Goal: Information Seeking & Learning: Learn about a topic

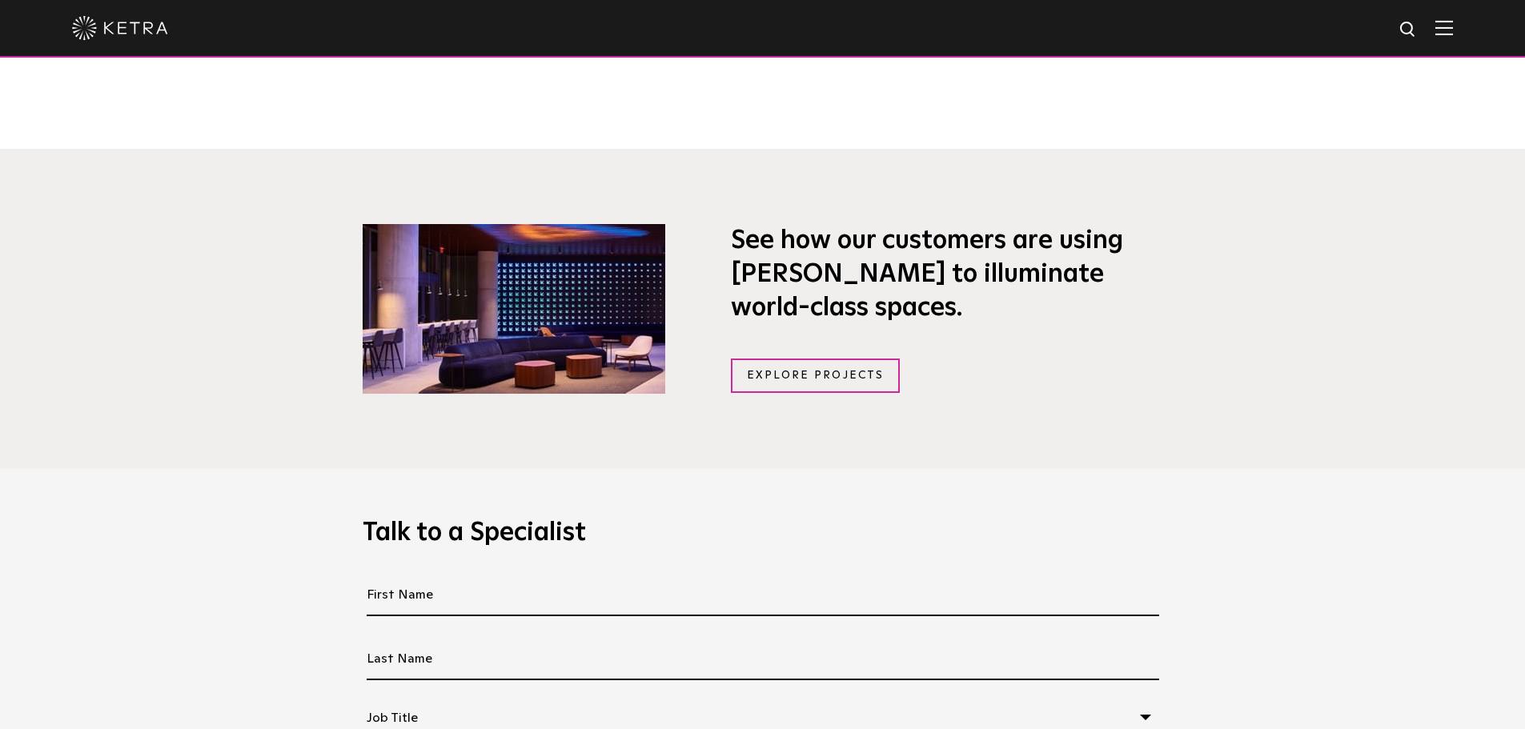
scroll to position [1174, 0]
click at [839, 376] on link "Explore Projects" at bounding box center [816, 375] width 170 height 34
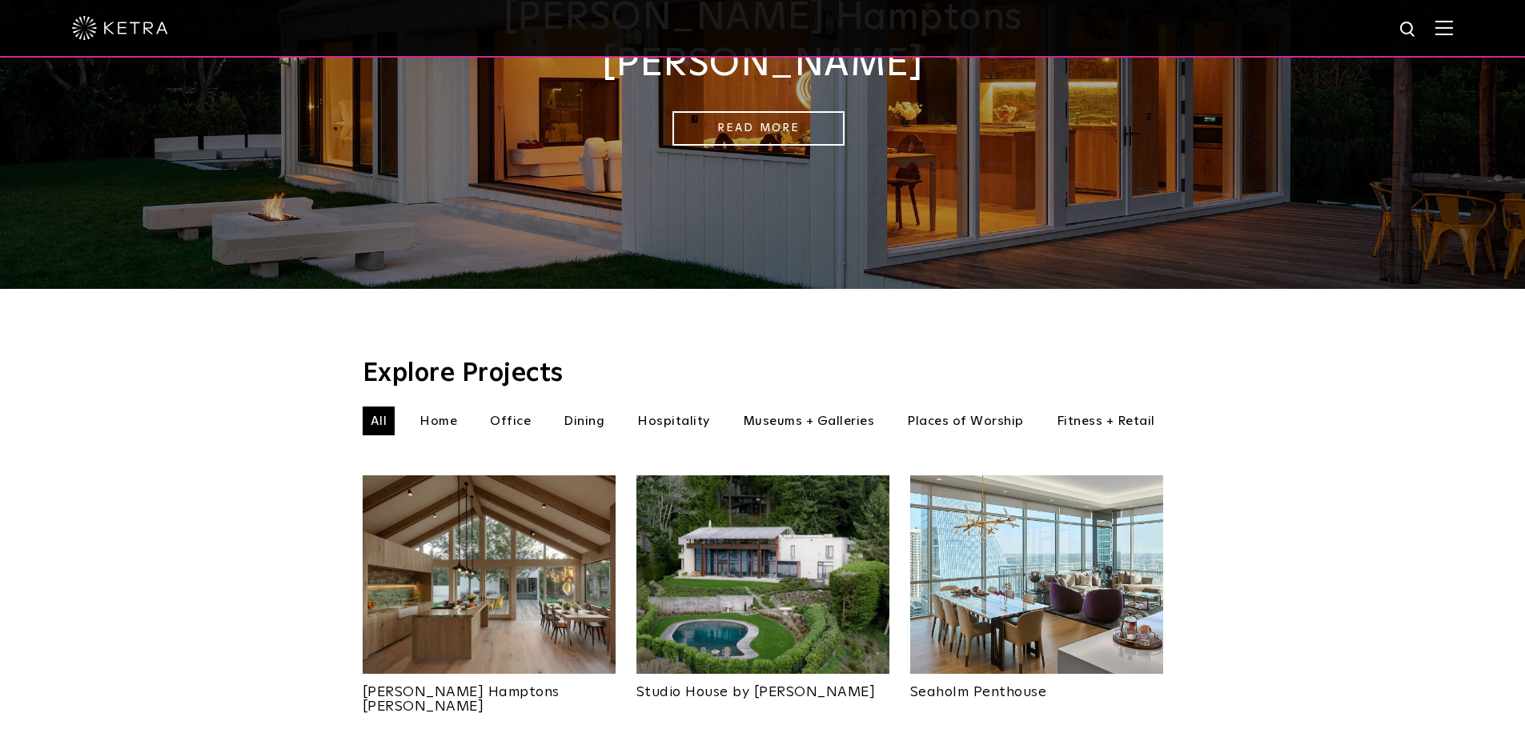
scroll to position [267, 0]
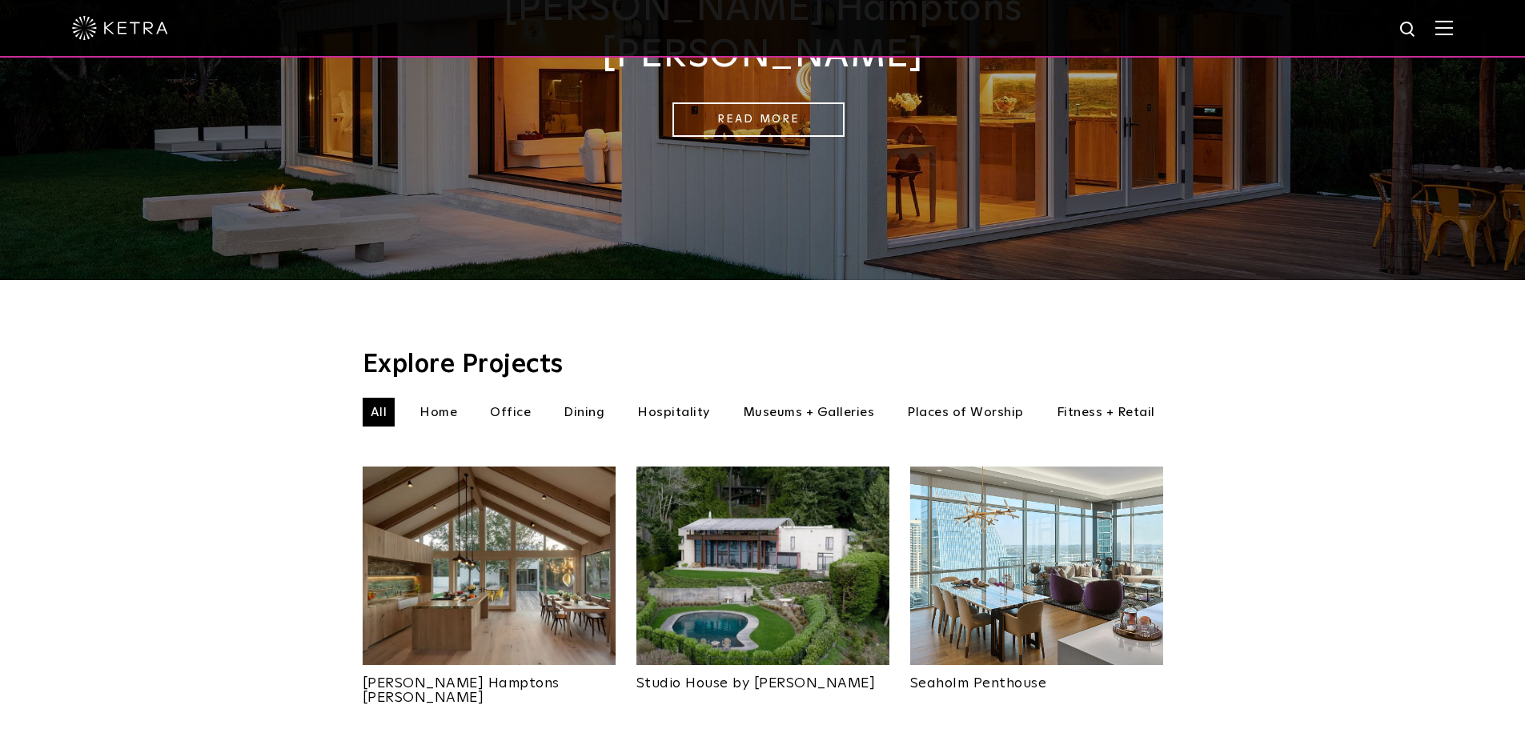
click at [581, 398] on li "Dining" at bounding box center [583, 412] width 57 height 29
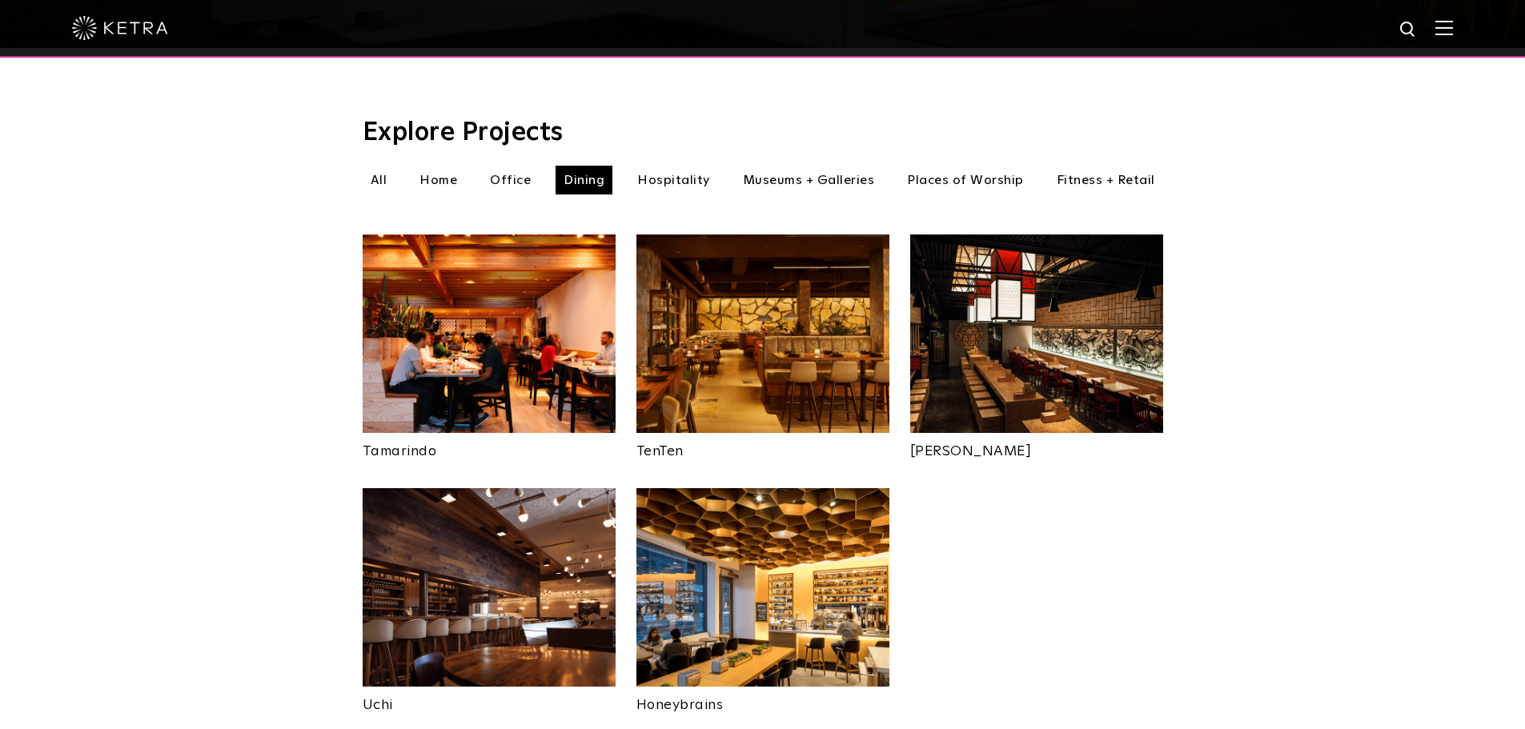
scroll to position [480, 0]
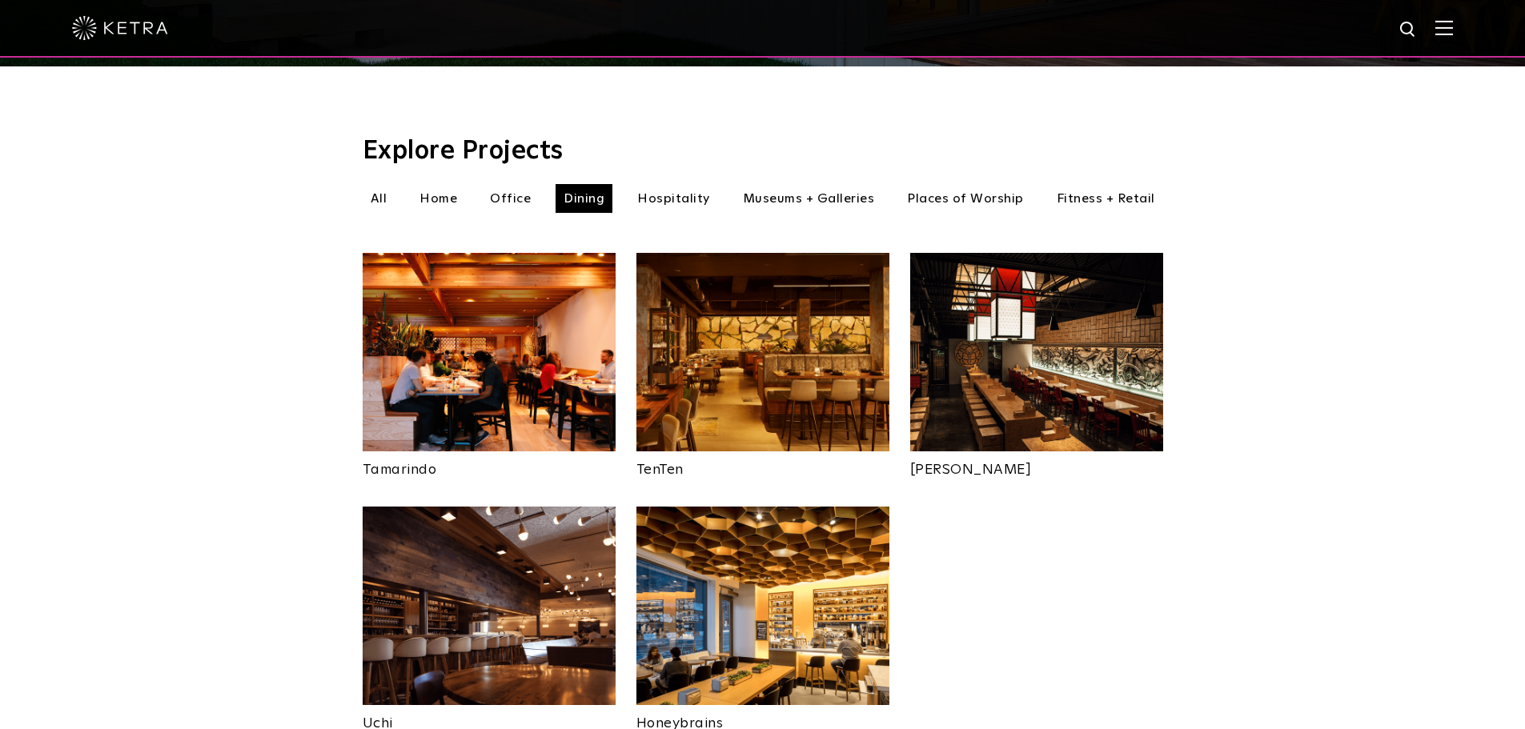
click at [675, 184] on li "Hospitality" at bounding box center [673, 198] width 89 height 29
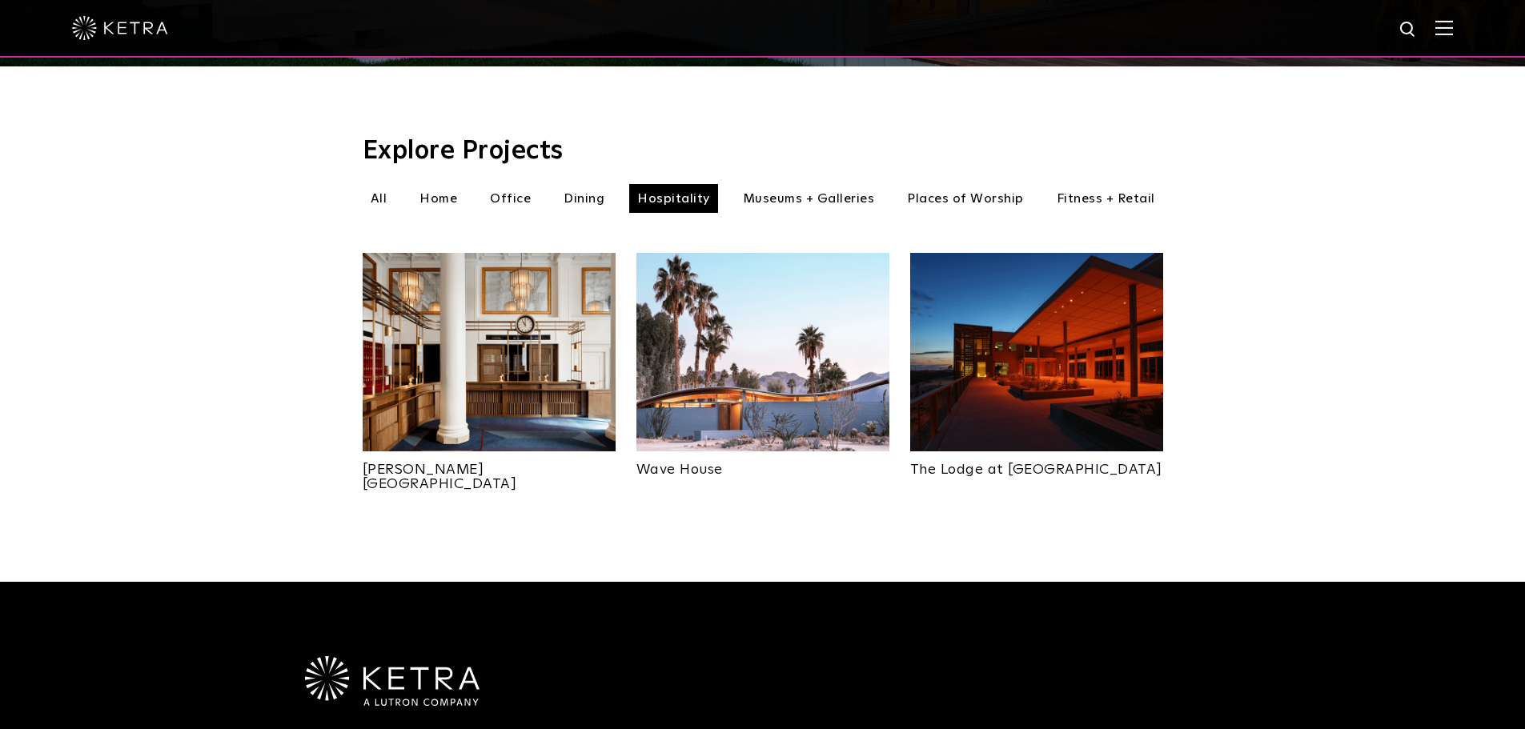
click at [436, 184] on li "Home" at bounding box center [438, 198] width 54 height 29
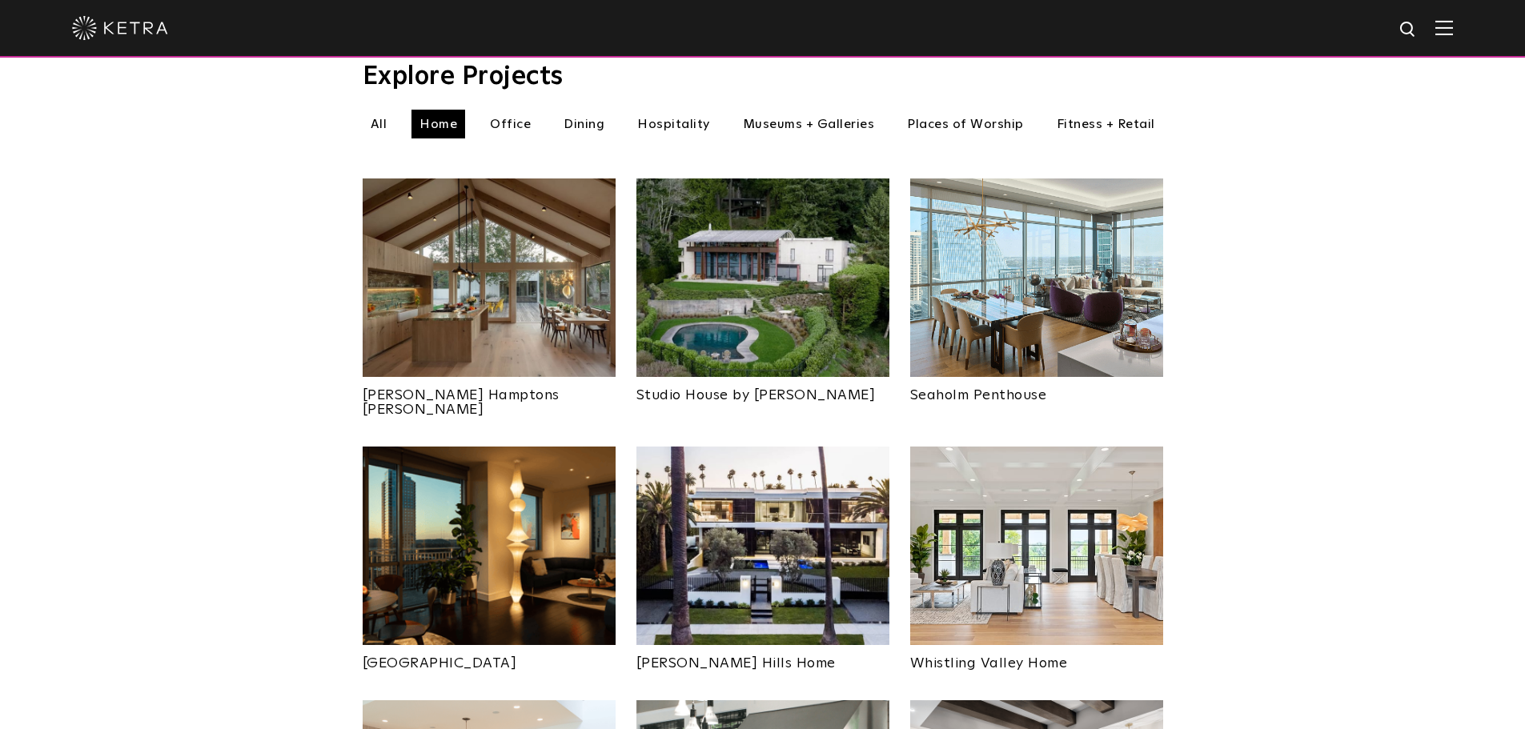
scroll to position [694, 0]
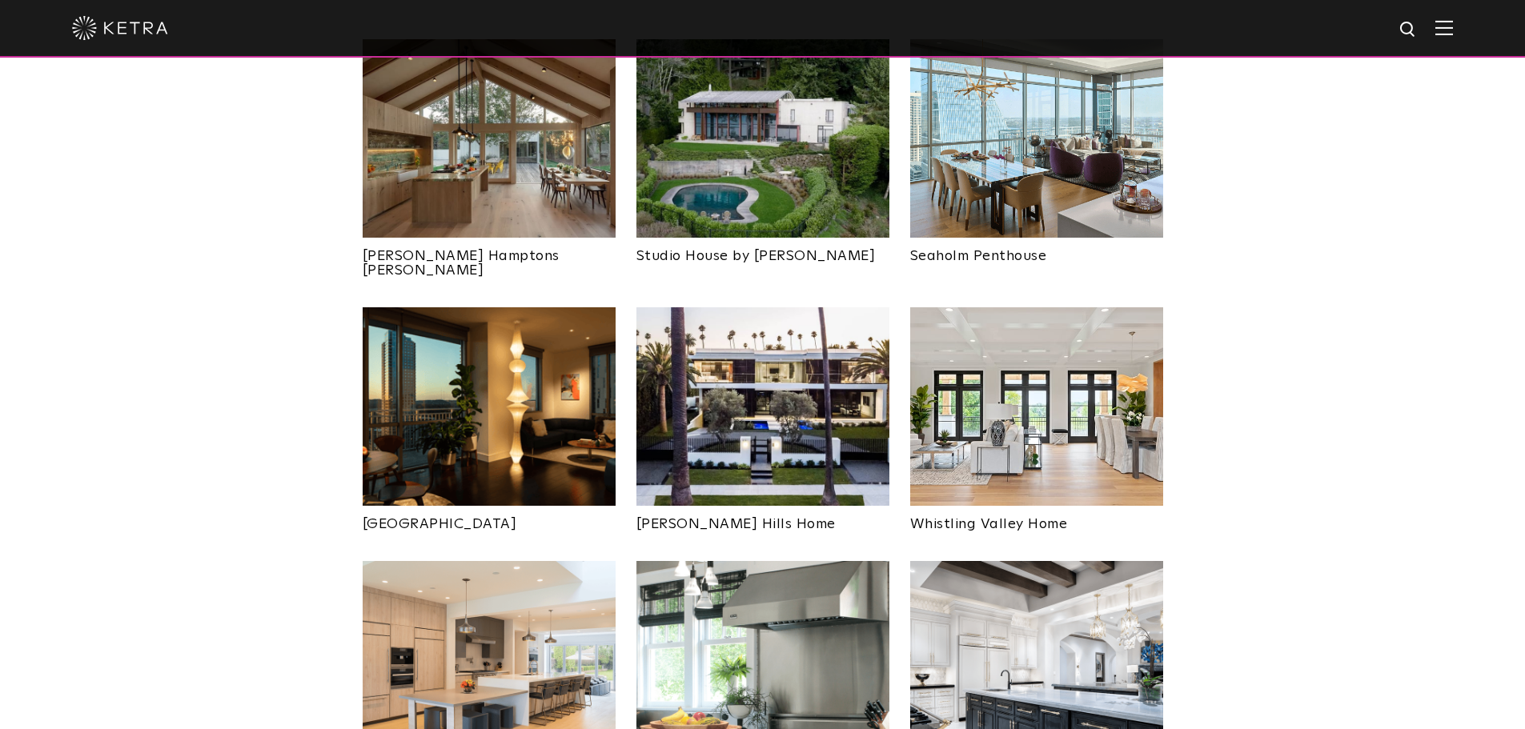
click at [491, 379] on img at bounding box center [489, 406] width 253 height 198
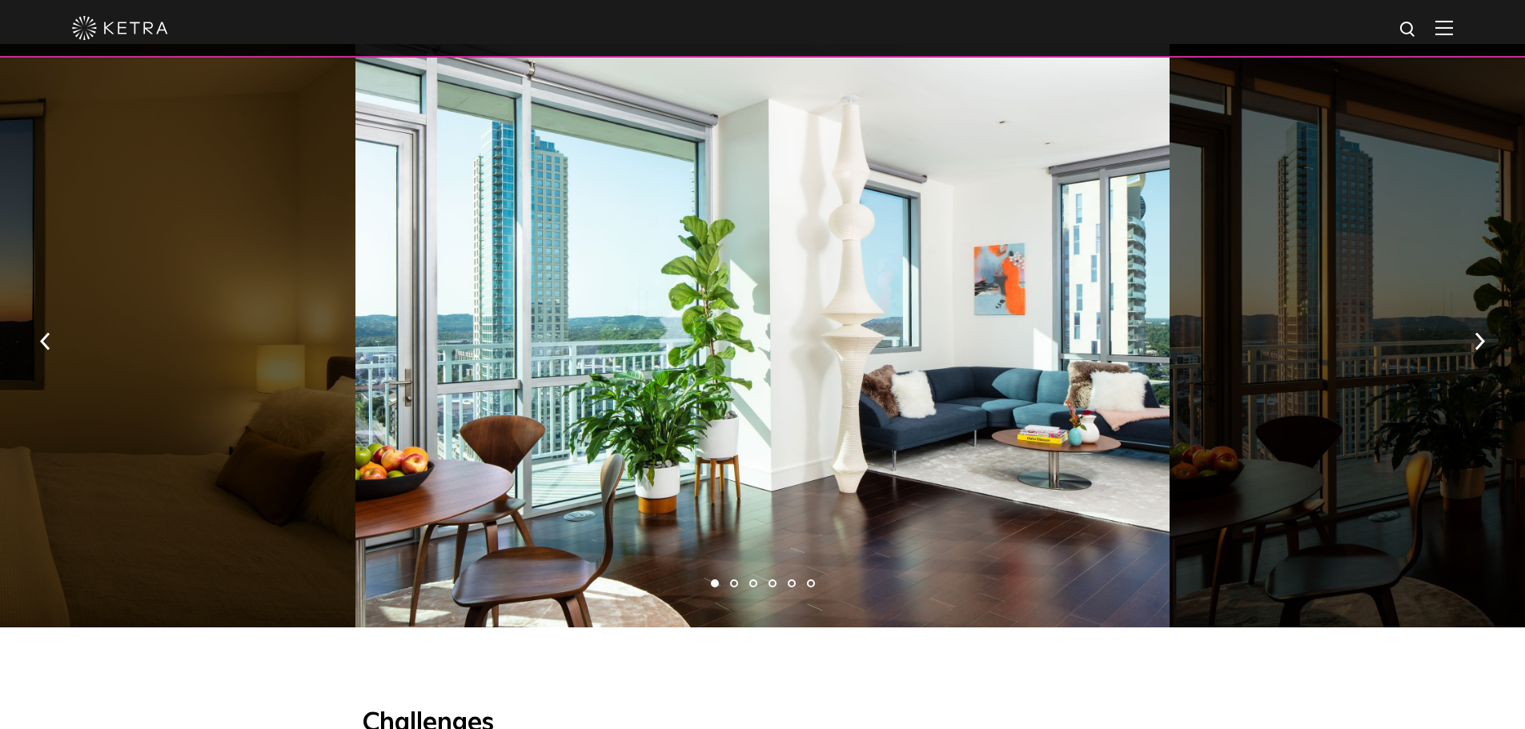
scroll to position [1014, 0]
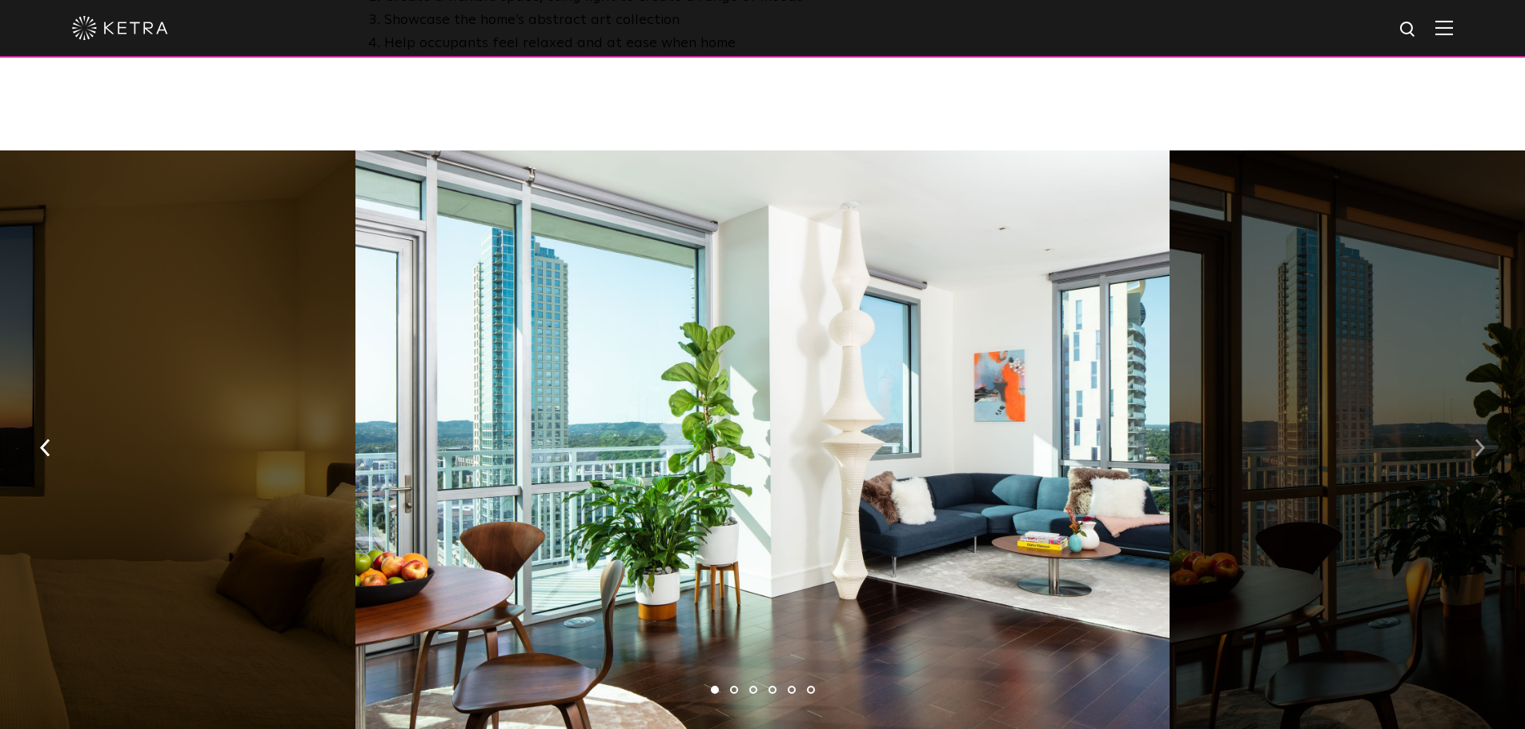
click at [1480, 439] on img "button" at bounding box center [1479, 448] width 10 height 18
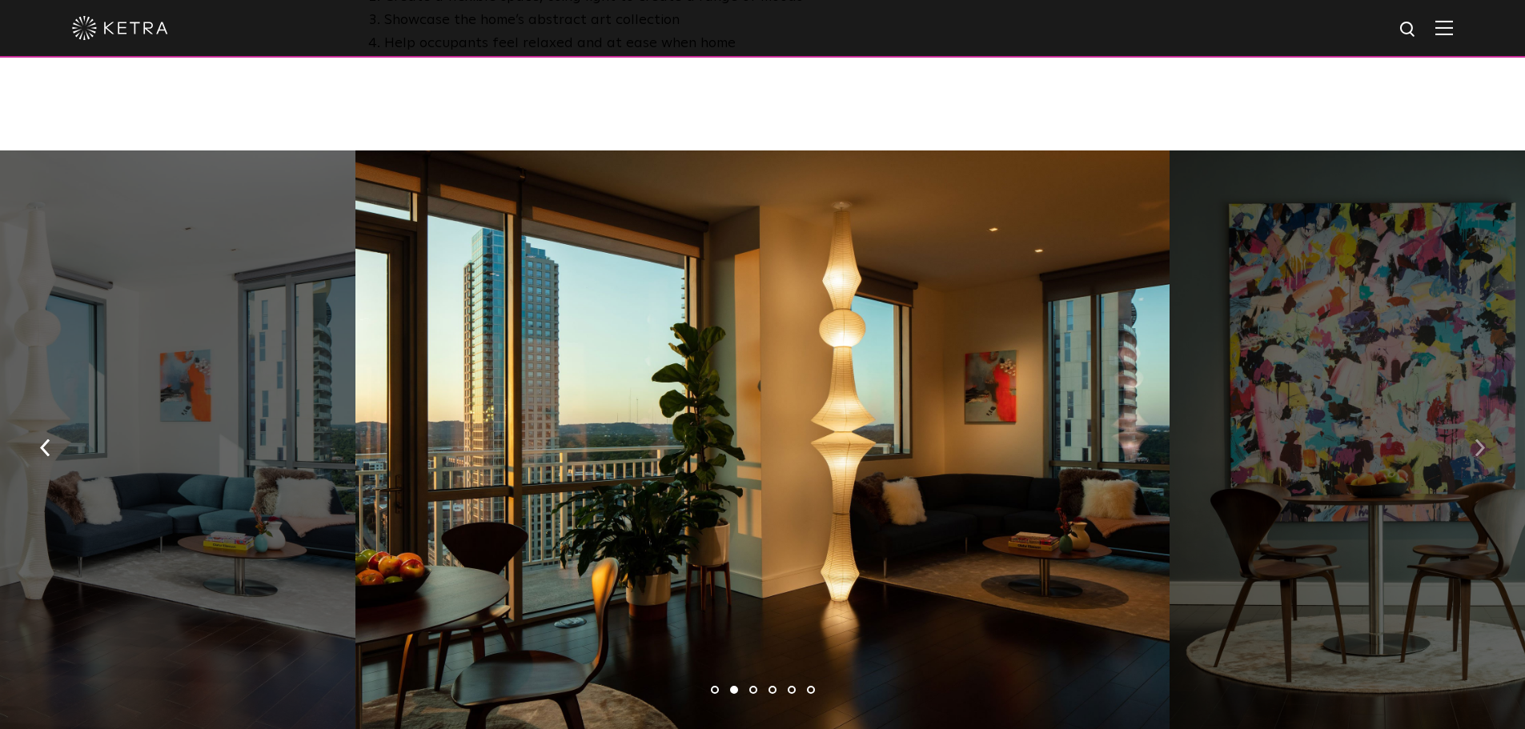
click at [1480, 439] on img "button" at bounding box center [1479, 448] width 10 height 18
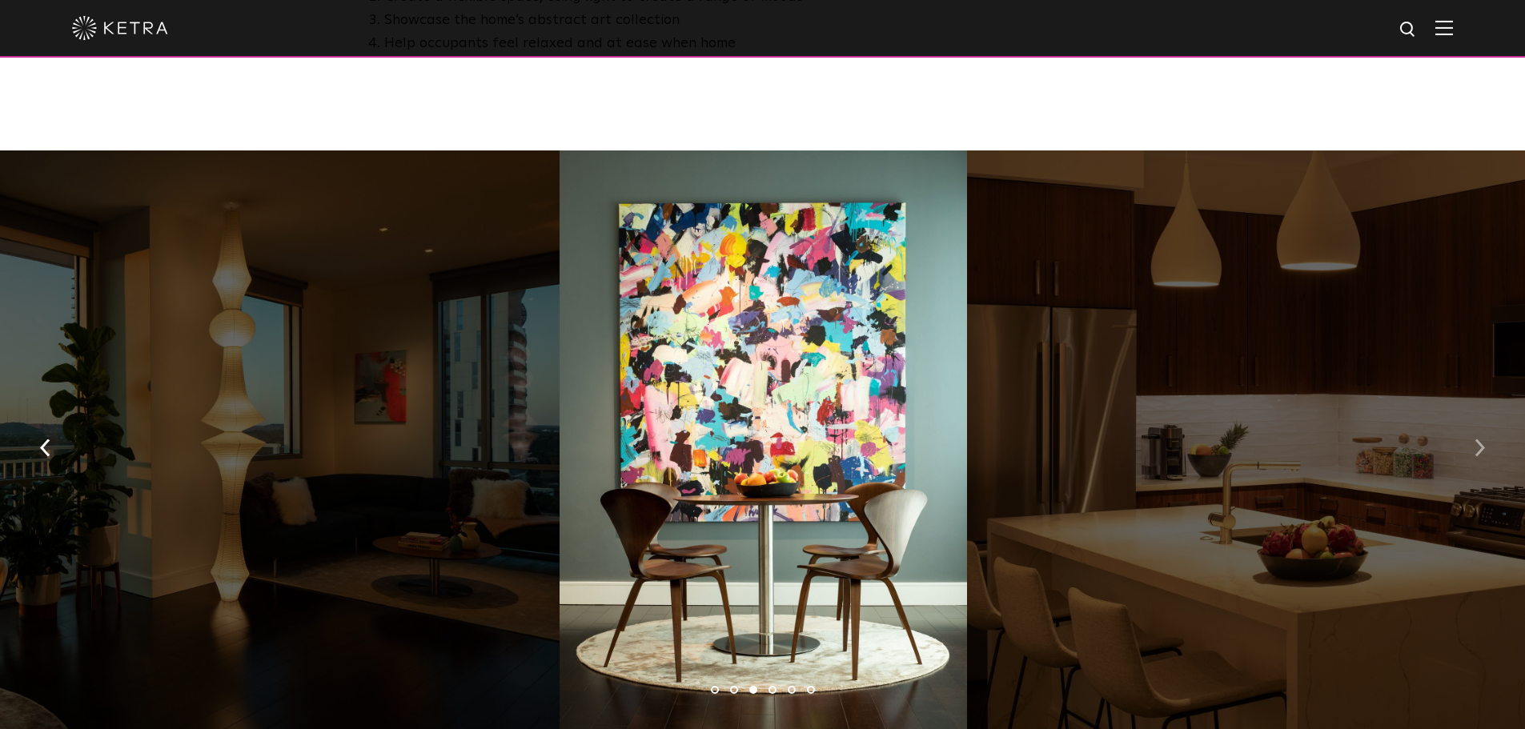
click at [1480, 439] on img "button" at bounding box center [1479, 448] width 10 height 18
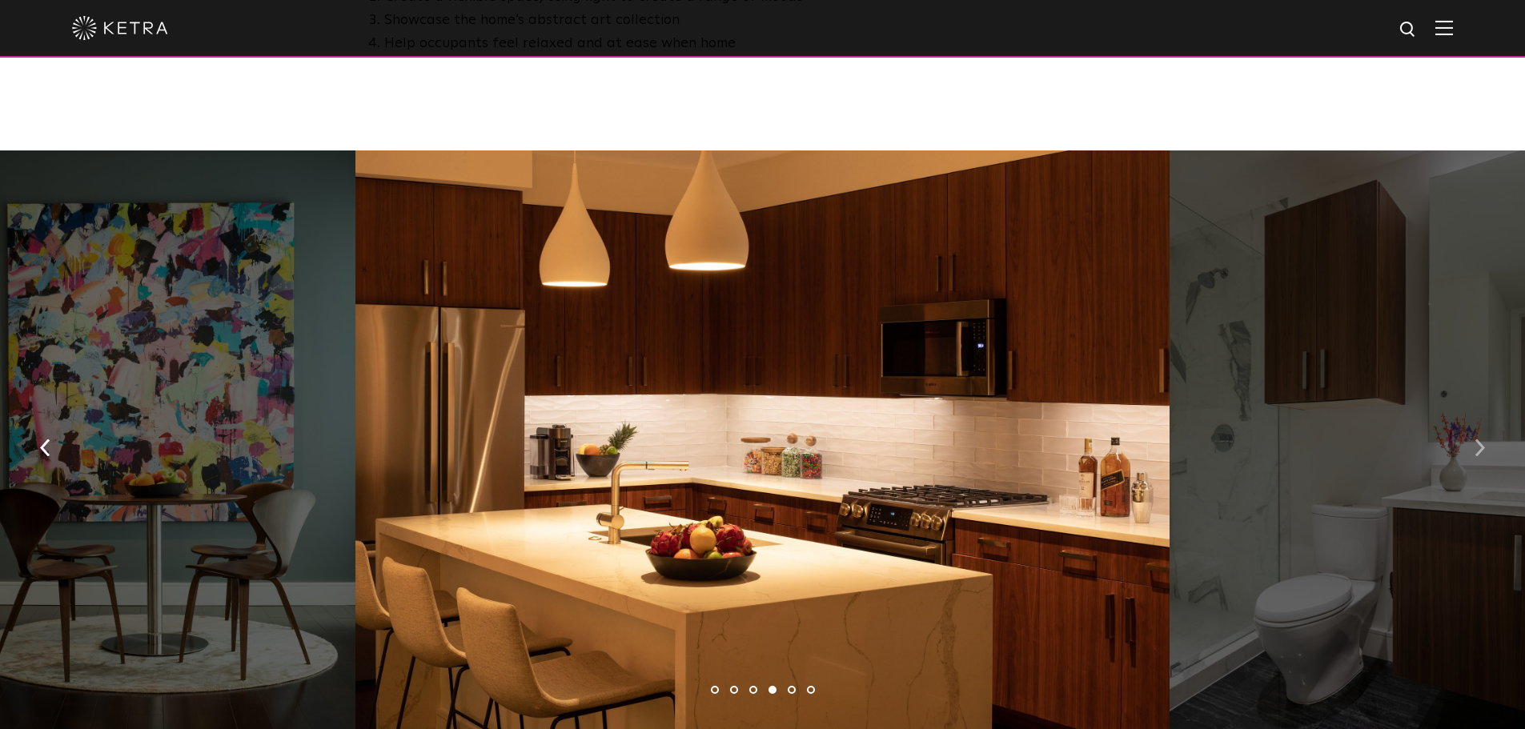
click at [1480, 439] on img "button" at bounding box center [1479, 448] width 10 height 18
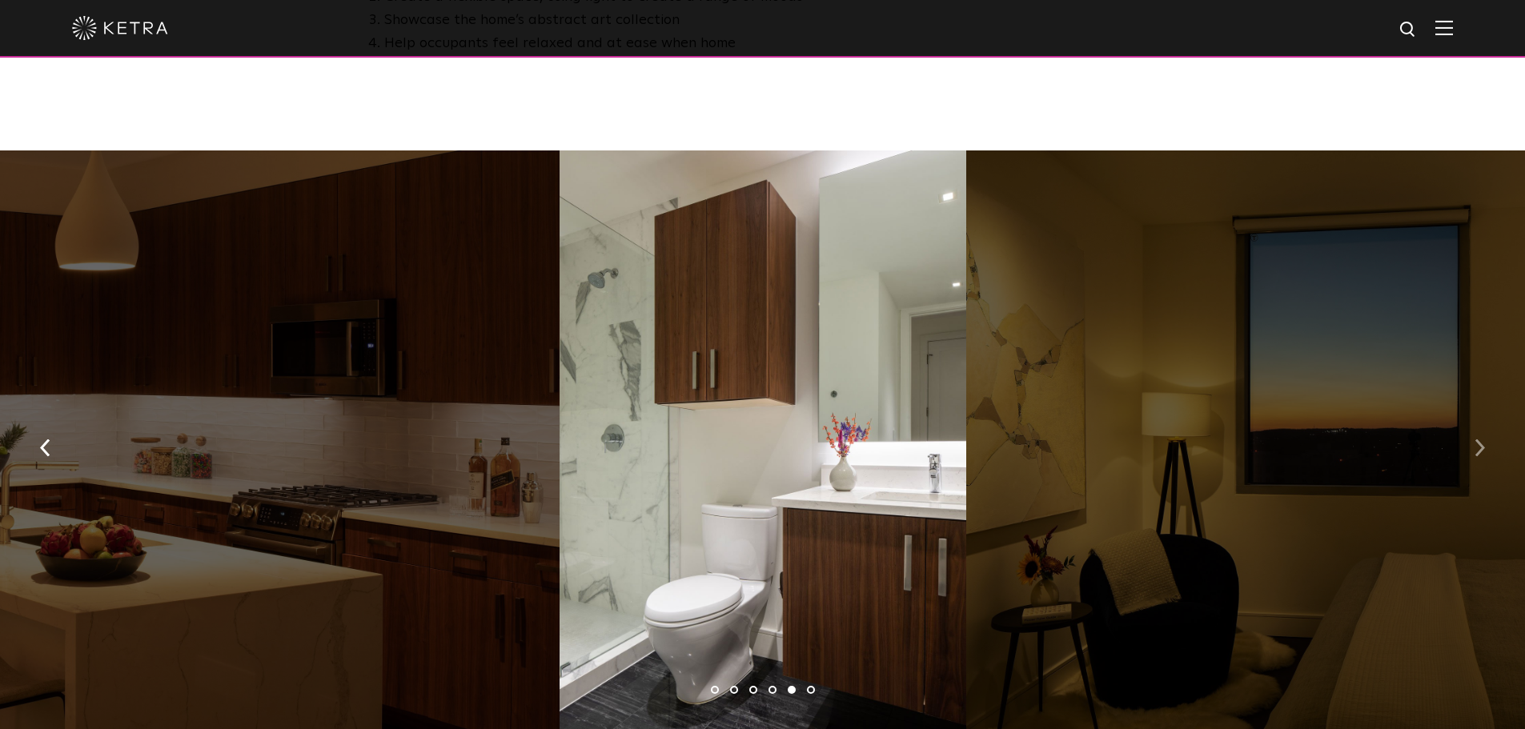
click at [1480, 439] on img "button" at bounding box center [1479, 448] width 10 height 18
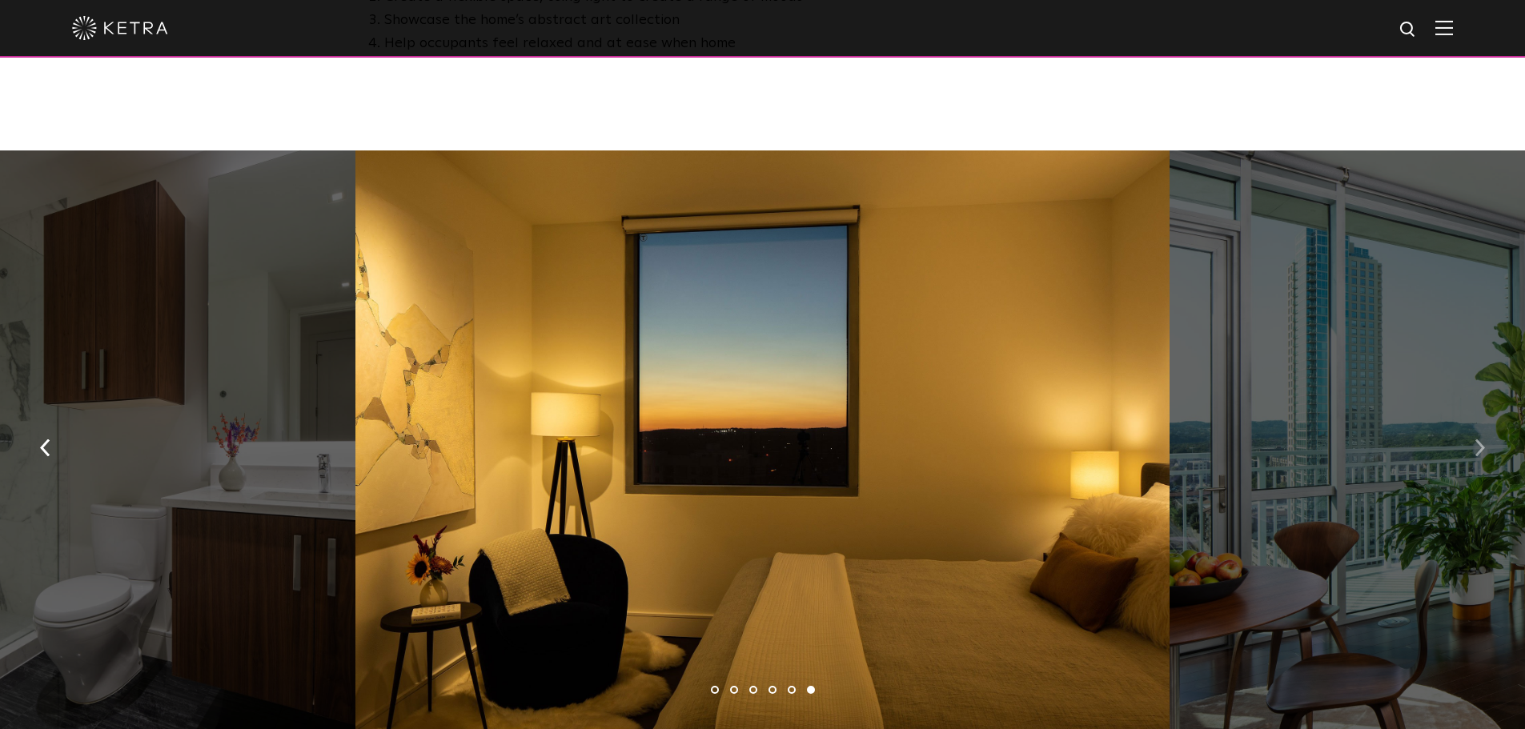
click at [1480, 439] on img "button" at bounding box center [1479, 448] width 10 height 18
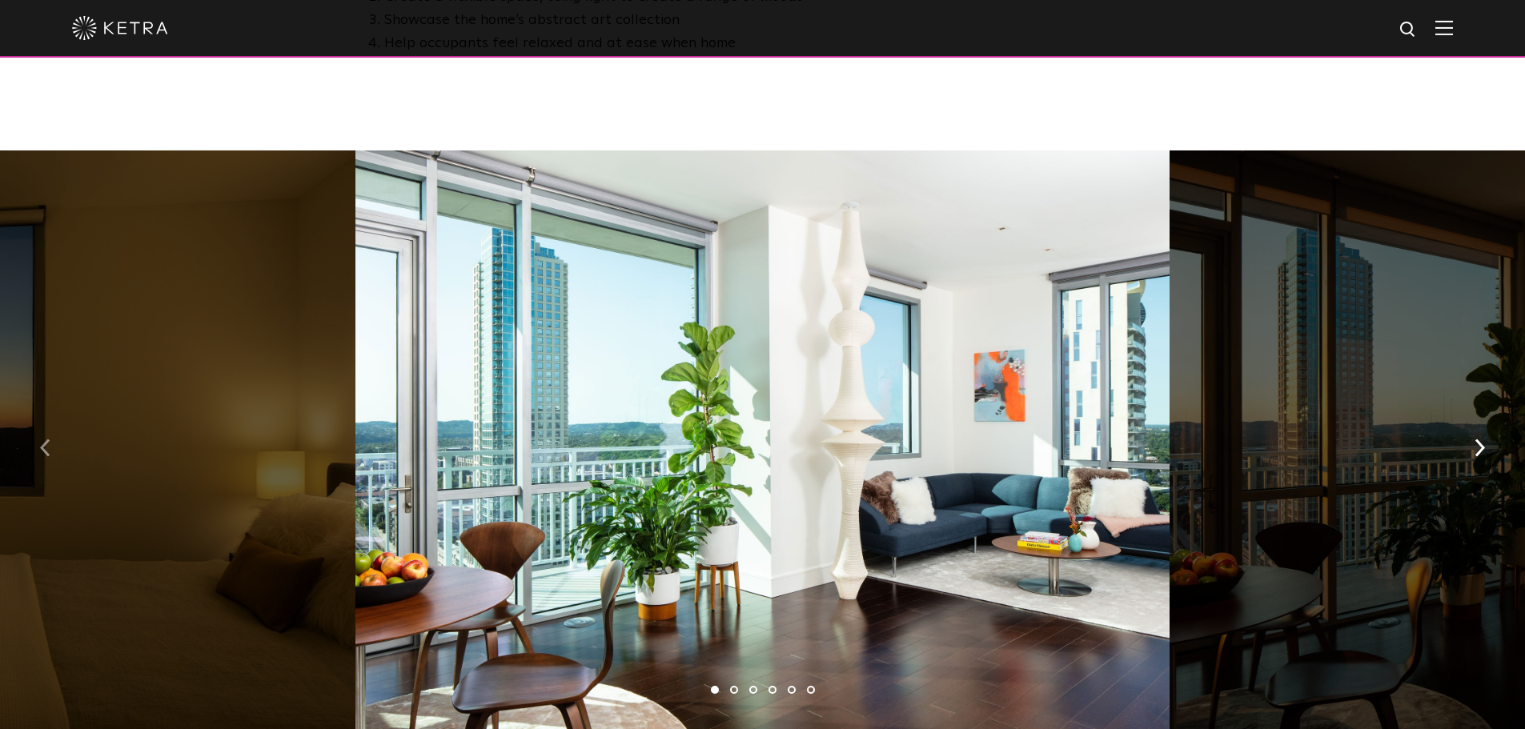
click at [43, 439] on img "button" at bounding box center [45, 448] width 10 height 18
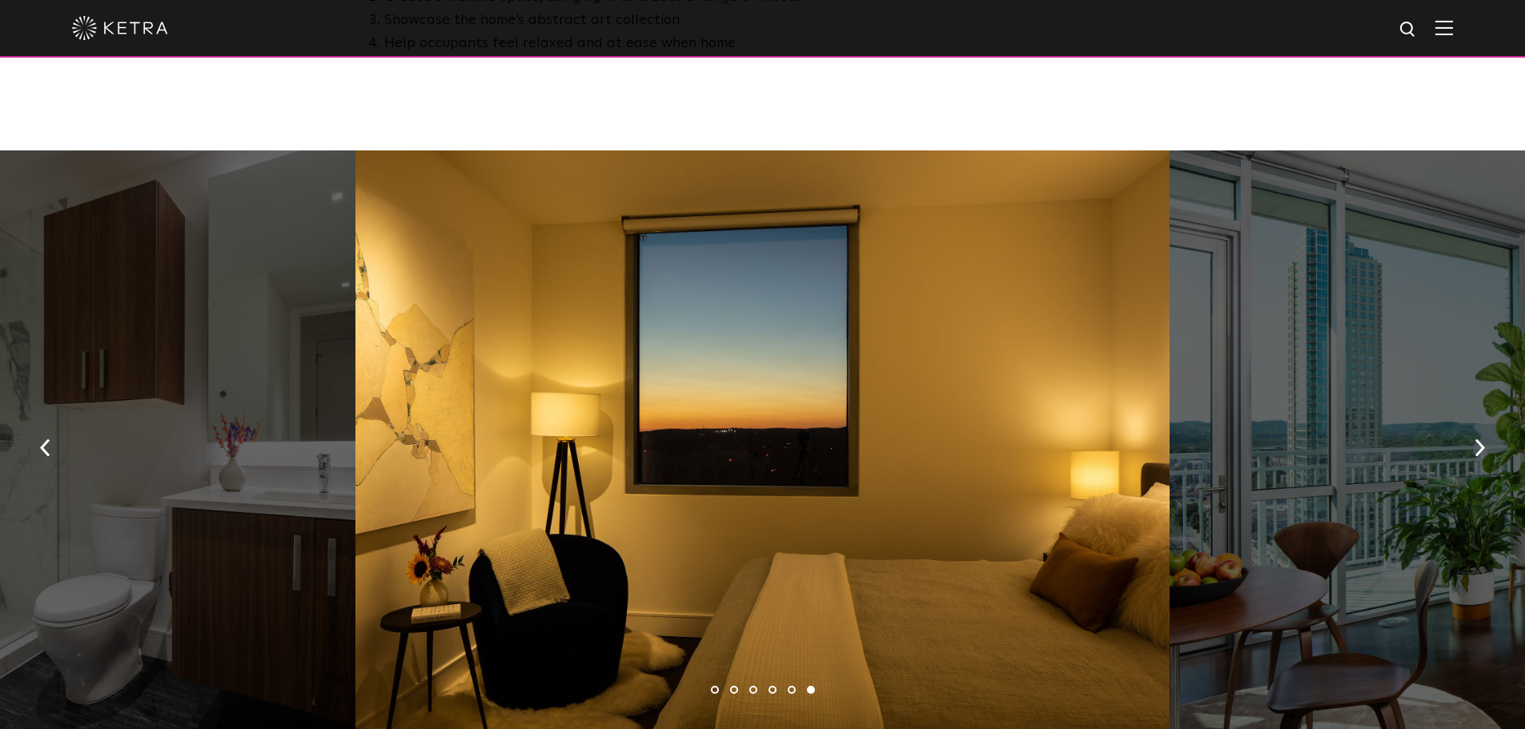
drag, startPoint x: 1294, startPoint y: 360, endPoint x: 1329, endPoint y: 375, distance: 37.6
click at [1468, 419] on button "button" at bounding box center [1479, 446] width 34 height 55
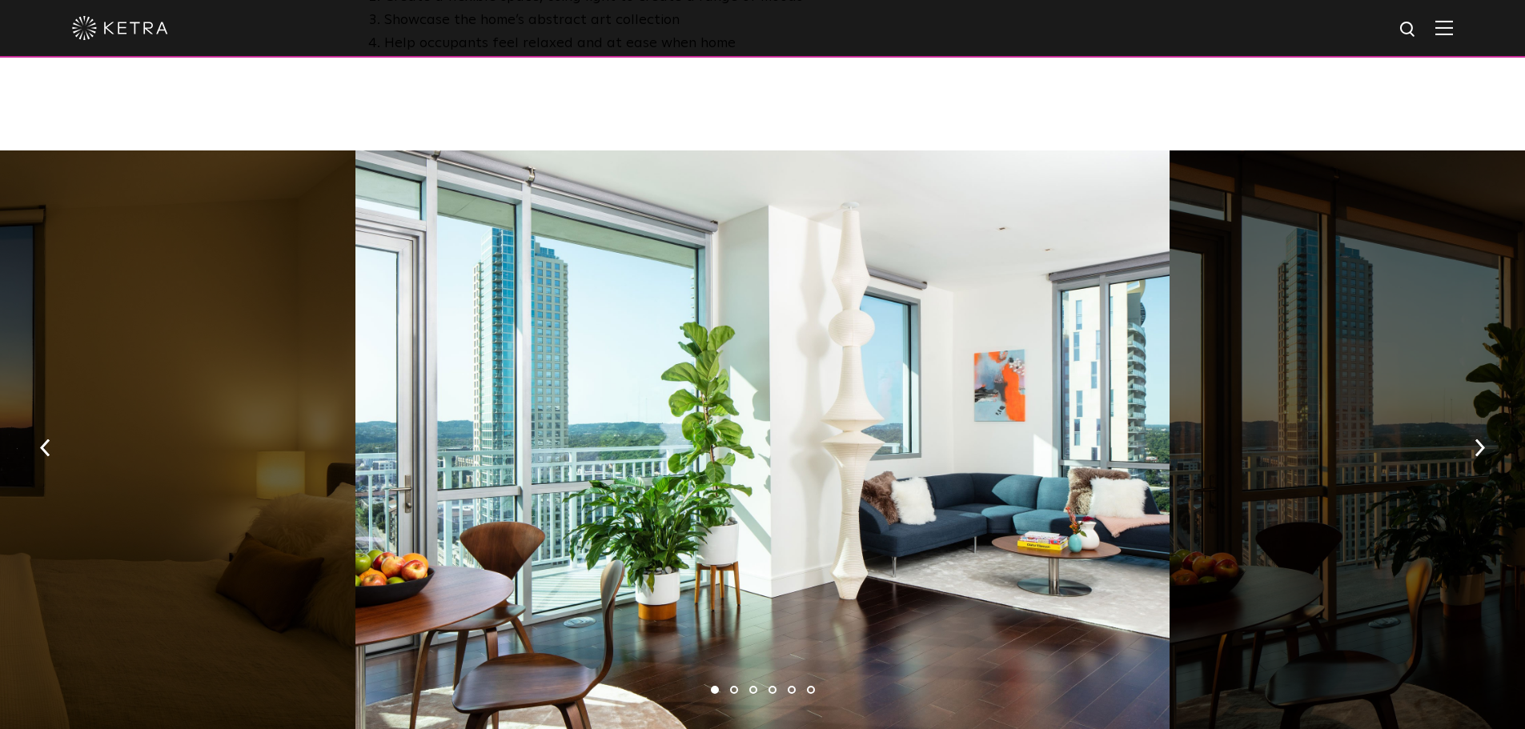
click at [676, 387] on div at bounding box center [762, 441] width 814 height 583
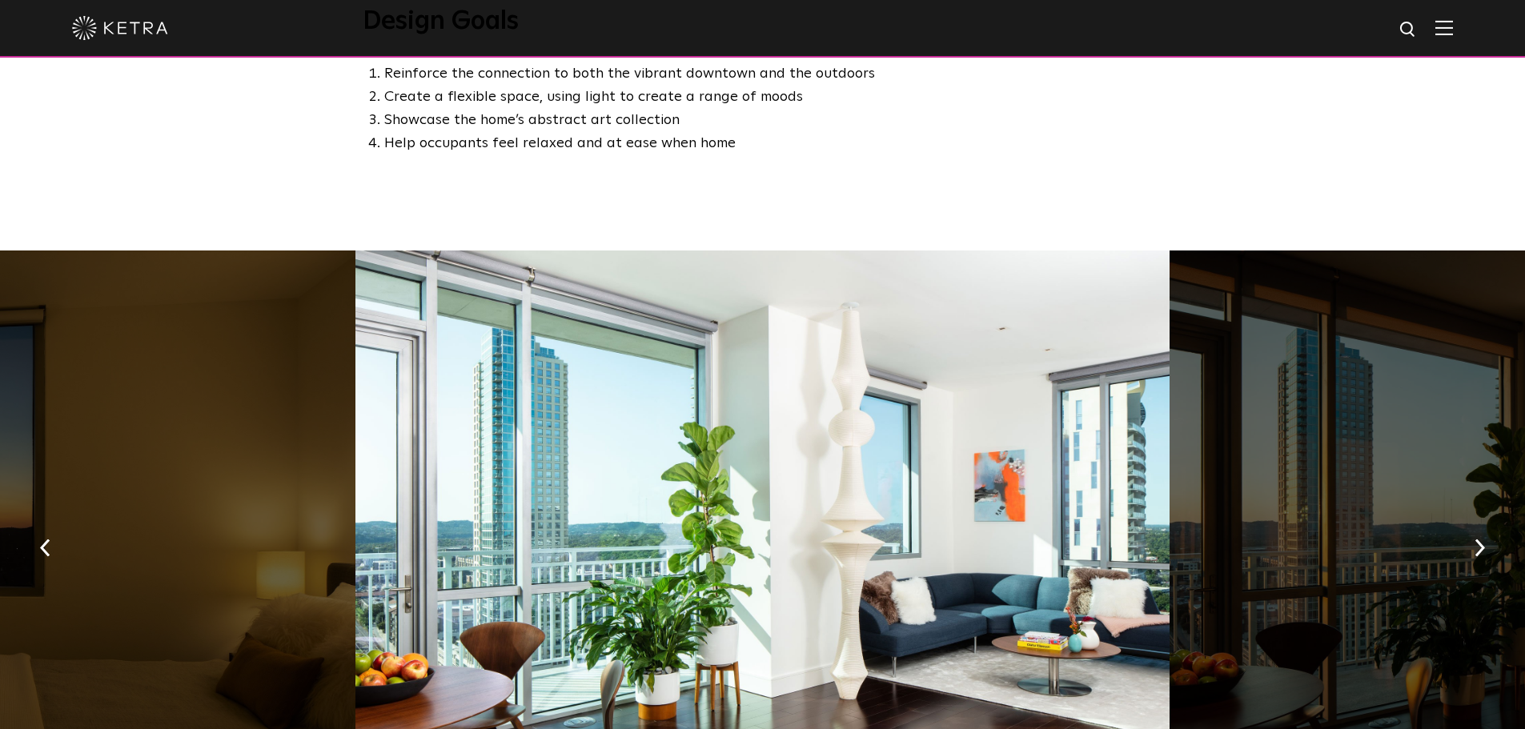
scroll to position [907, 0]
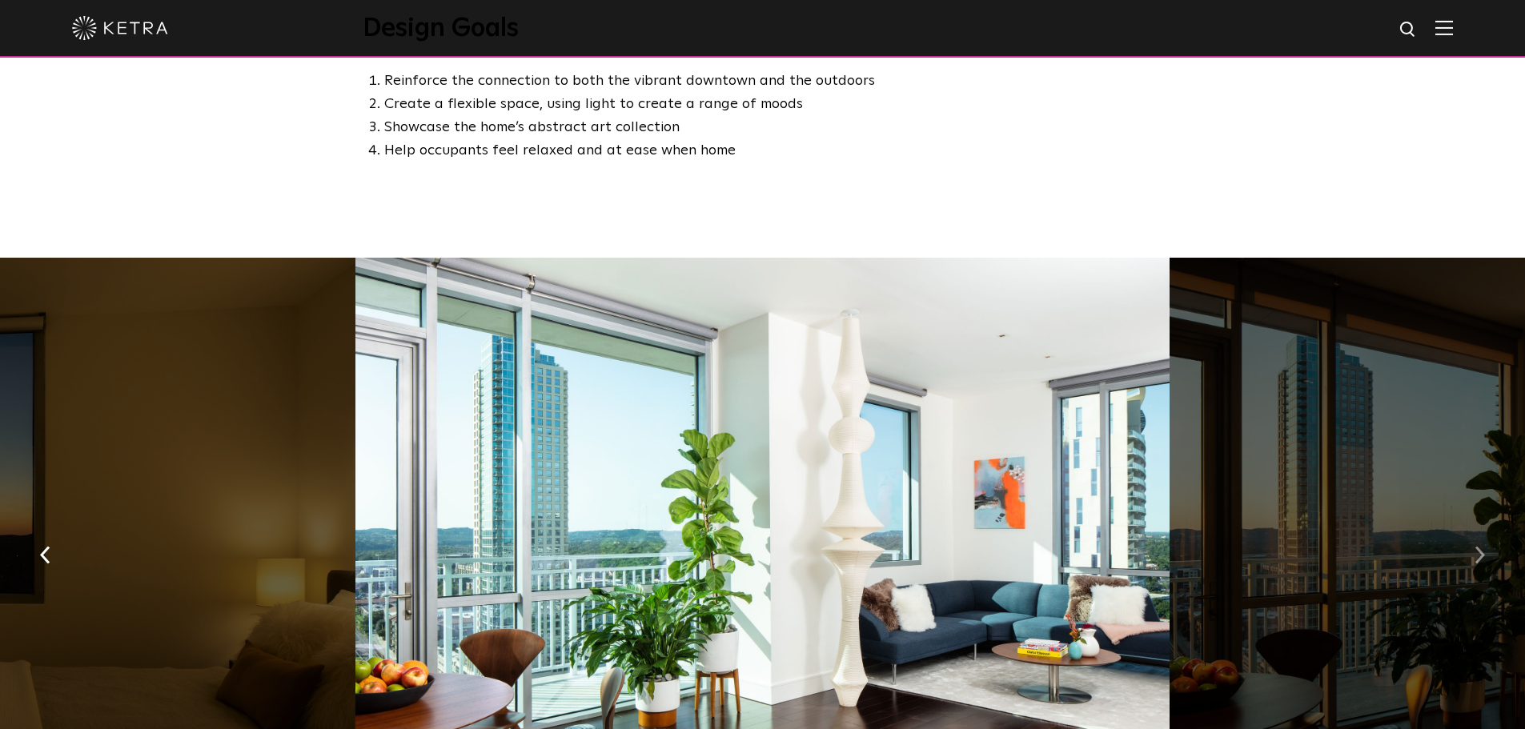
click at [1475, 546] on img "button" at bounding box center [1479, 555] width 10 height 18
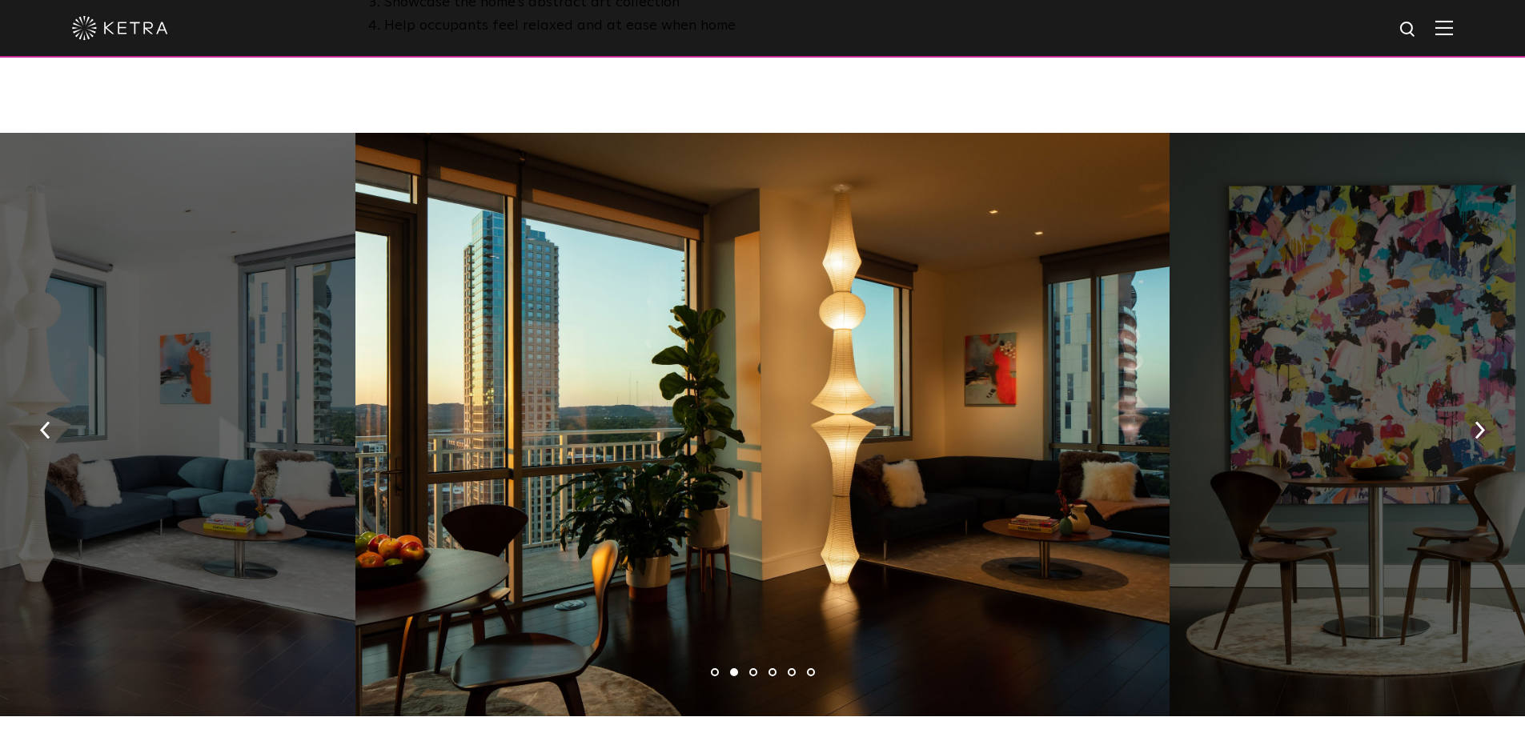
scroll to position [1014, 0]
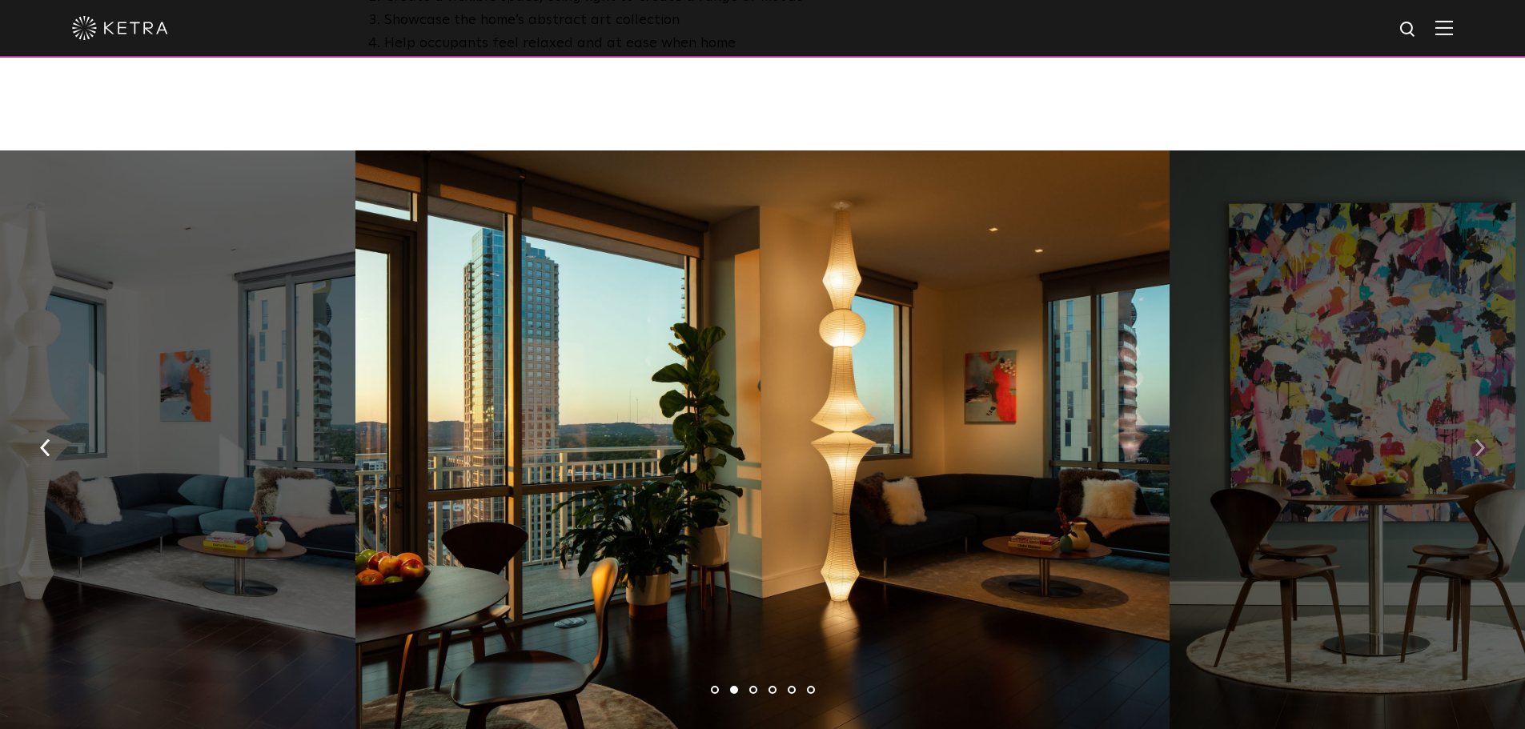
click at [1479, 439] on img "button" at bounding box center [1479, 448] width 10 height 18
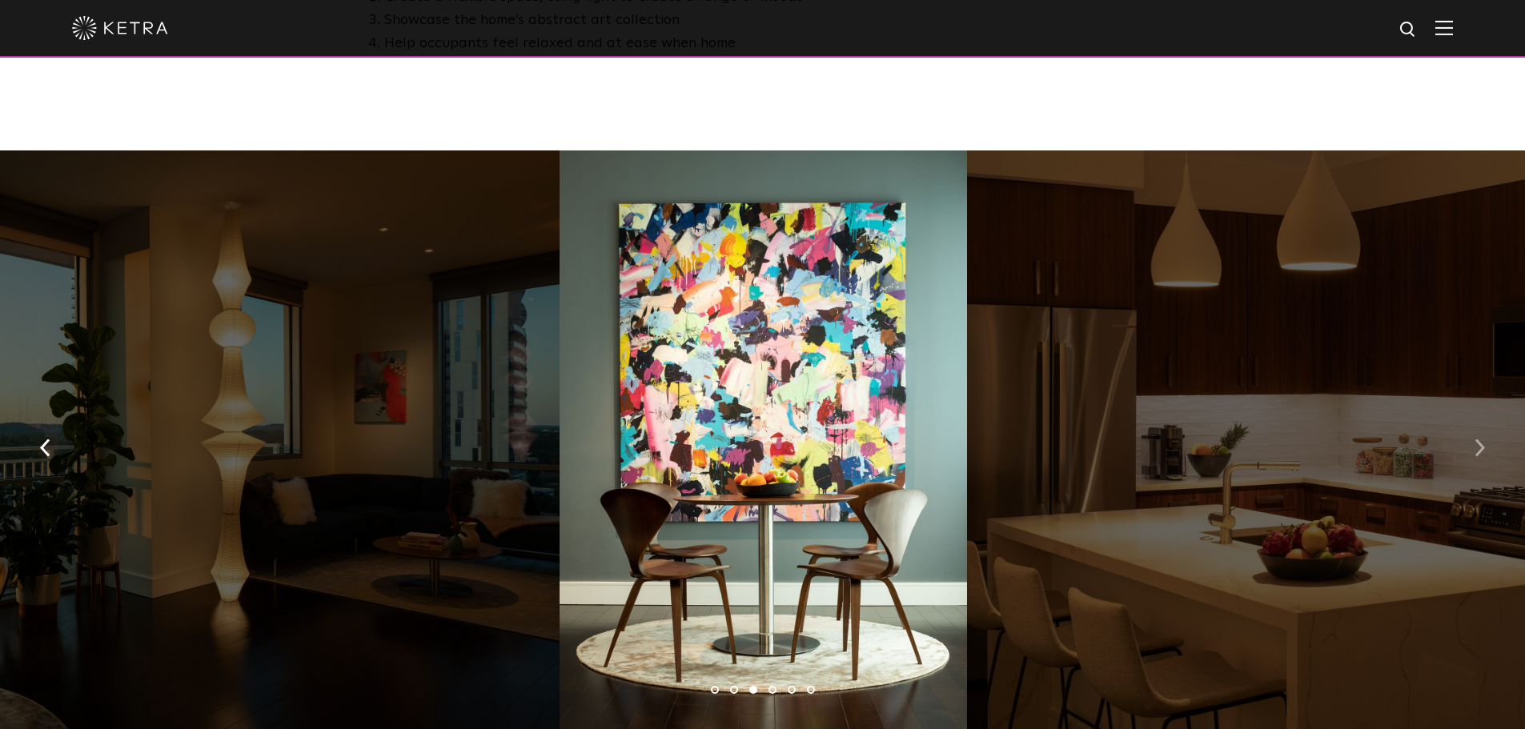
click at [1479, 439] on img "button" at bounding box center [1479, 448] width 10 height 18
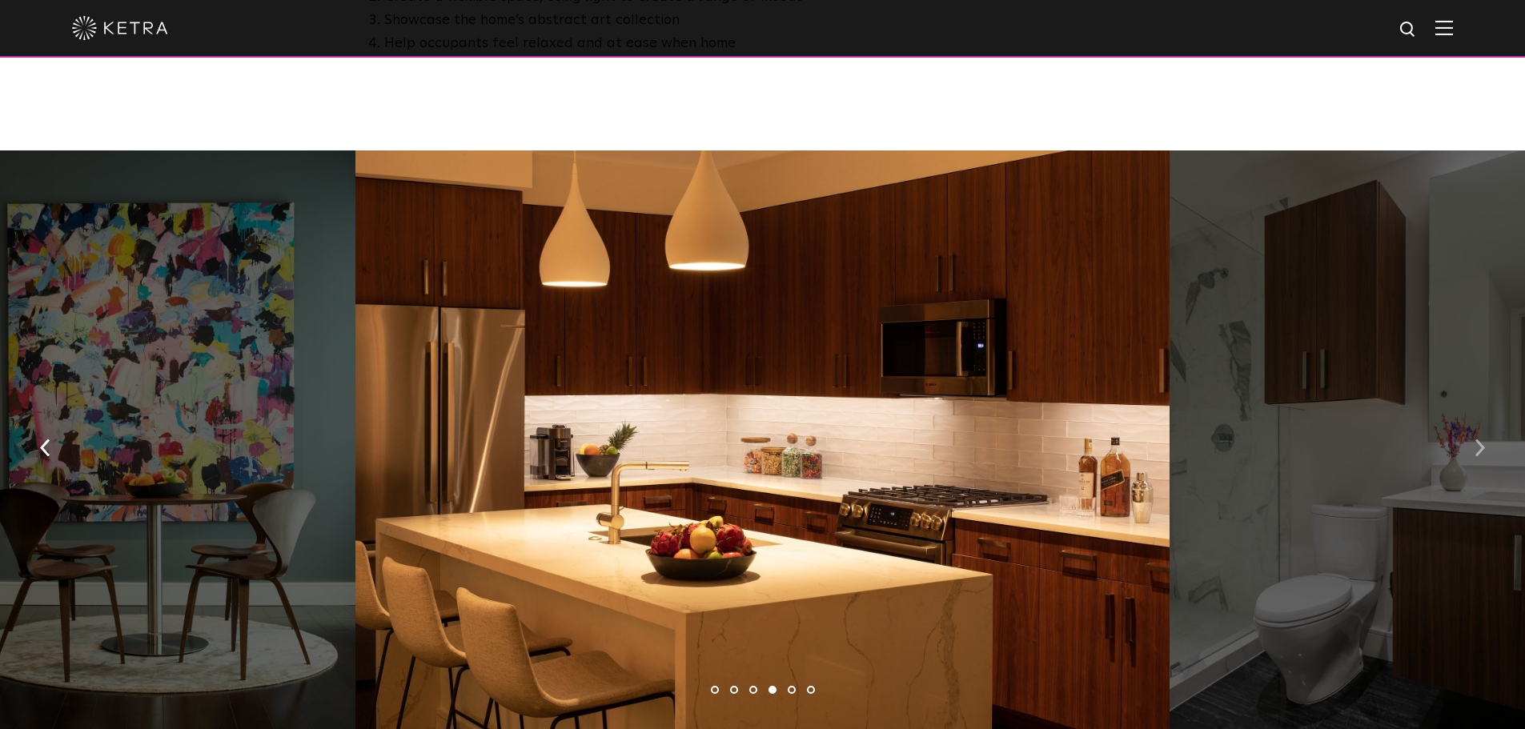
click at [1479, 439] on img "button" at bounding box center [1479, 448] width 10 height 18
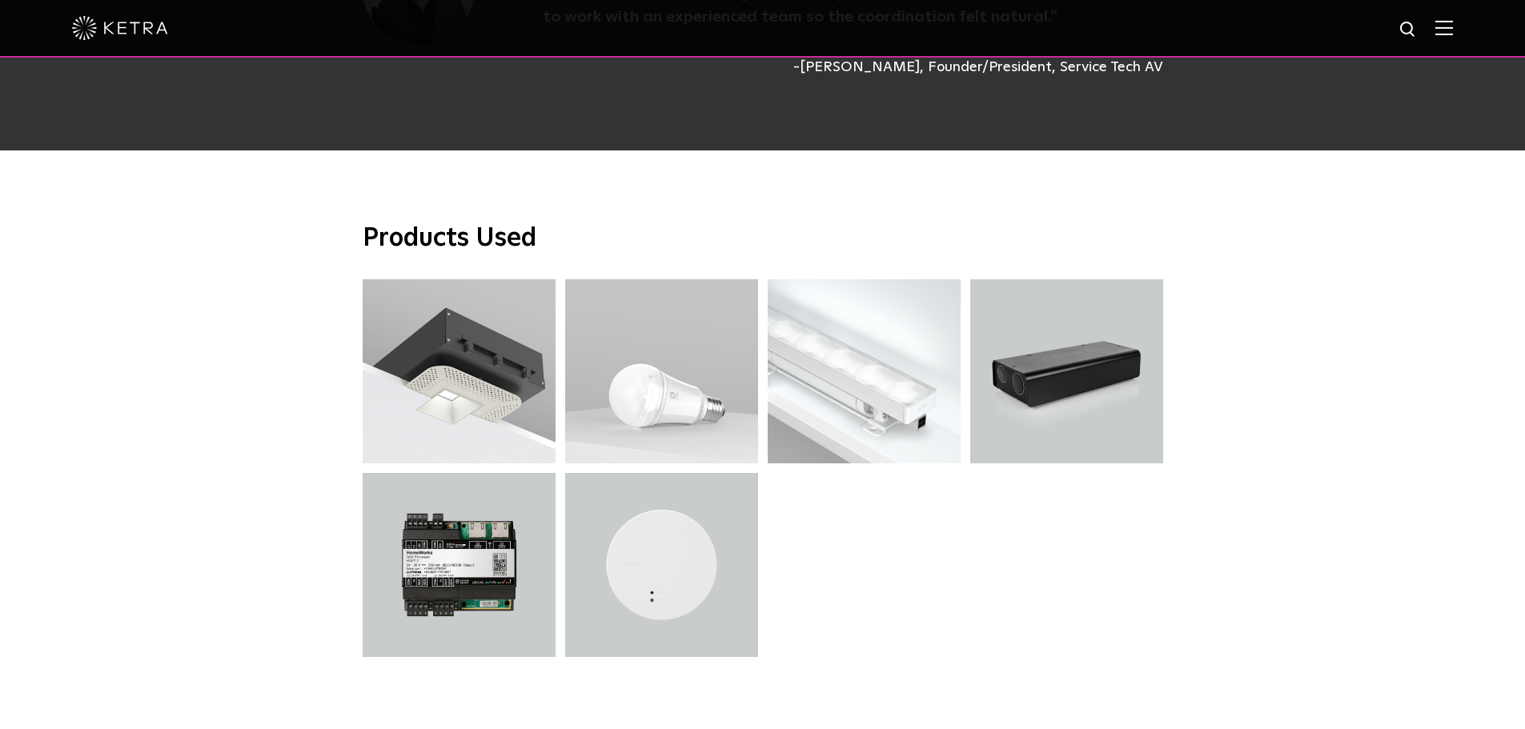
scroll to position [4108, 0]
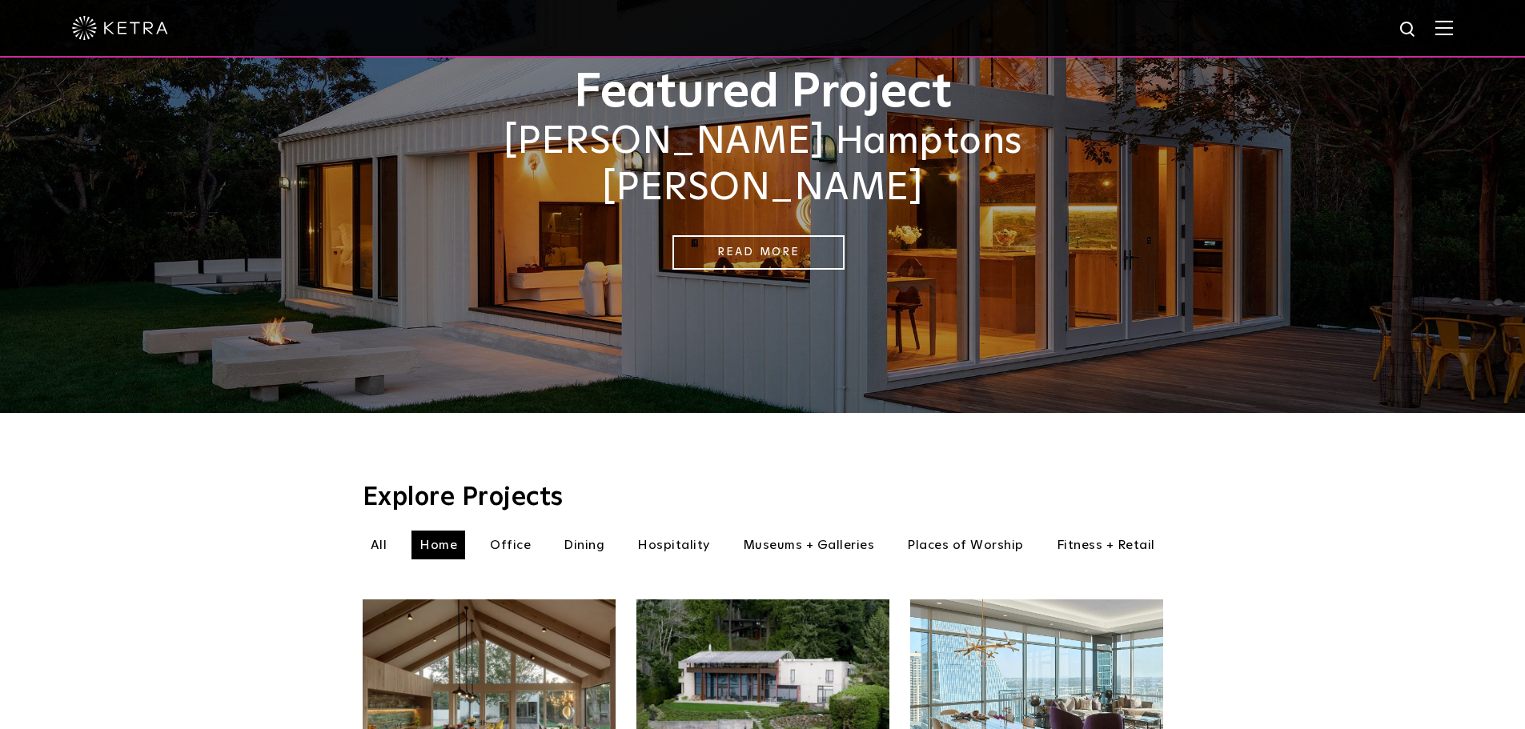
scroll to position [267, 0]
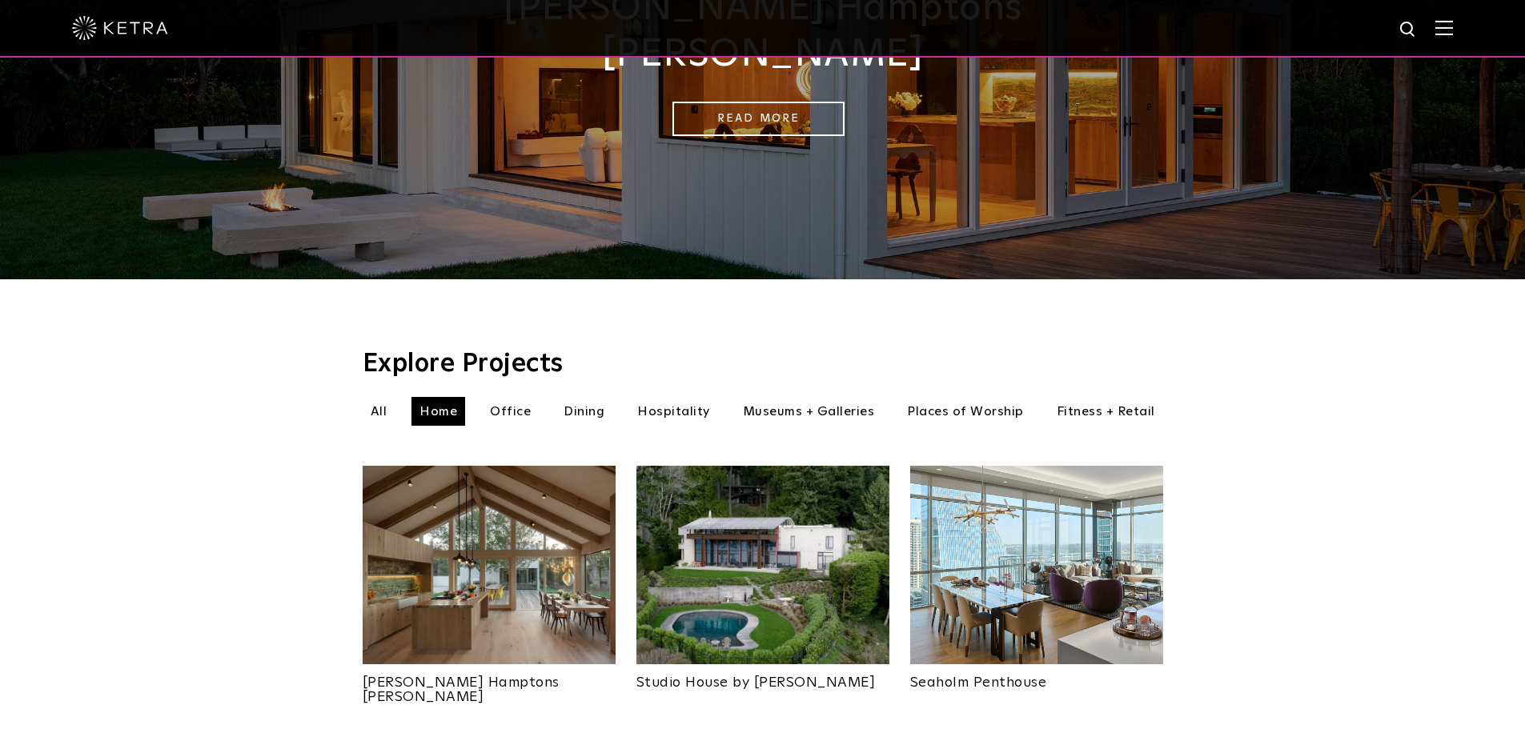
click at [519, 397] on li "Office" at bounding box center [510, 411] width 57 height 29
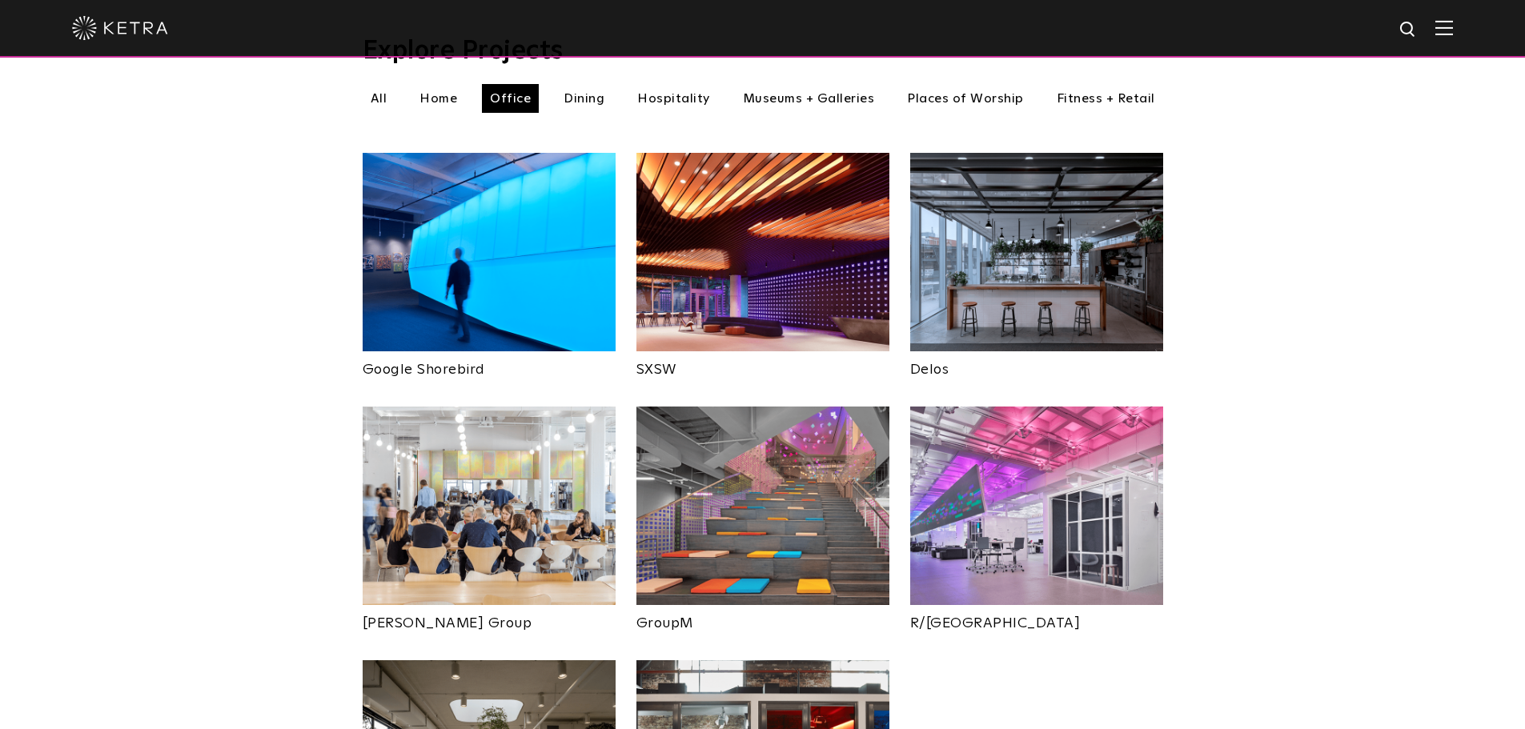
scroll to position [587, 0]
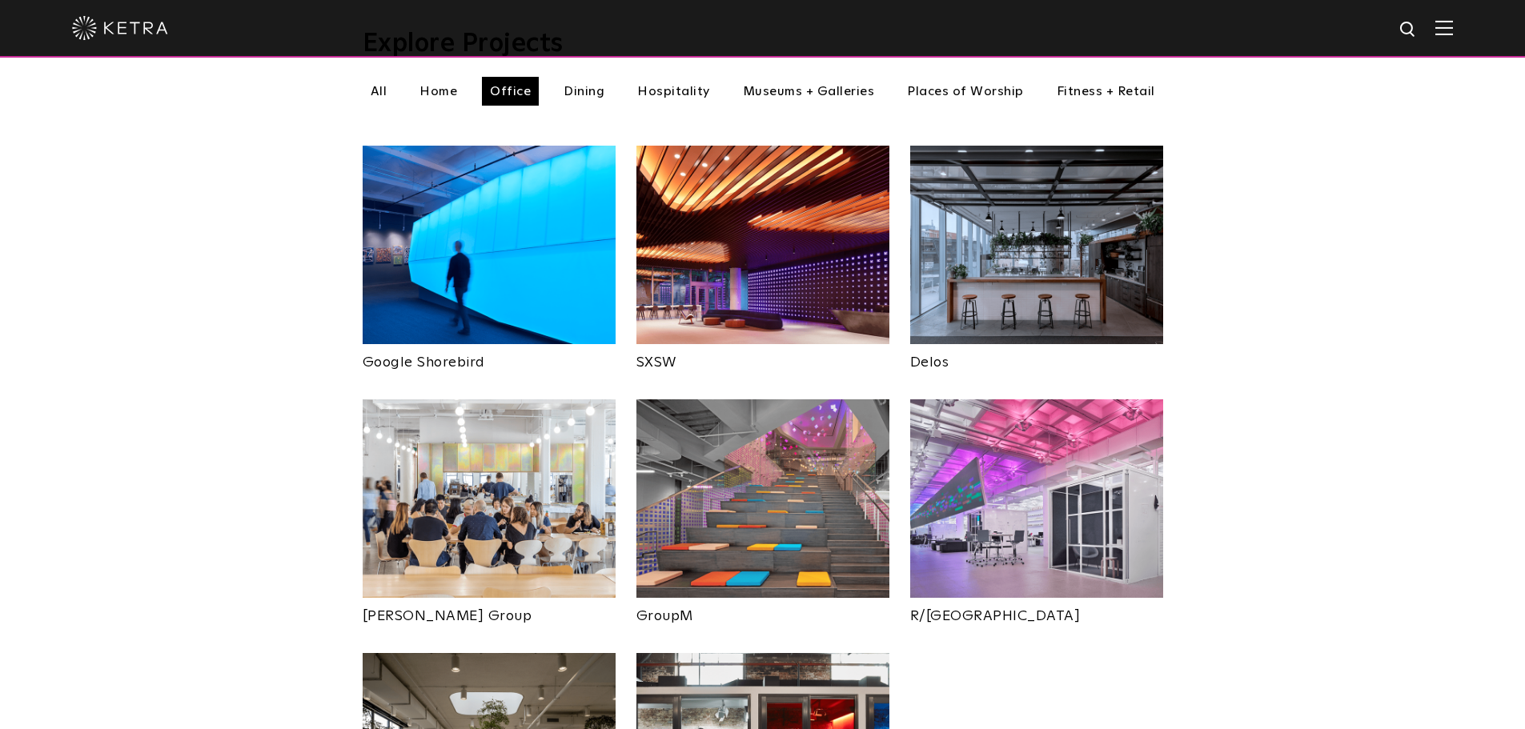
click at [461, 242] on img at bounding box center [489, 245] width 253 height 198
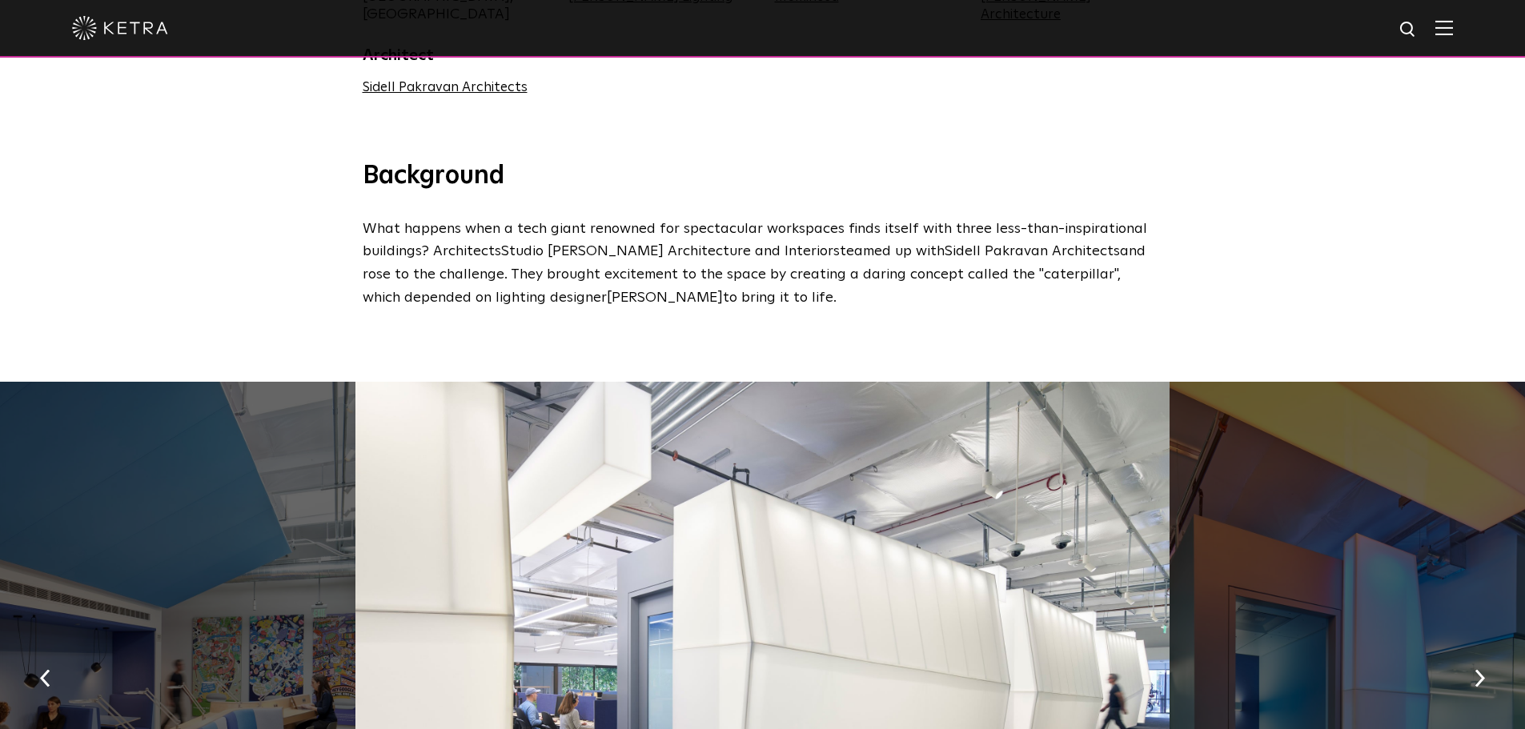
scroll to position [800, 0]
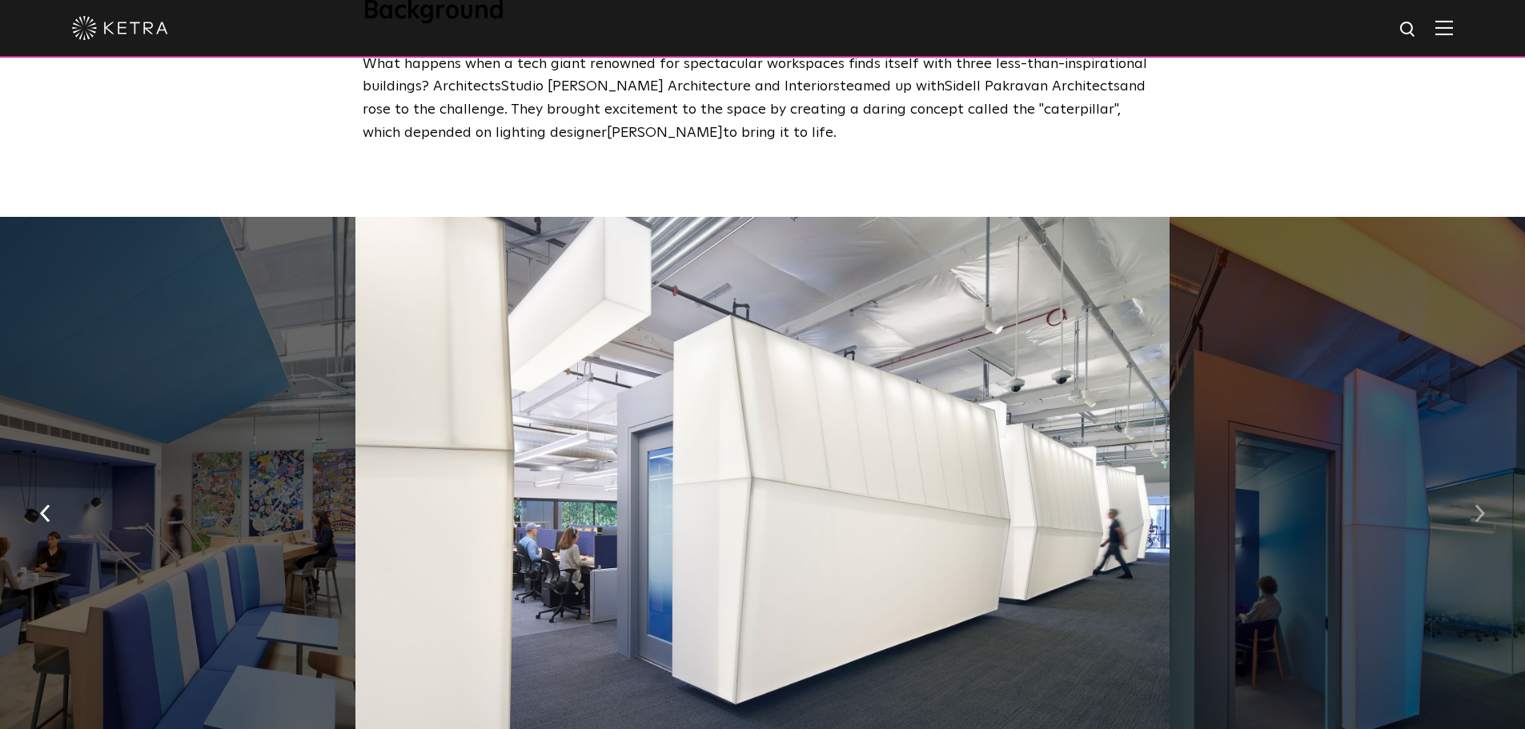
click at [1476, 505] on img "button" at bounding box center [1479, 514] width 10 height 18
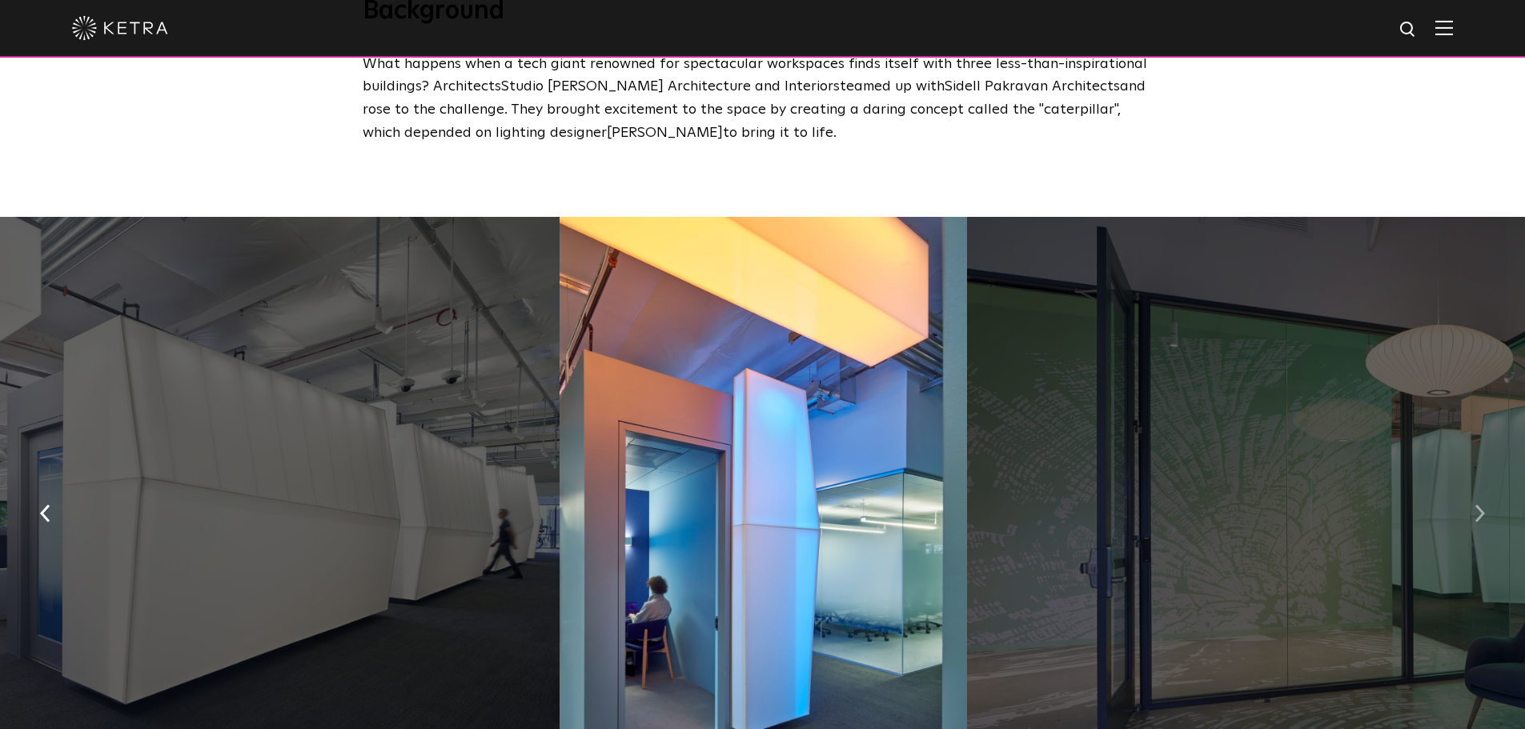
click at [1476, 505] on img "button" at bounding box center [1479, 514] width 10 height 18
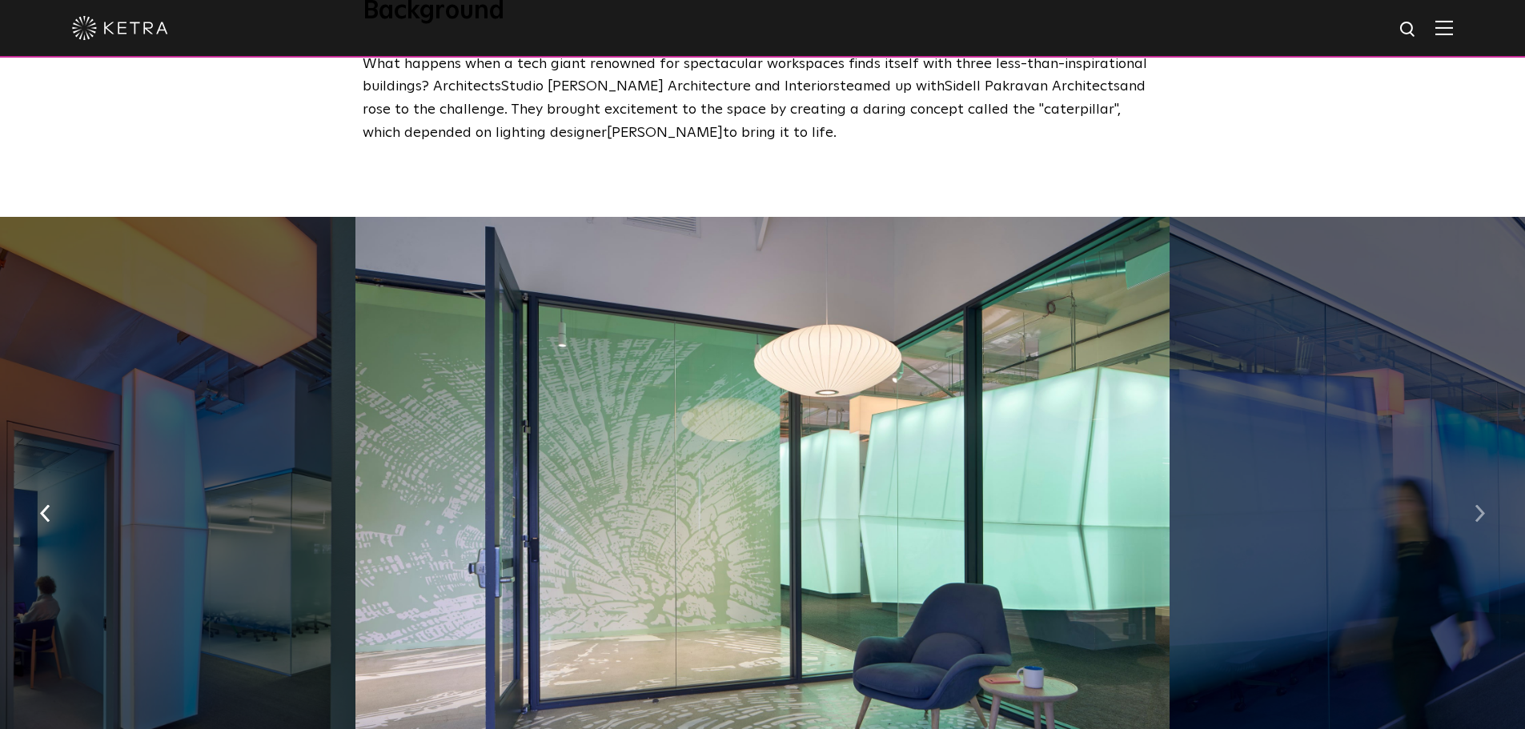
click at [1476, 505] on img "button" at bounding box center [1479, 514] width 10 height 18
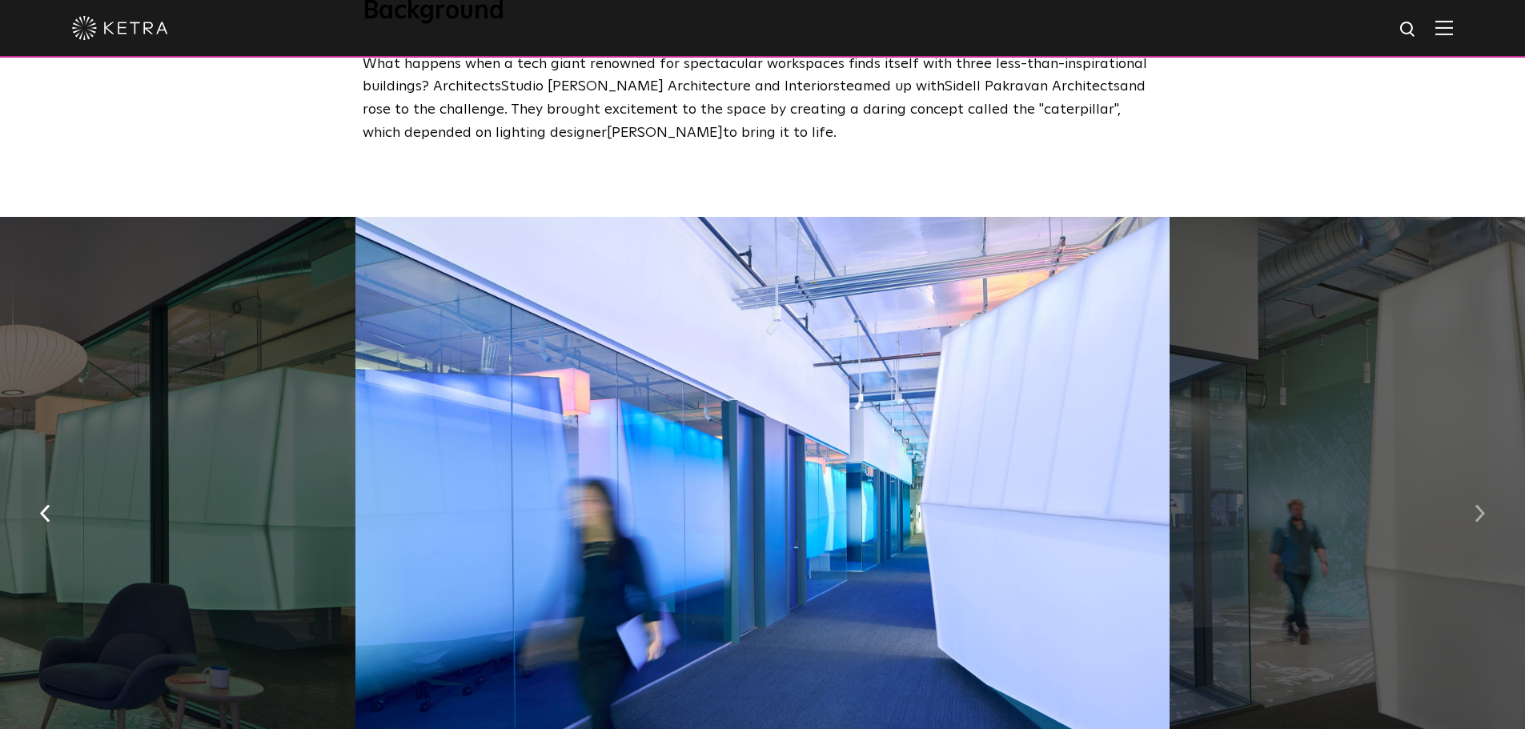
click at [1476, 505] on img "button" at bounding box center [1479, 514] width 10 height 18
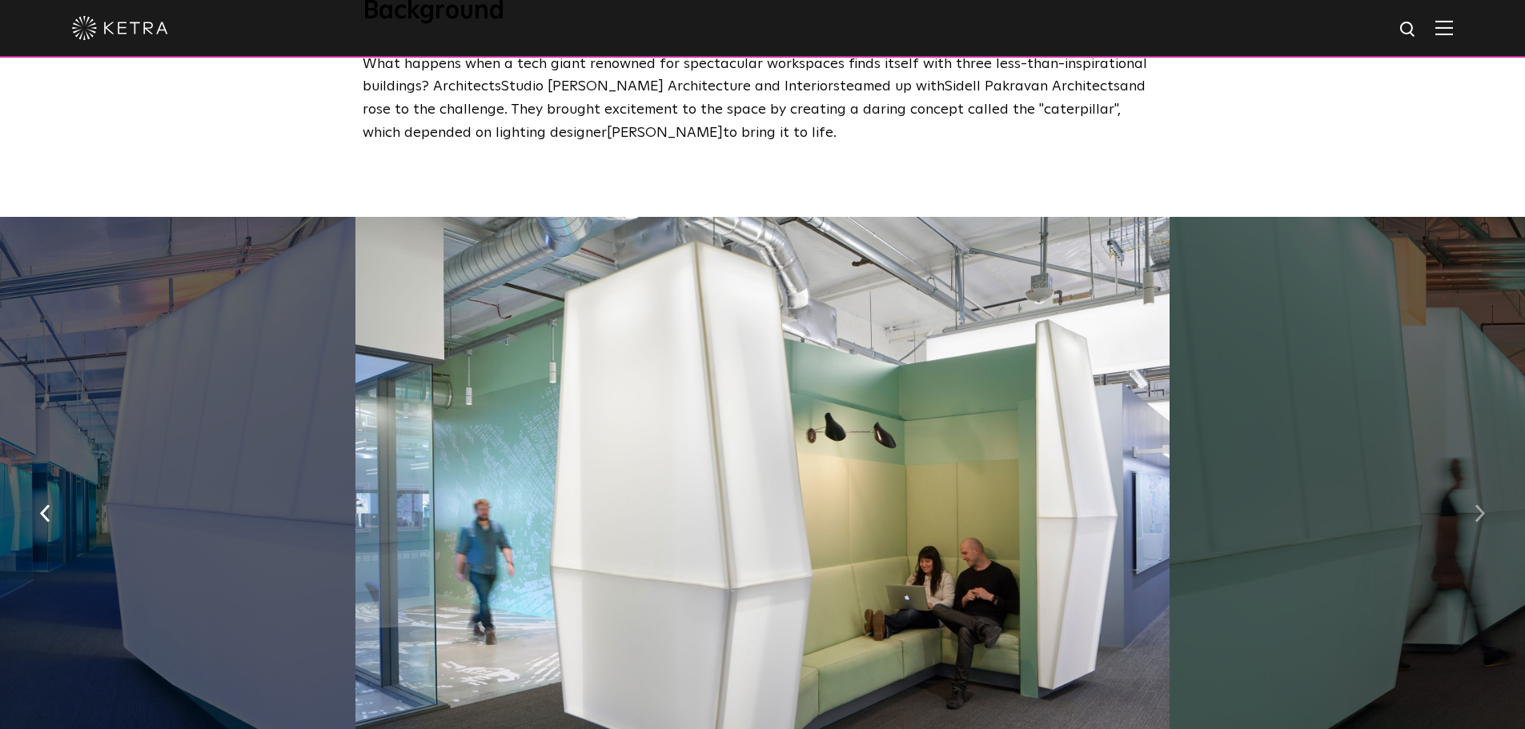
click at [1476, 505] on img "button" at bounding box center [1479, 514] width 10 height 18
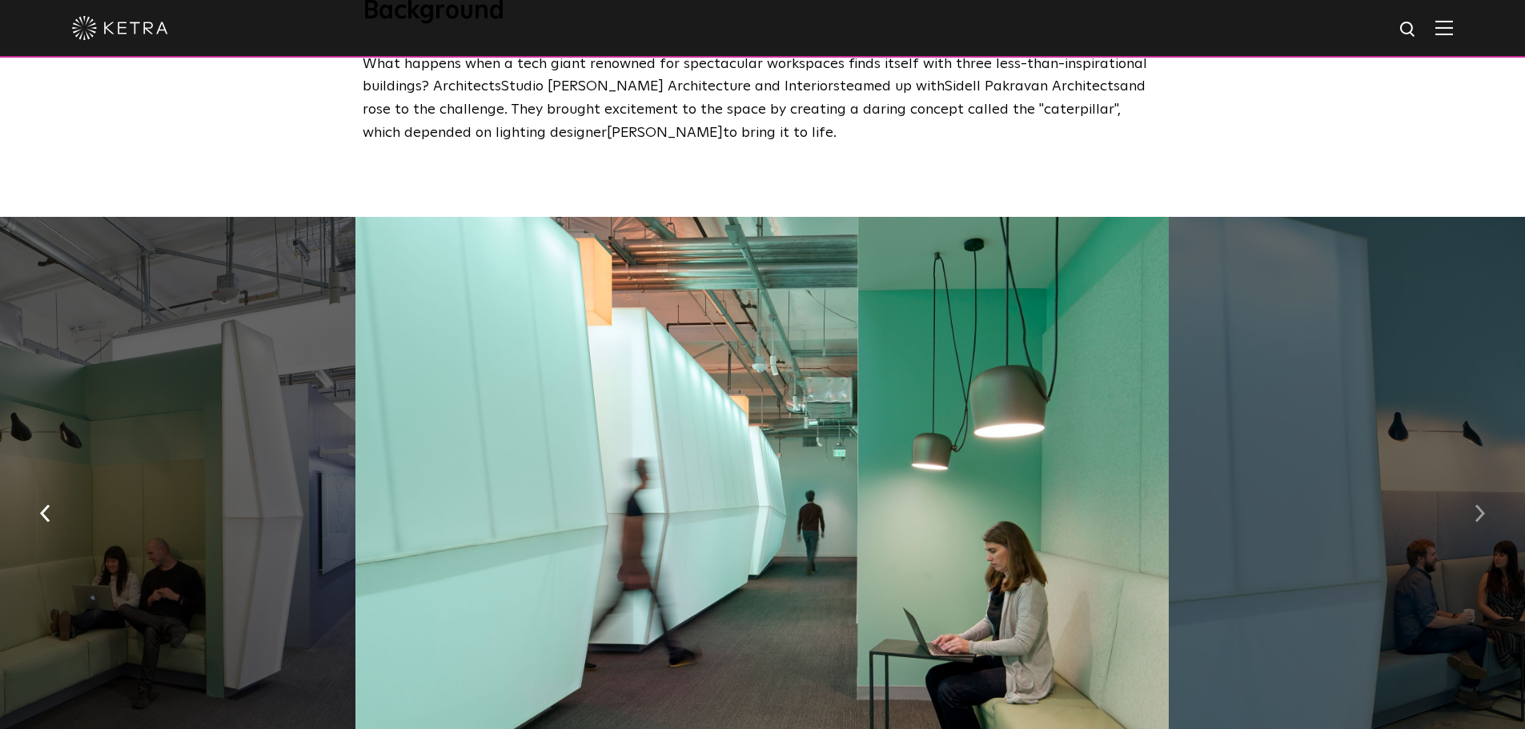
click at [1476, 505] on img "button" at bounding box center [1479, 514] width 10 height 18
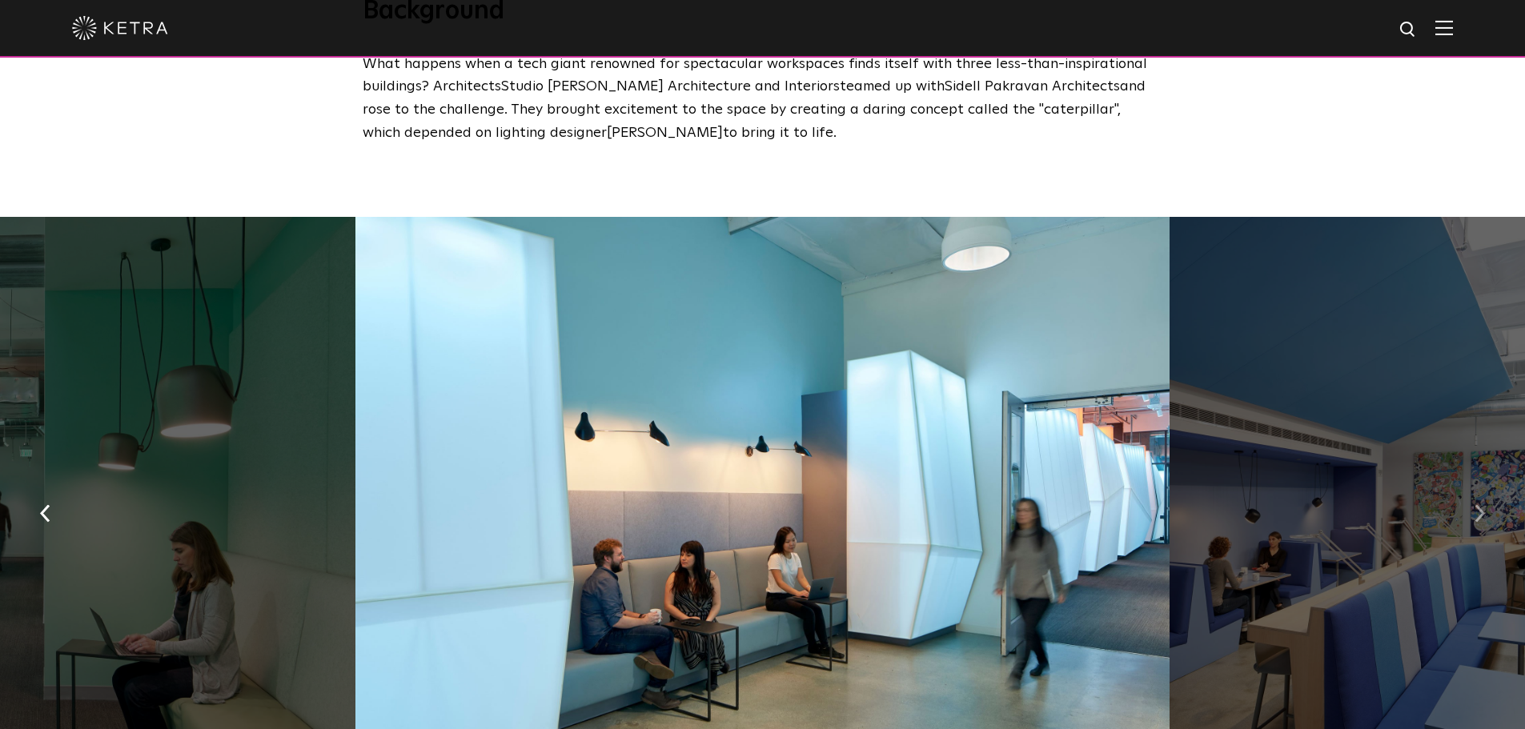
click at [1476, 505] on img "button" at bounding box center [1479, 514] width 10 height 18
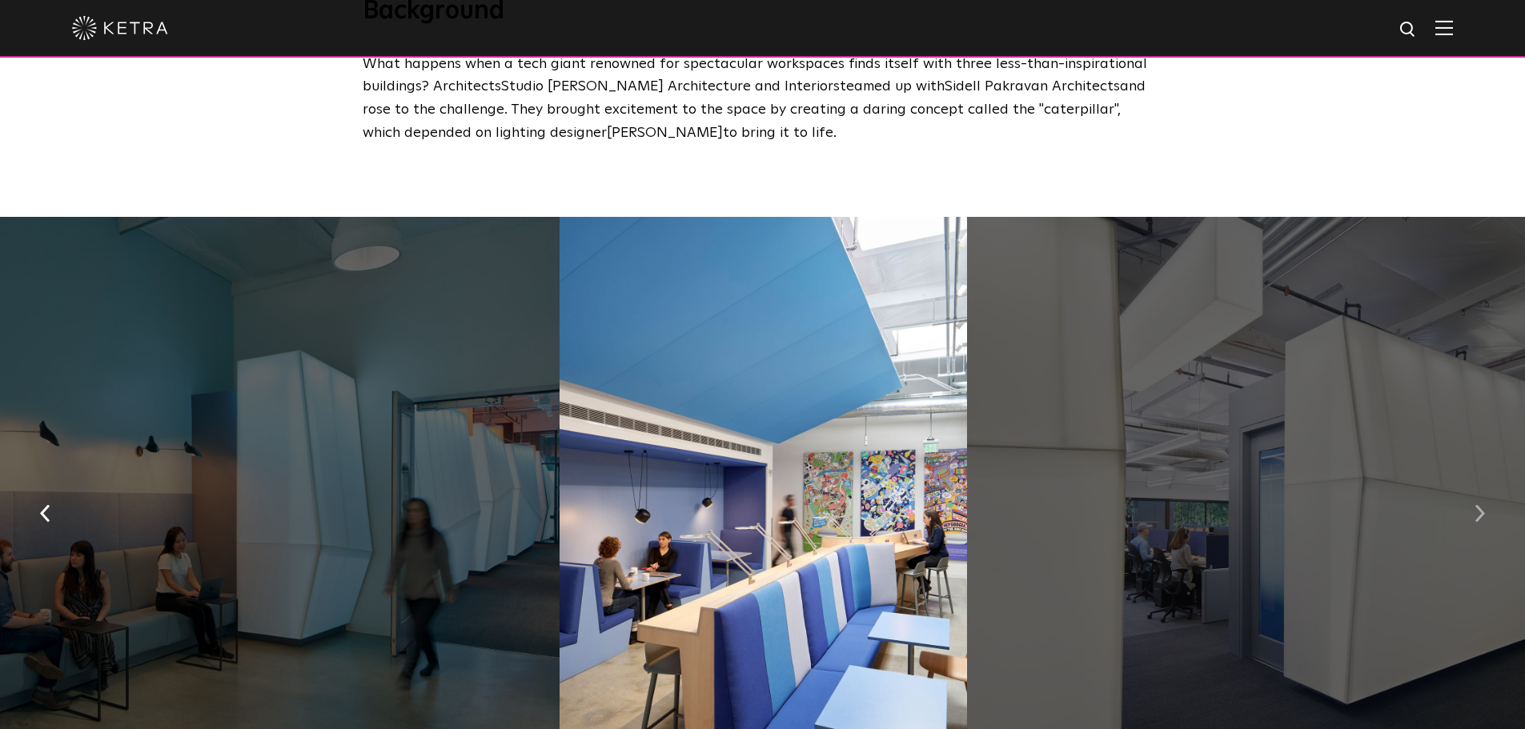
click at [1476, 505] on img "button" at bounding box center [1479, 514] width 10 height 18
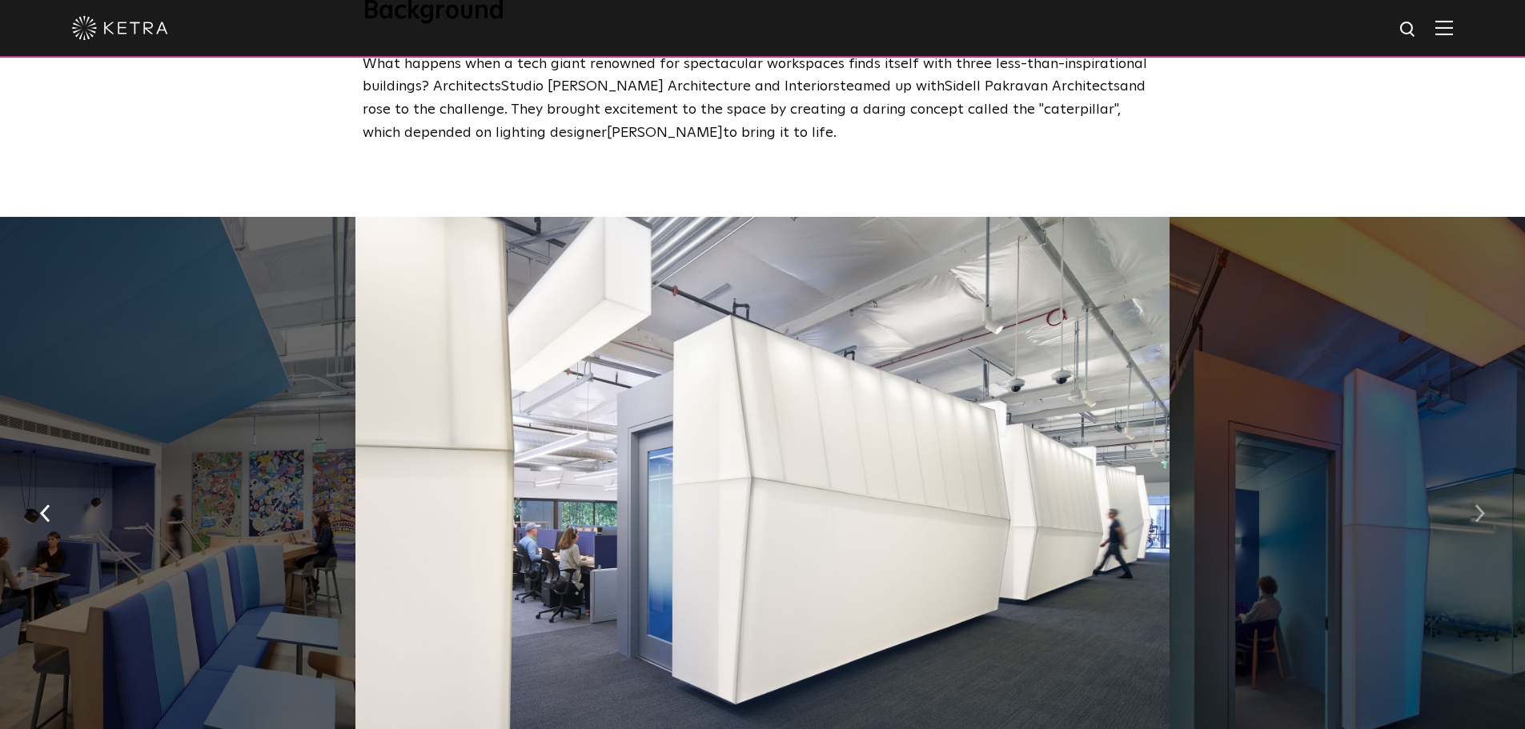
click at [1476, 505] on img "button" at bounding box center [1479, 514] width 10 height 18
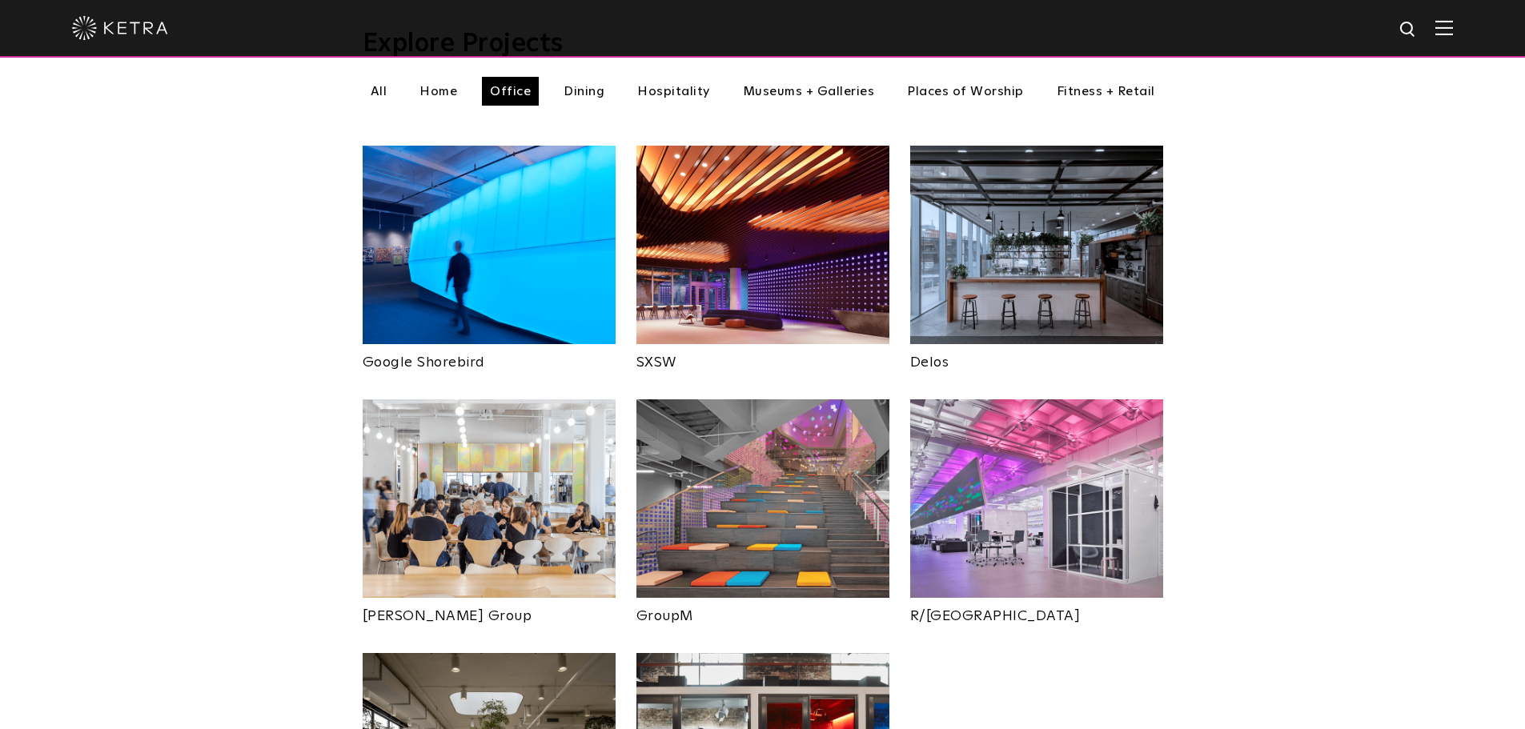
click at [1020, 435] on img at bounding box center [1036, 498] width 253 height 198
click at [806, 488] on img at bounding box center [762, 498] width 253 height 198
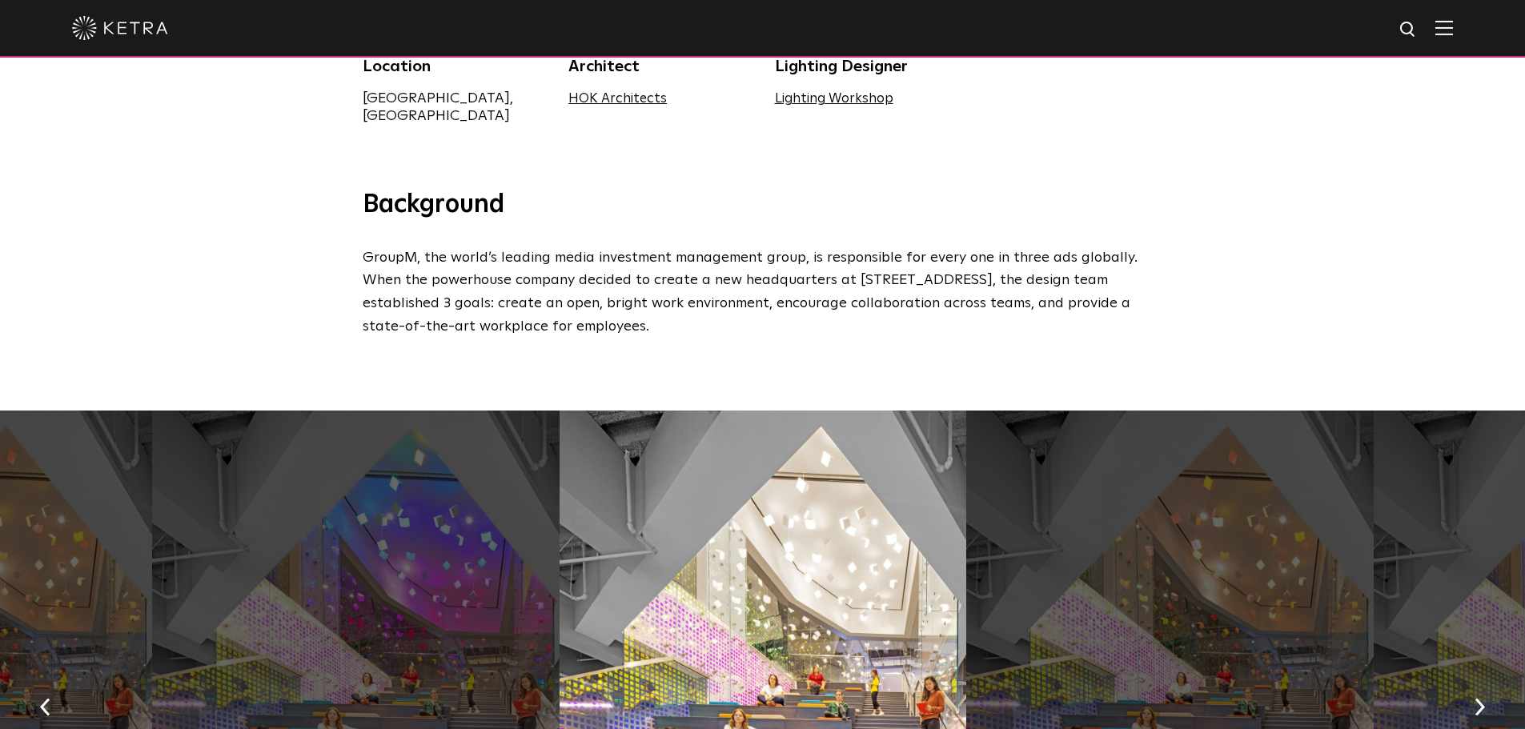
scroll to position [800, 0]
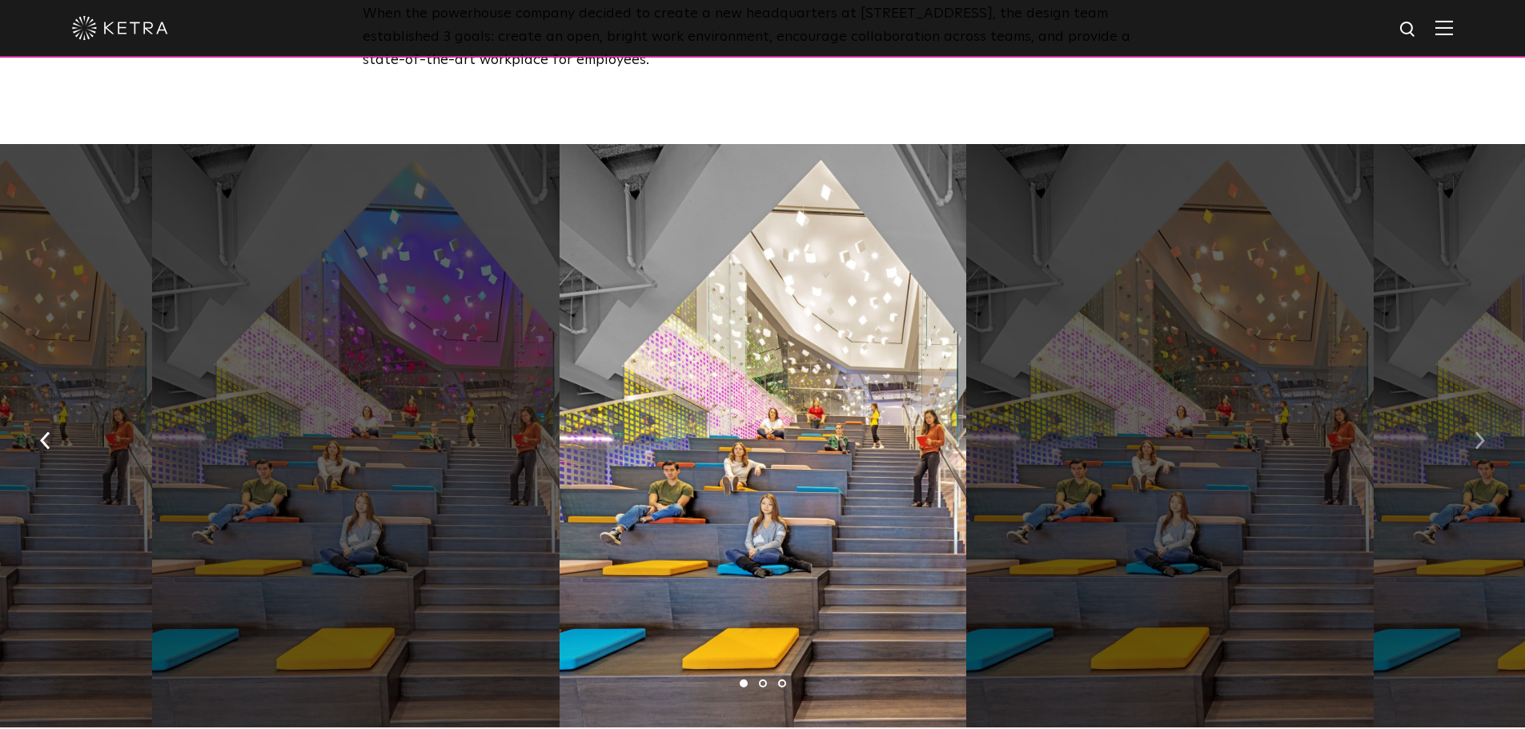
click at [1477, 432] on img "button" at bounding box center [1479, 441] width 10 height 18
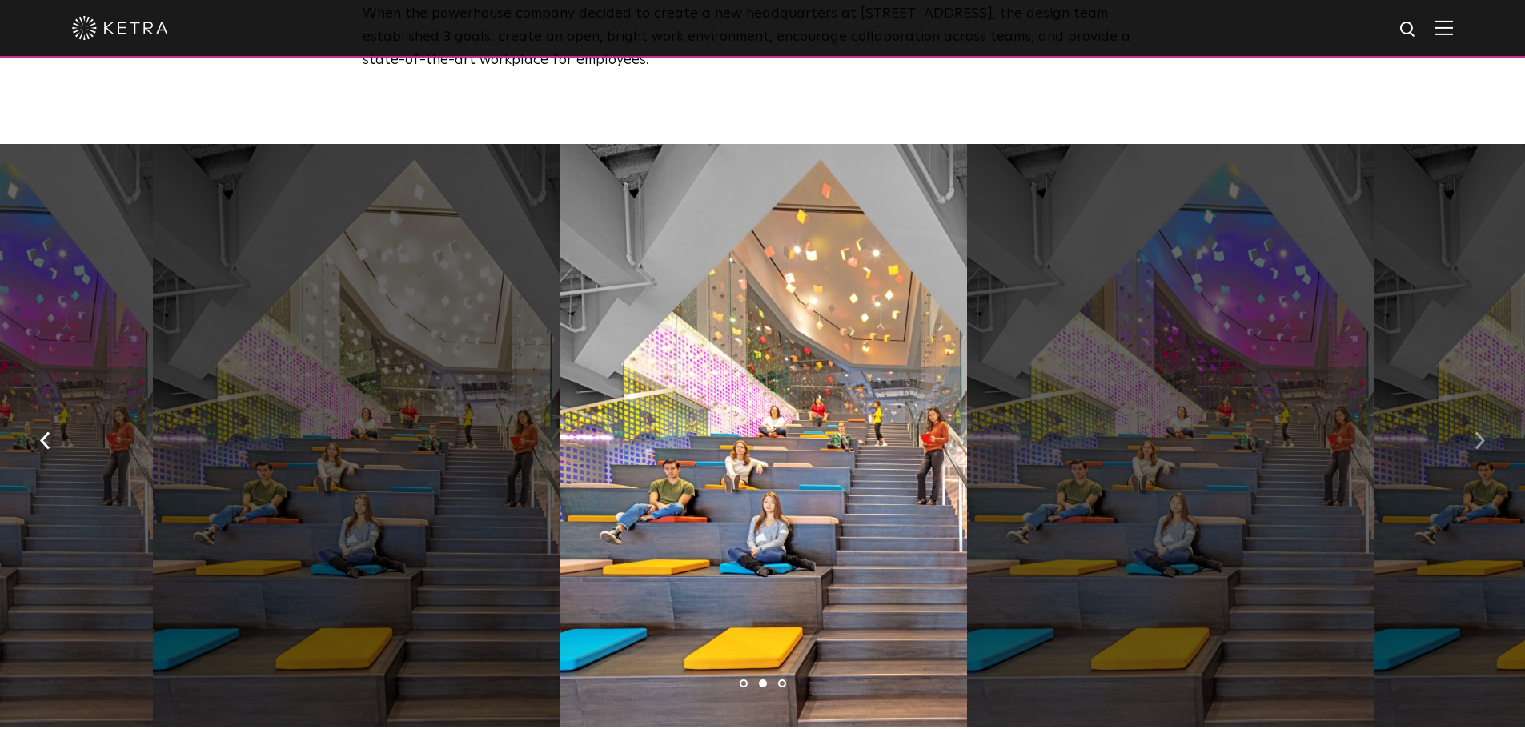
click at [1477, 432] on img "button" at bounding box center [1479, 441] width 10 height 18
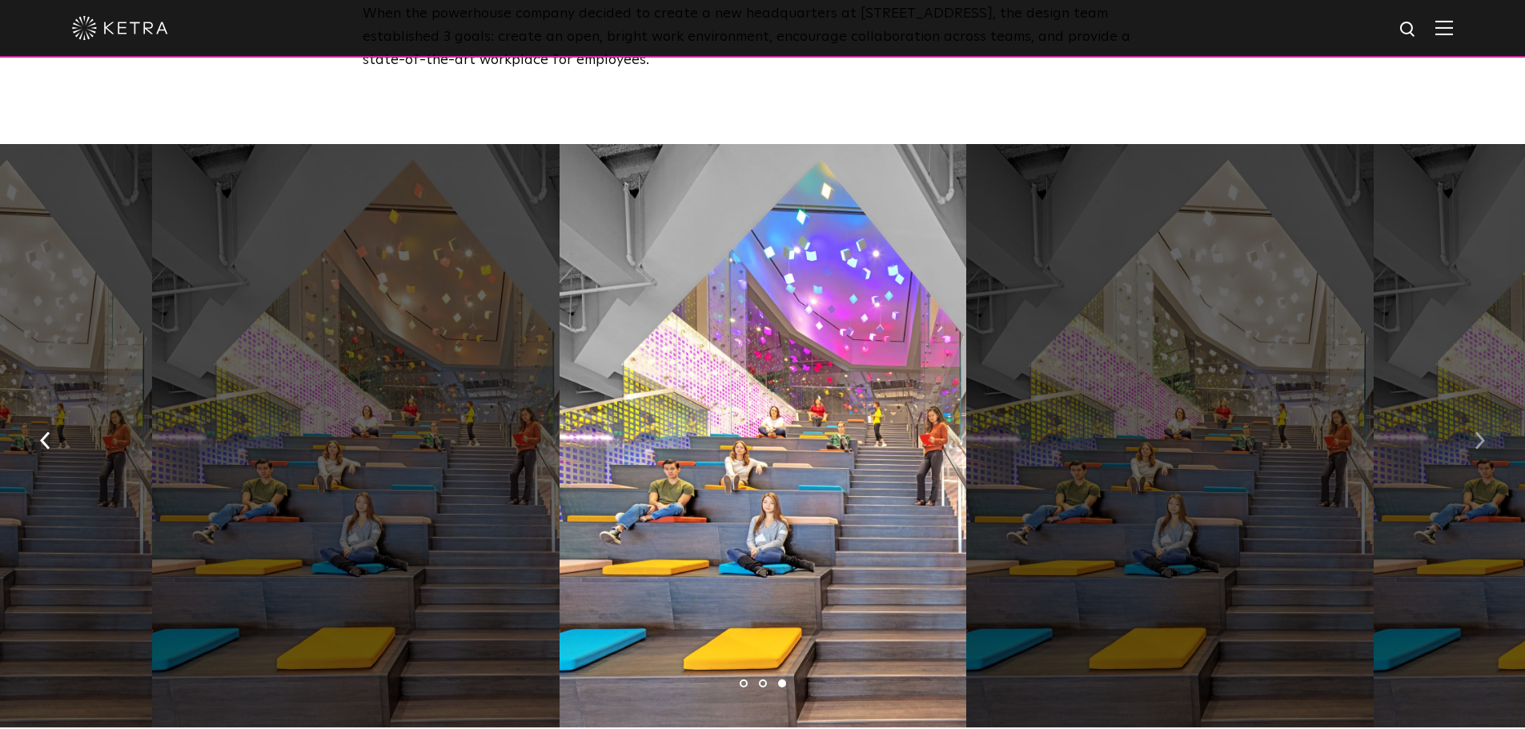
click at [1477, 432] on img "button" at bounding box center [1479, 441] width 10 height 18
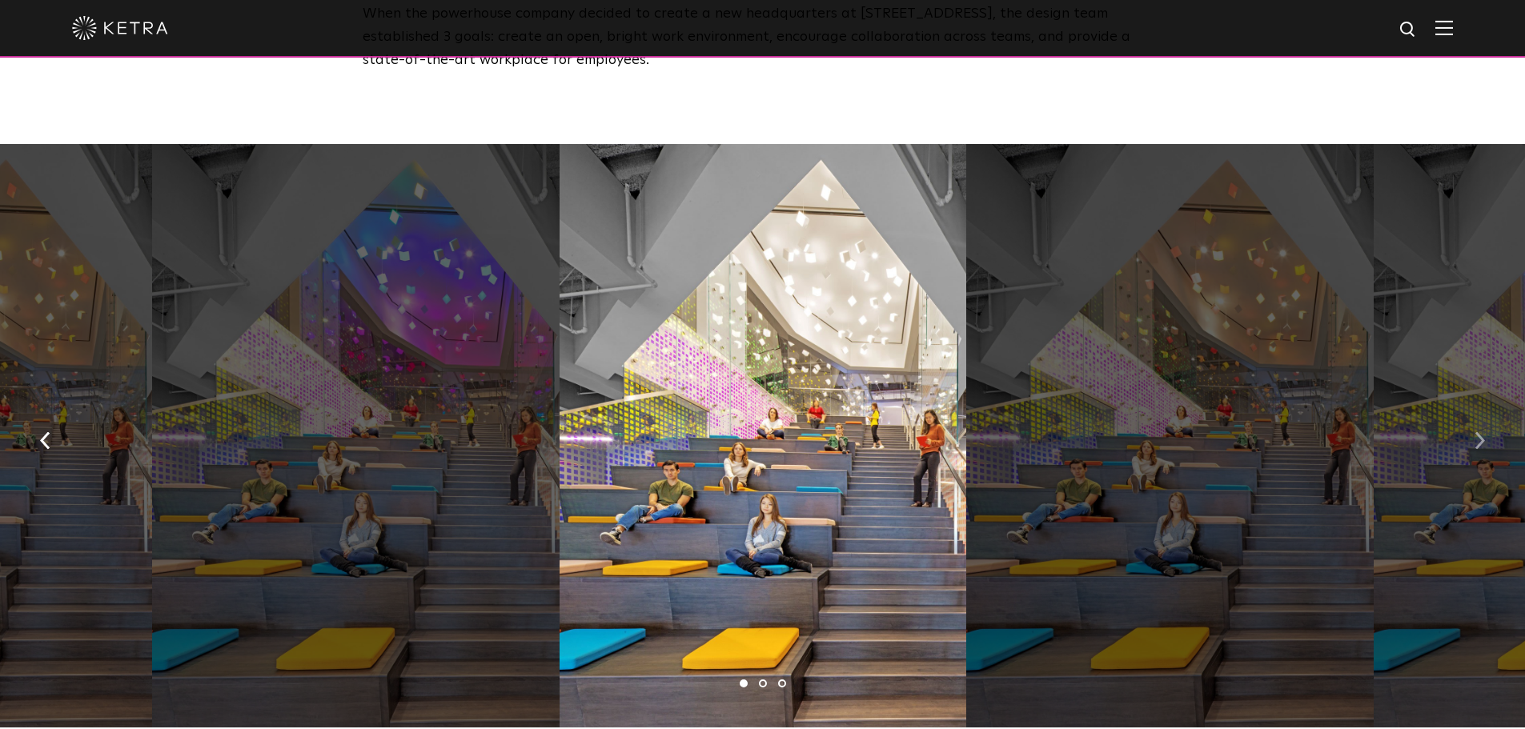
click at [1477, 432] on img "button" at bounding box center [1479, 441] width 10 height 18
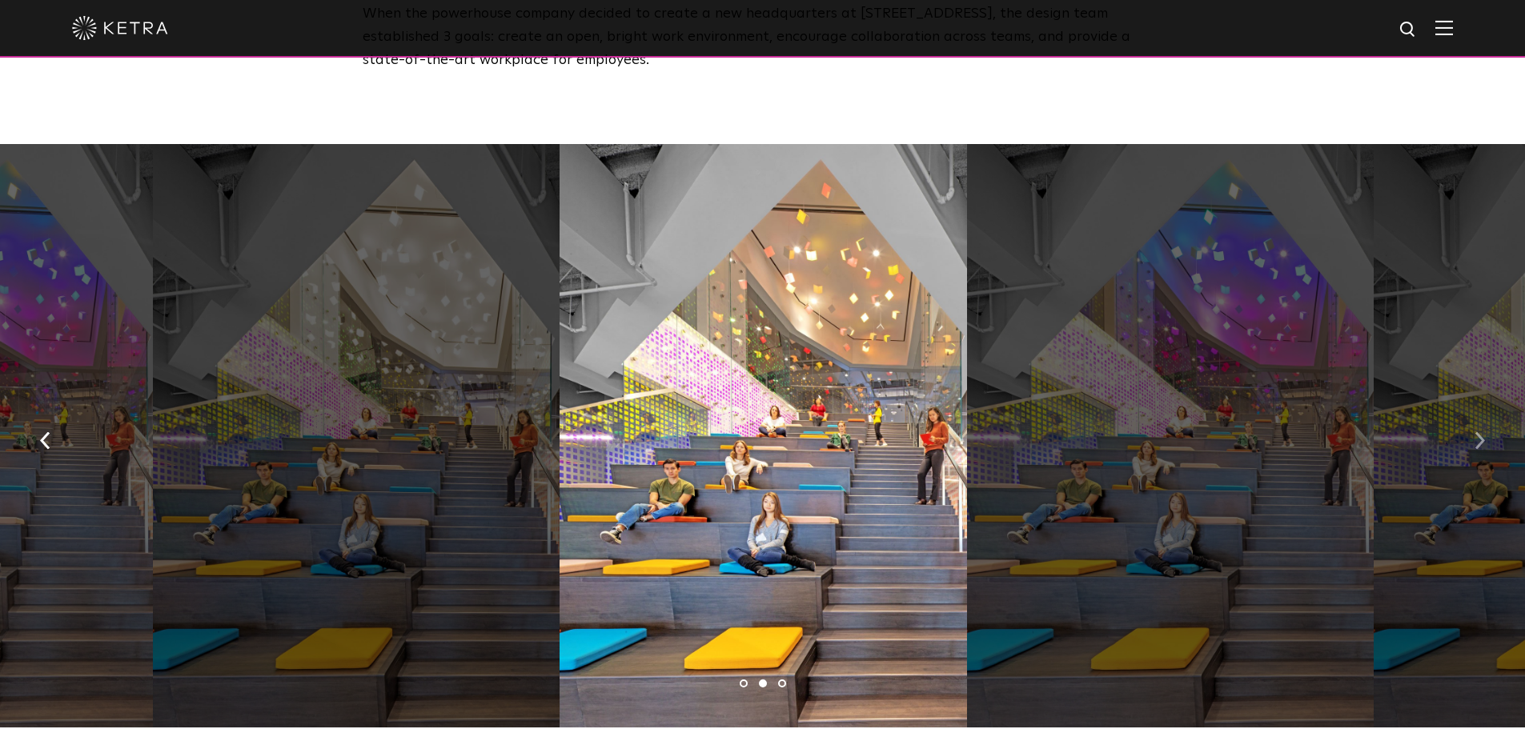
click at [1477, 432] on img "button" at bounding box center [1479, 441] width 10 height 18
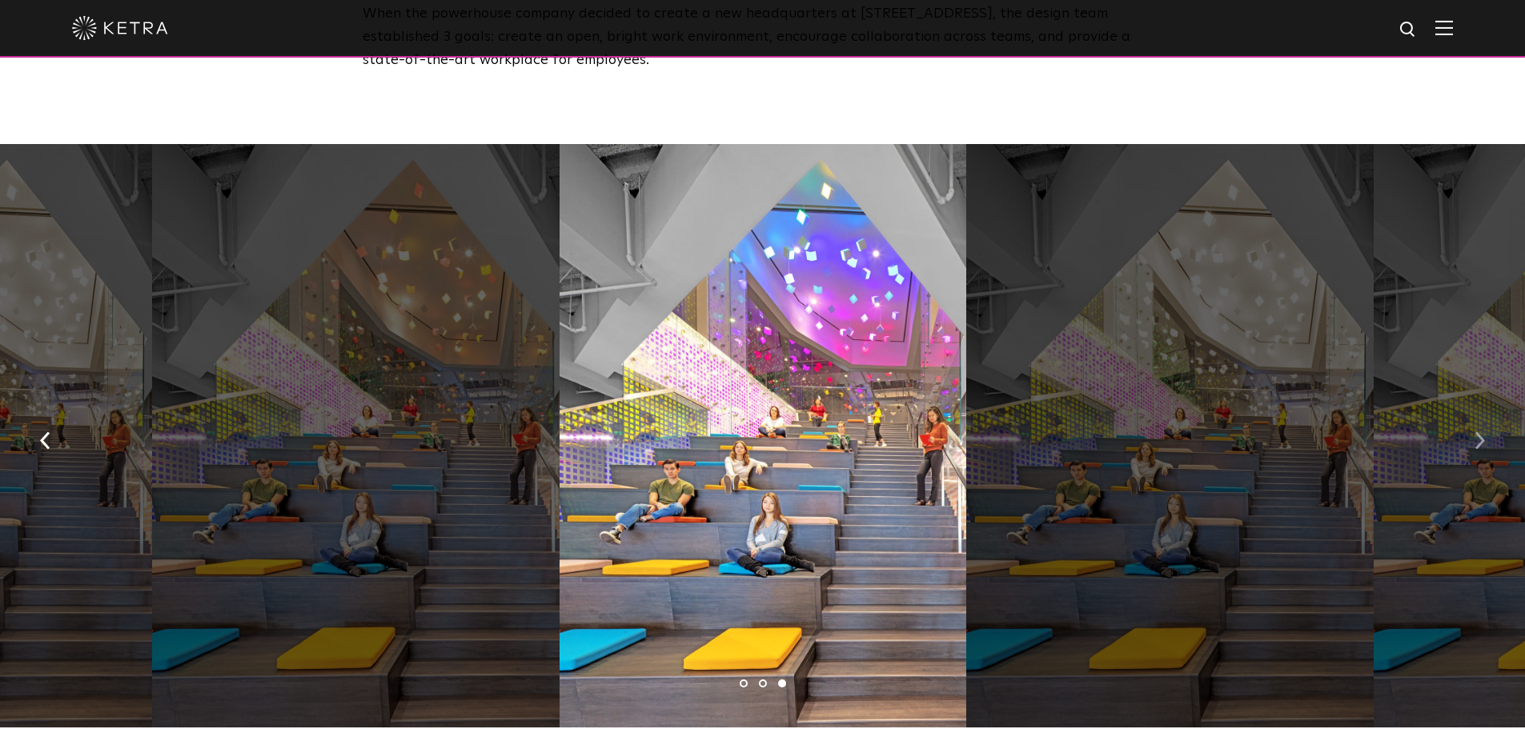
click at [1477, 432] on img "button" at bounding box center [1479, 441] width 10 height 18
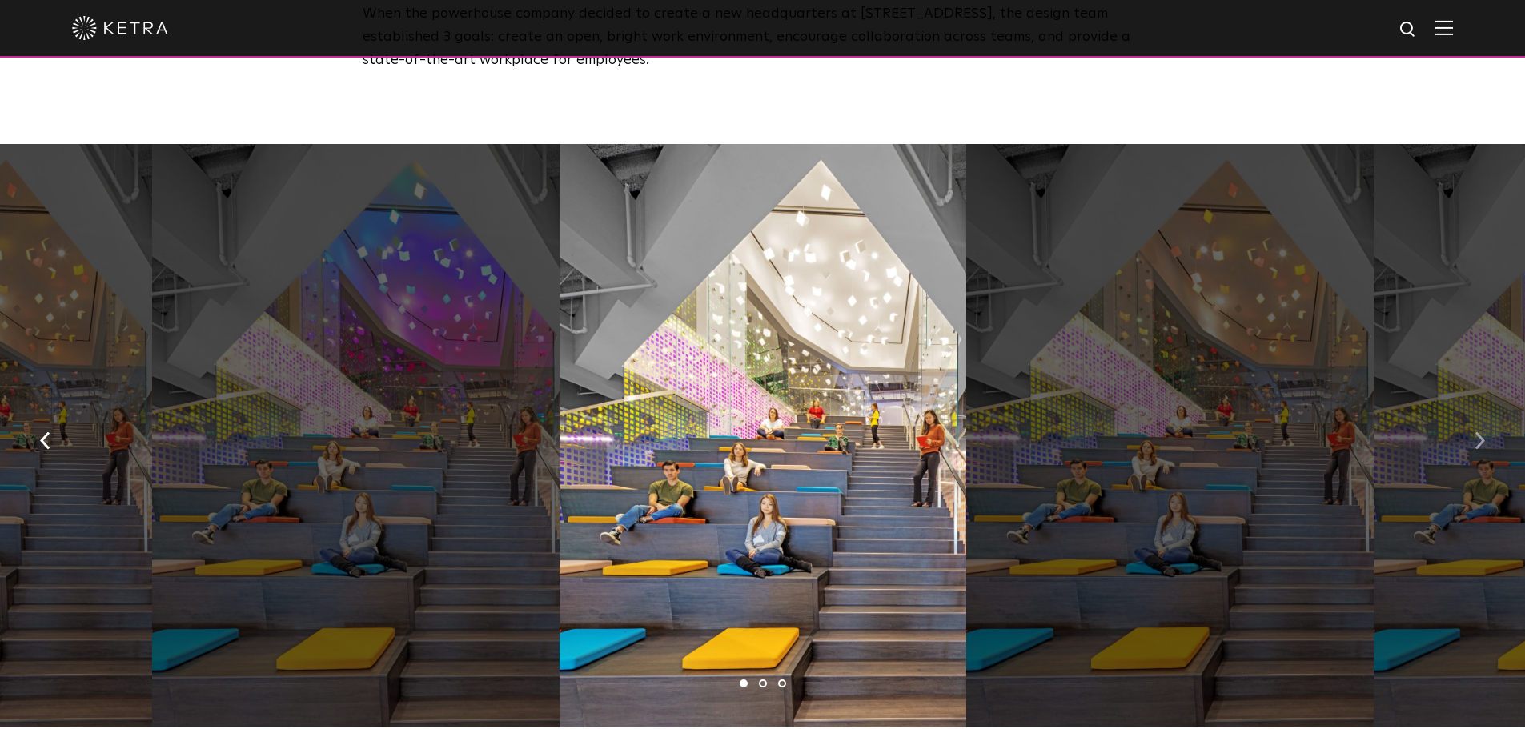
click at [1477, 432] on img "button" at bounding box center [1479, 441] width 10 height 18
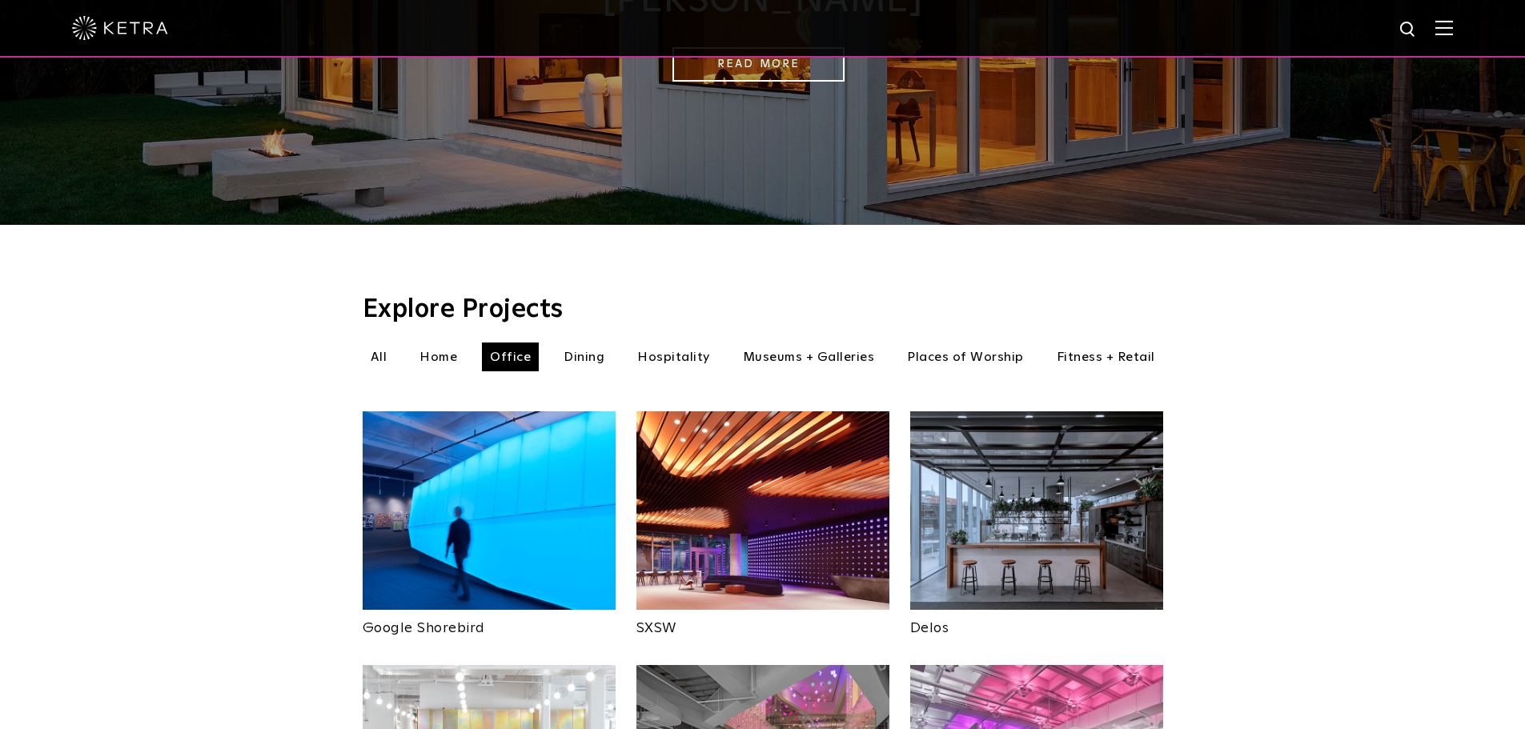
scroll to position [321, 0]
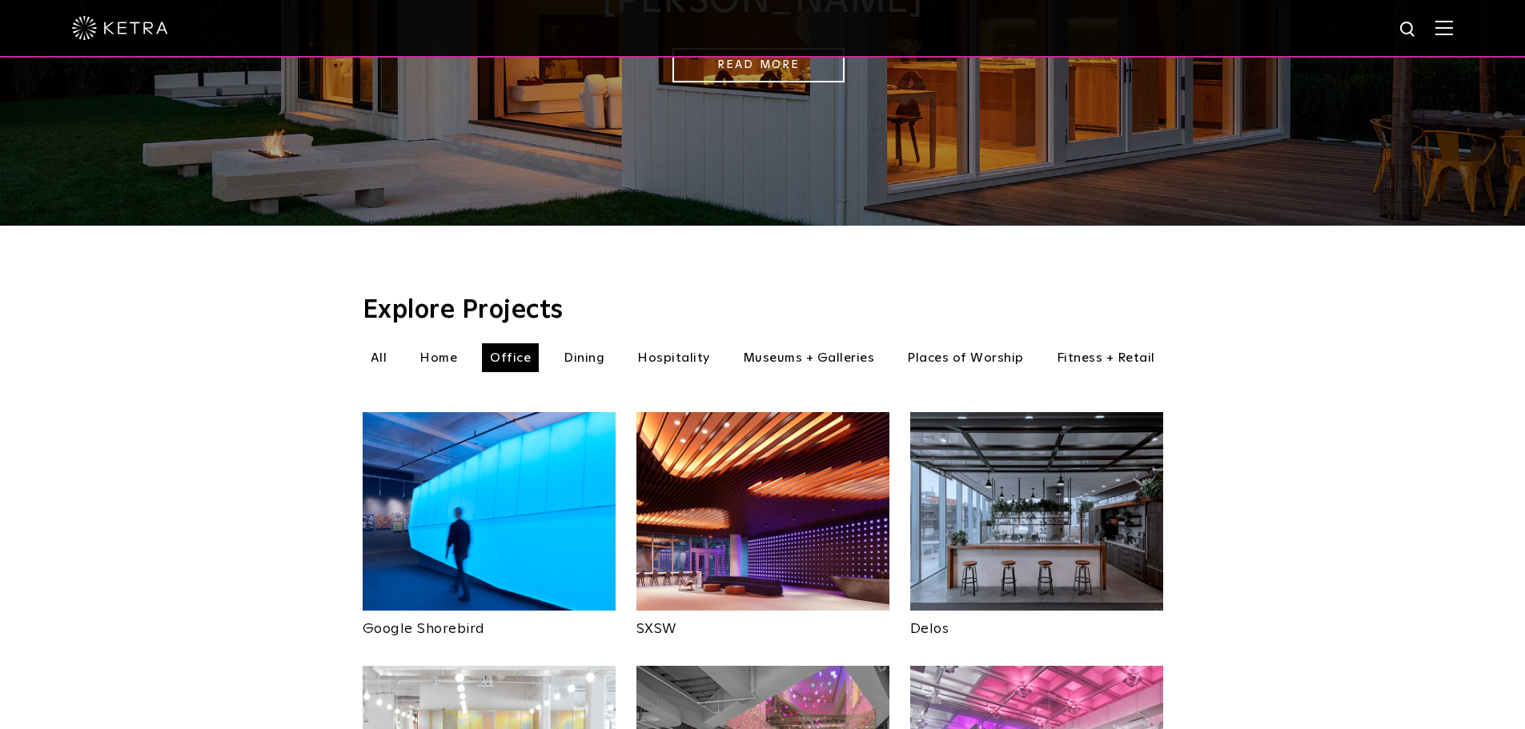
click at [598, 343] on li "Dining" at bounding box center [583, 357] width 57 height 29
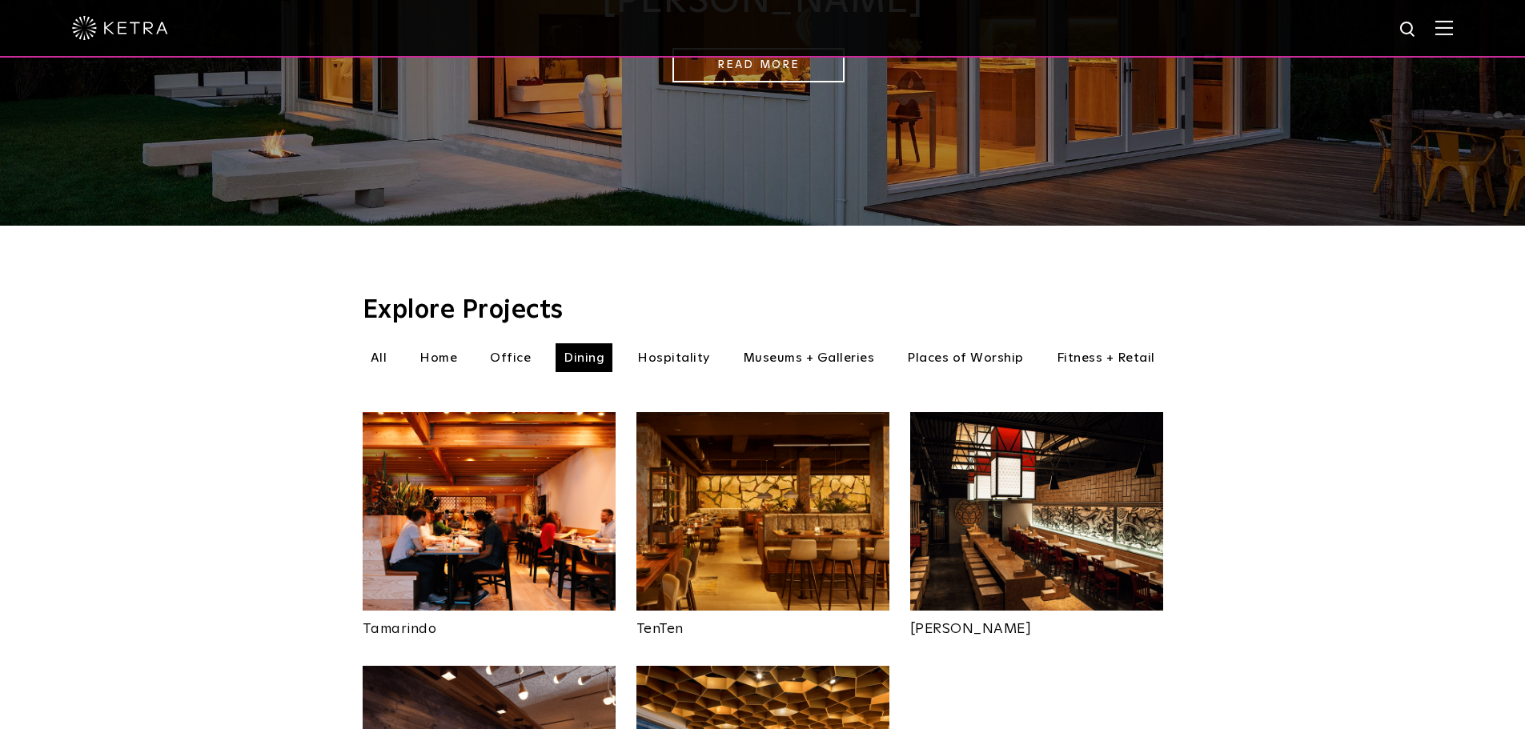
click at [798, 491] on img at bounding box center [762, 511] width 253 height 198
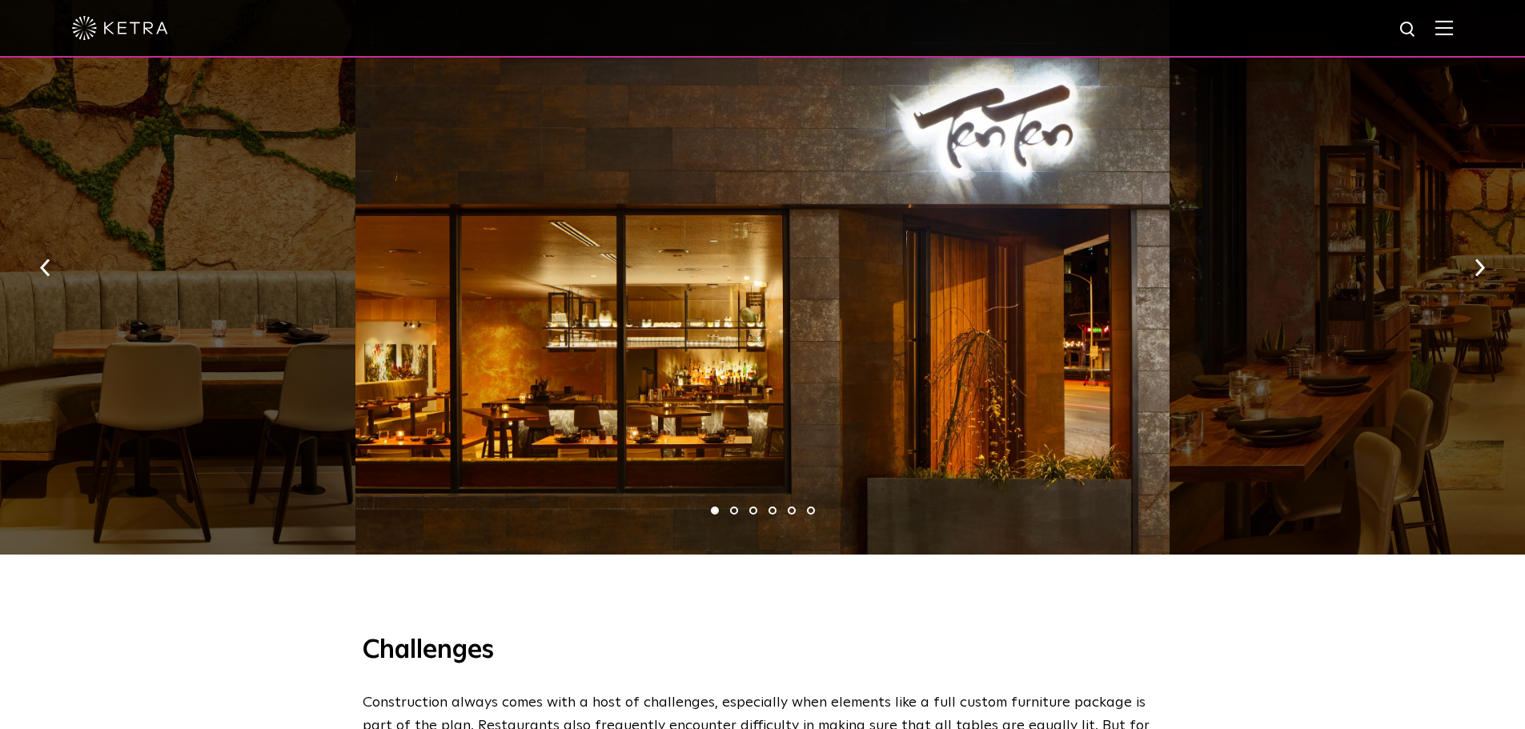
scroll to position [1227, 0]
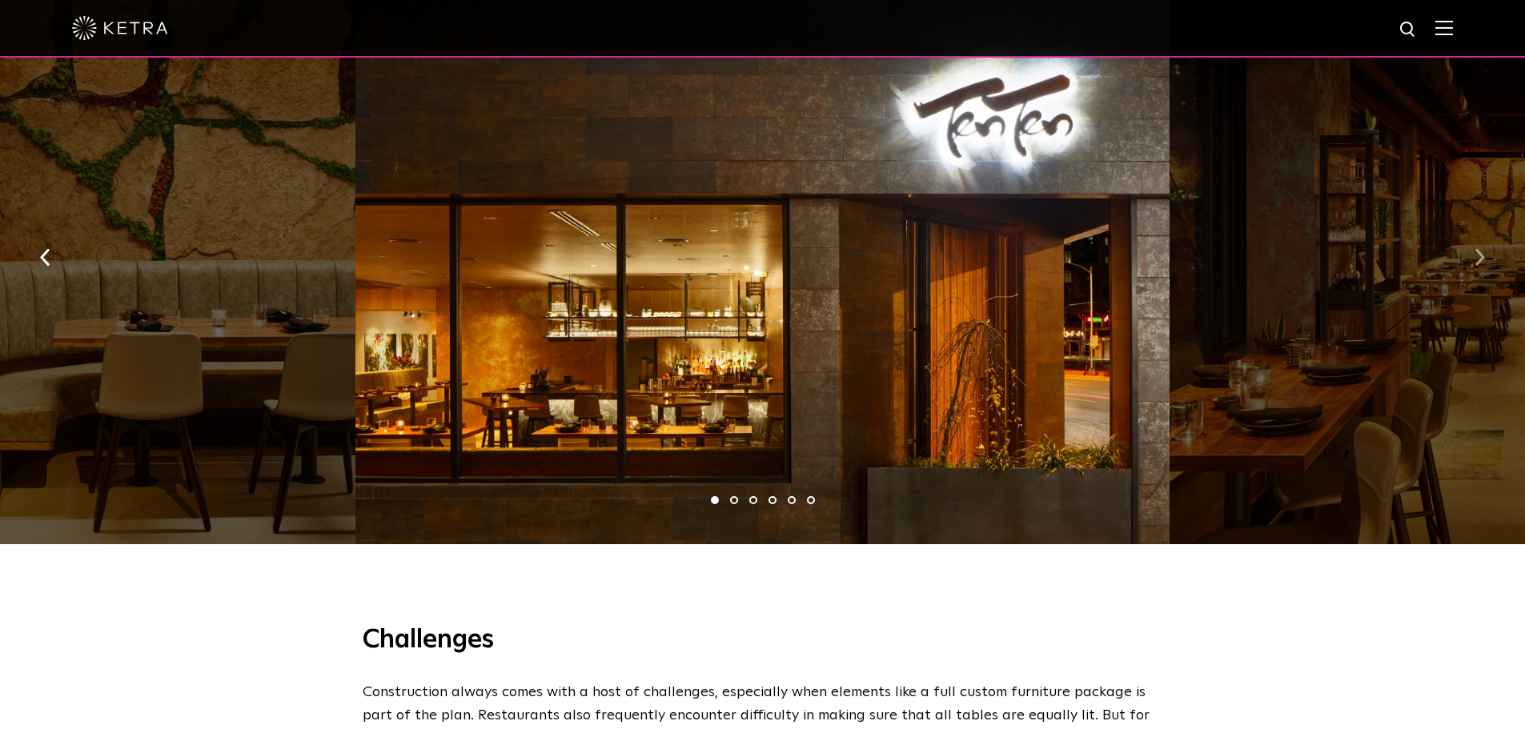
click at [1476, 252] on img "button" at bounding box center [1479, 258] width 10 height 18
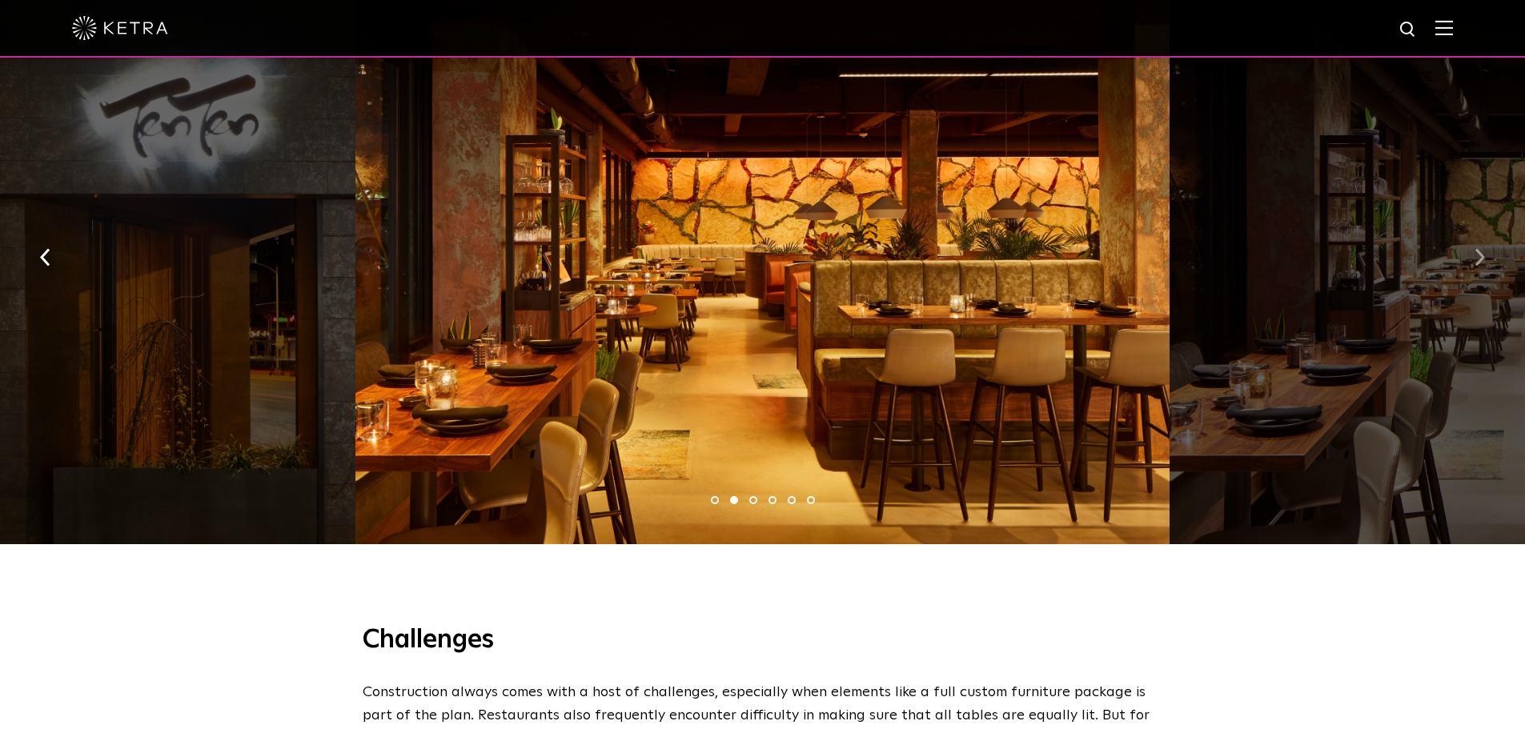
click at [1476, 252] on img "button" at bounding box center [1479, 258] width 10 height 18
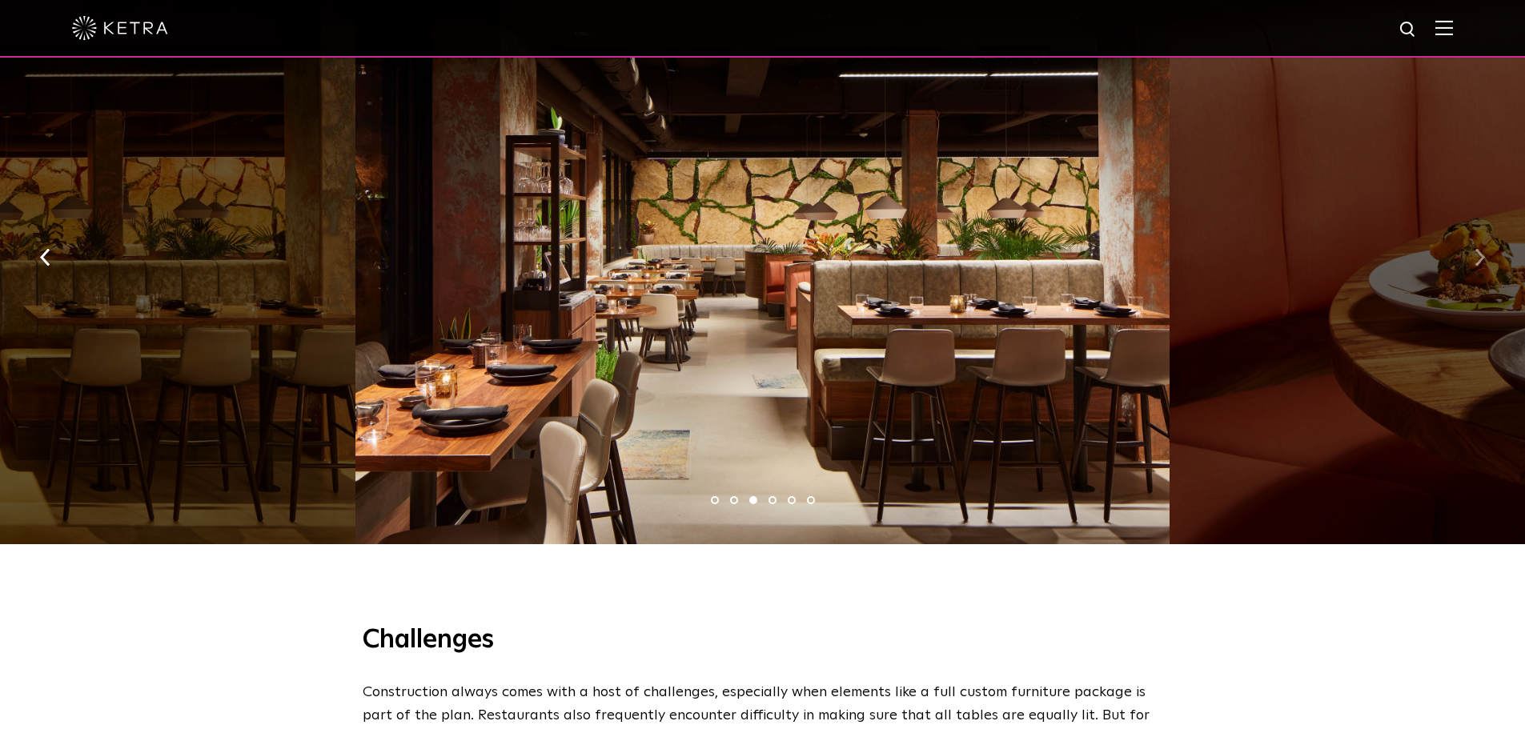
click at [1476, 252] on img "button" at bounding box center [1479, 258] width 10 height 18
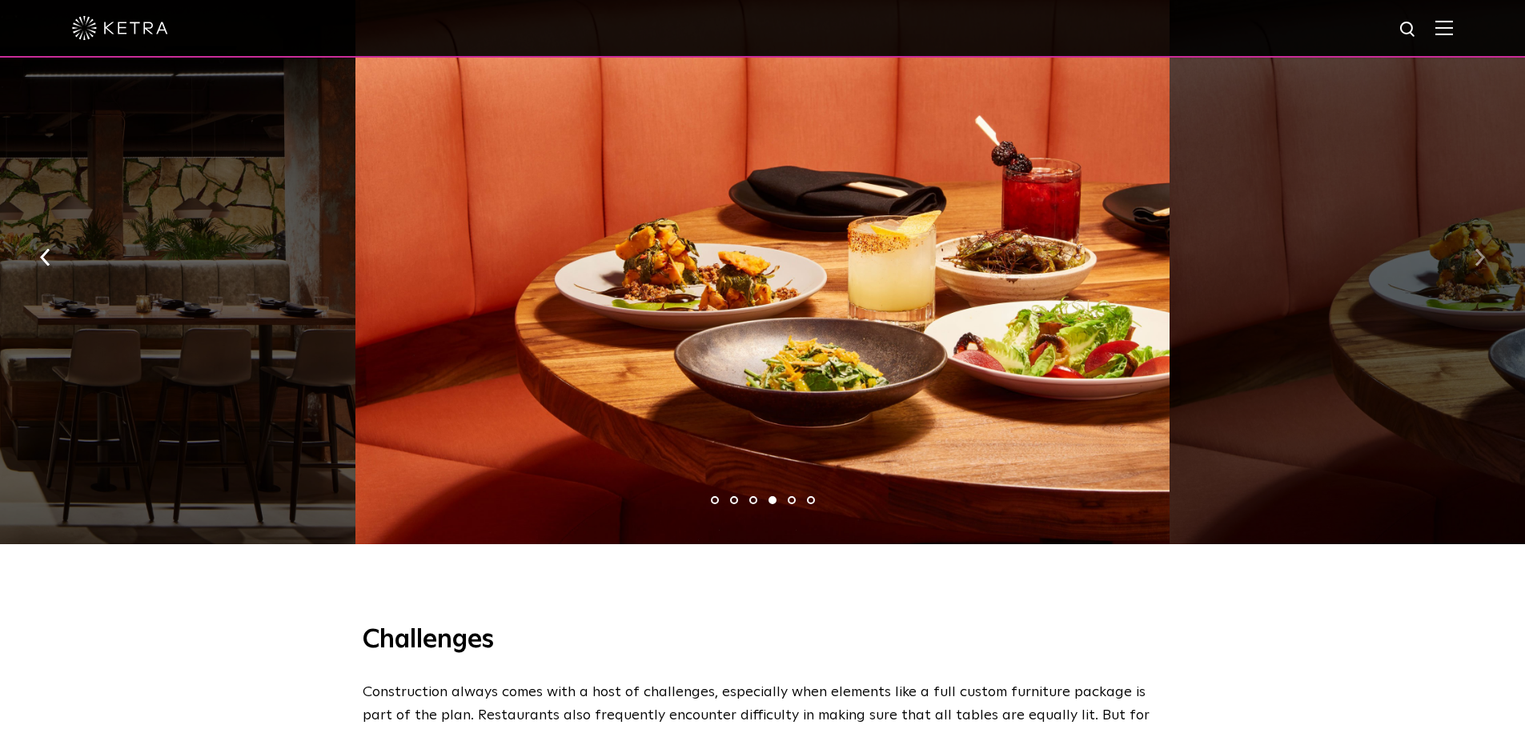
click at [1476, 252] on img "button" at bounding box center [1479, 258] width 10 height 18
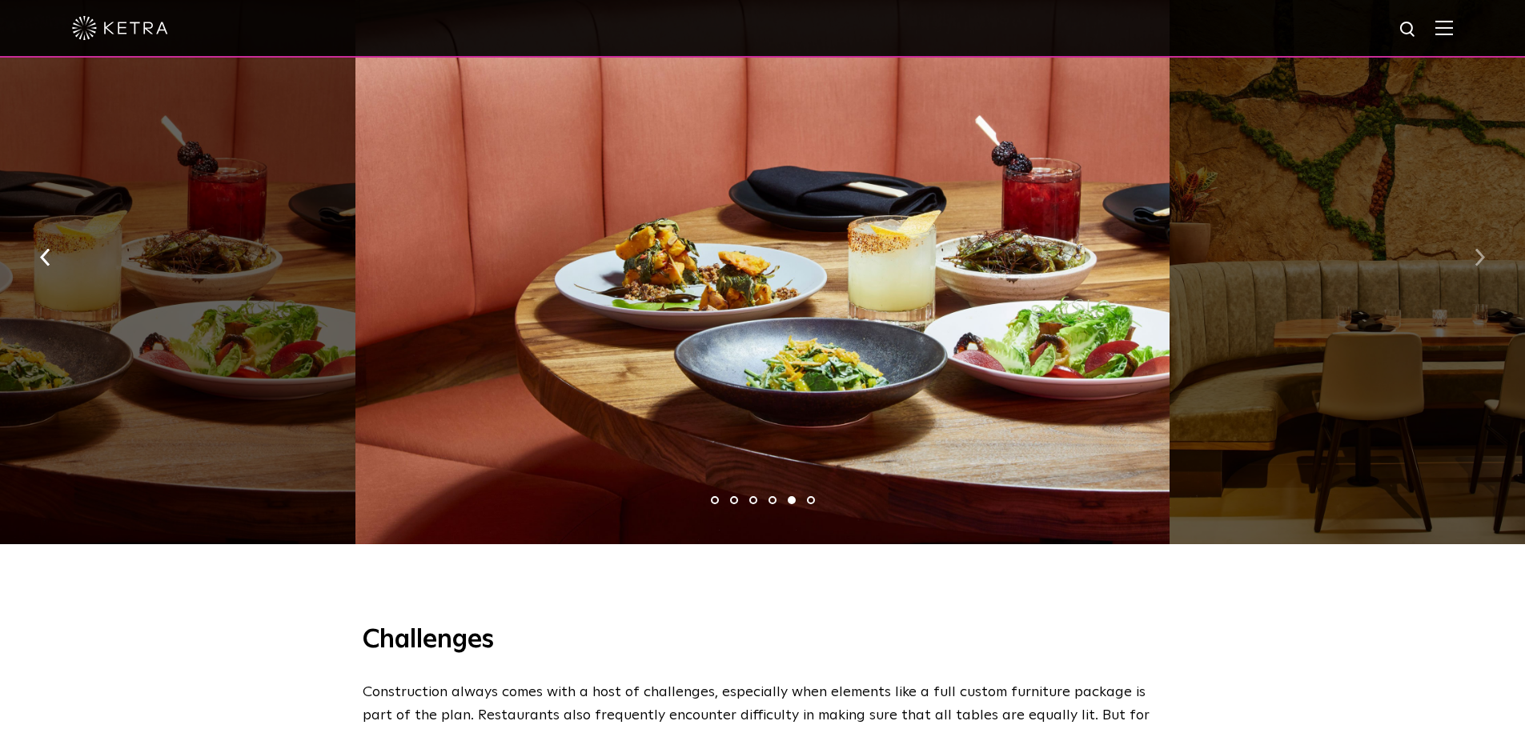
click at [1476, 252] on img "button" at bounding box center [1479, 258] width 10 height 18
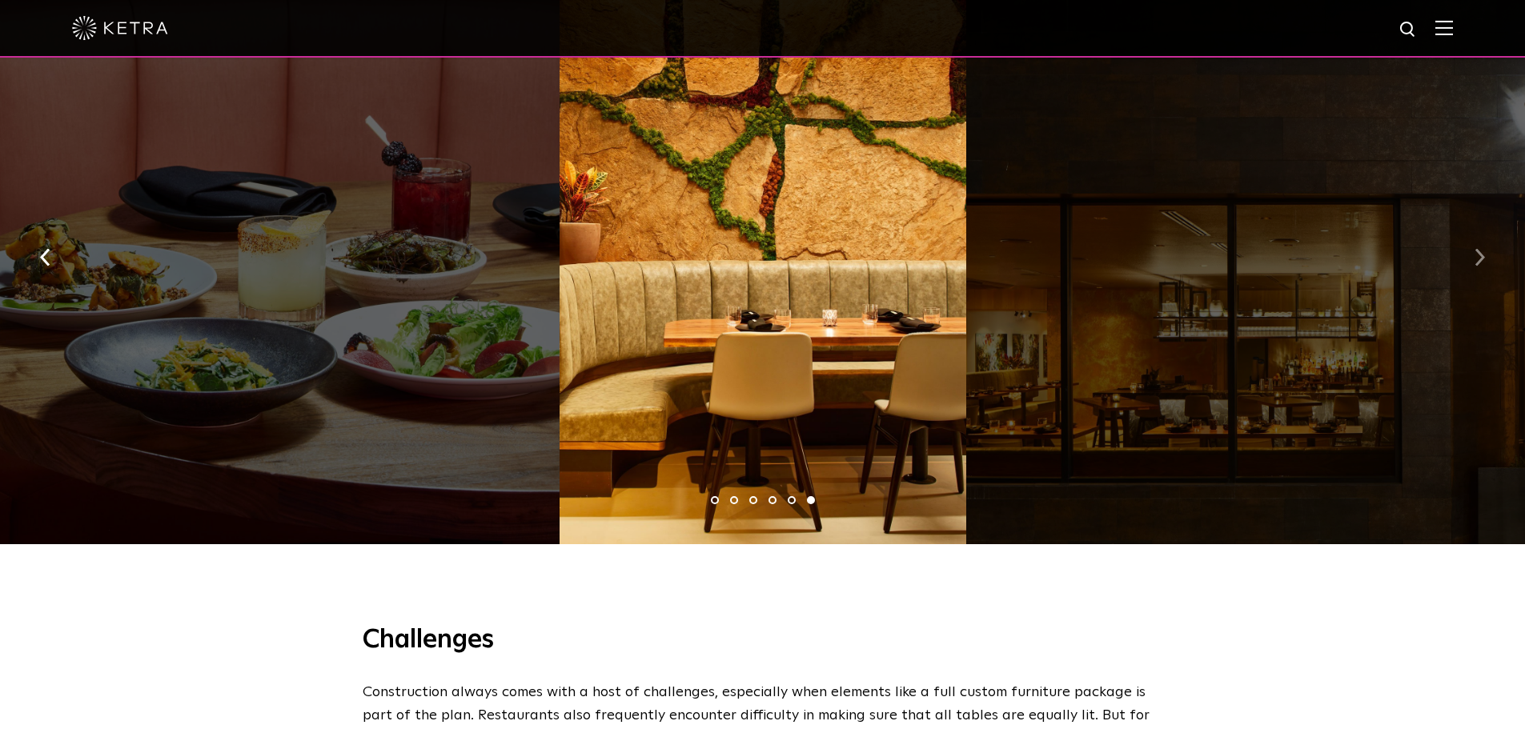
click at [1476, 252] on img "button" at bounding box center [1479, 258] width 10 height 18
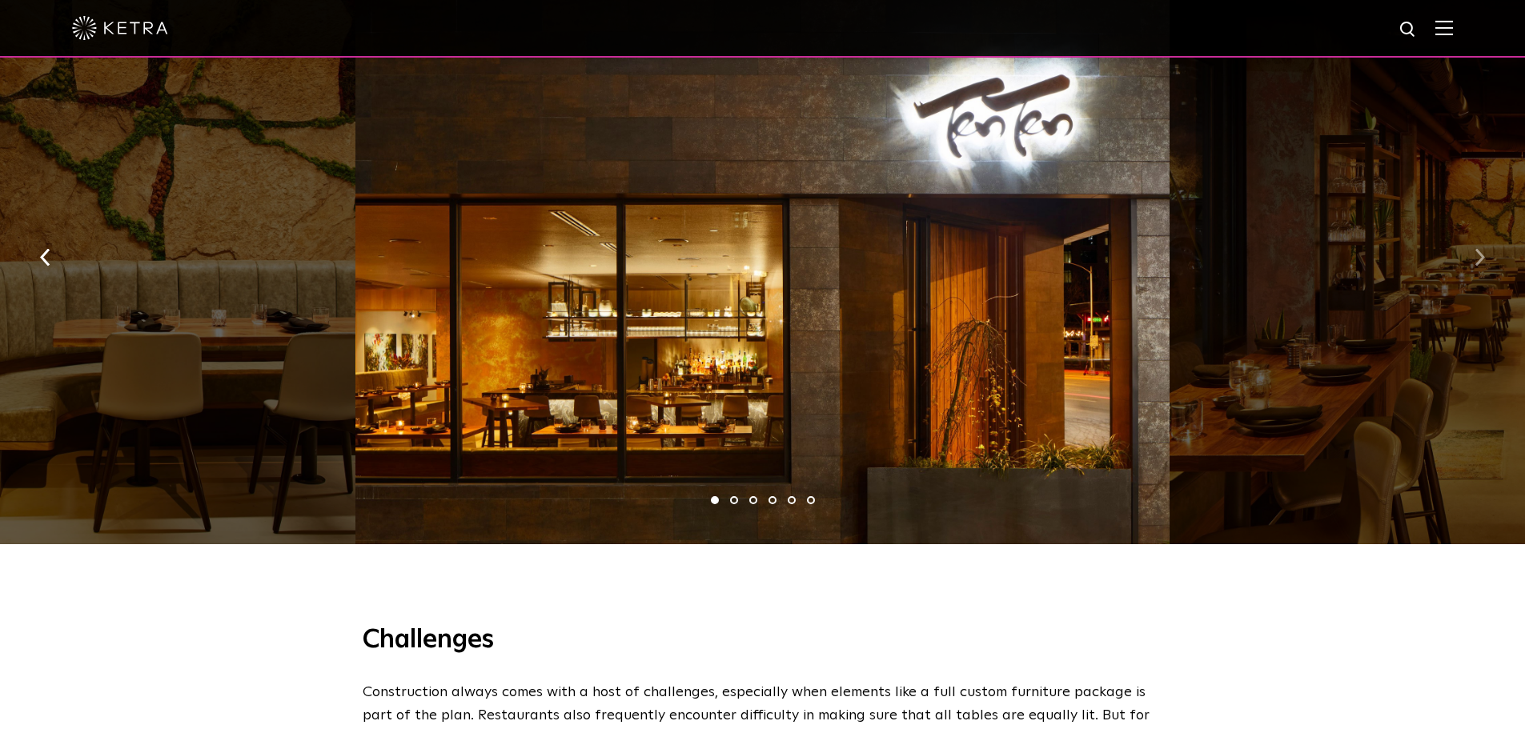
click at [1476, 252] on img "button" at bounding box center [1479, 258] width 10 height 18
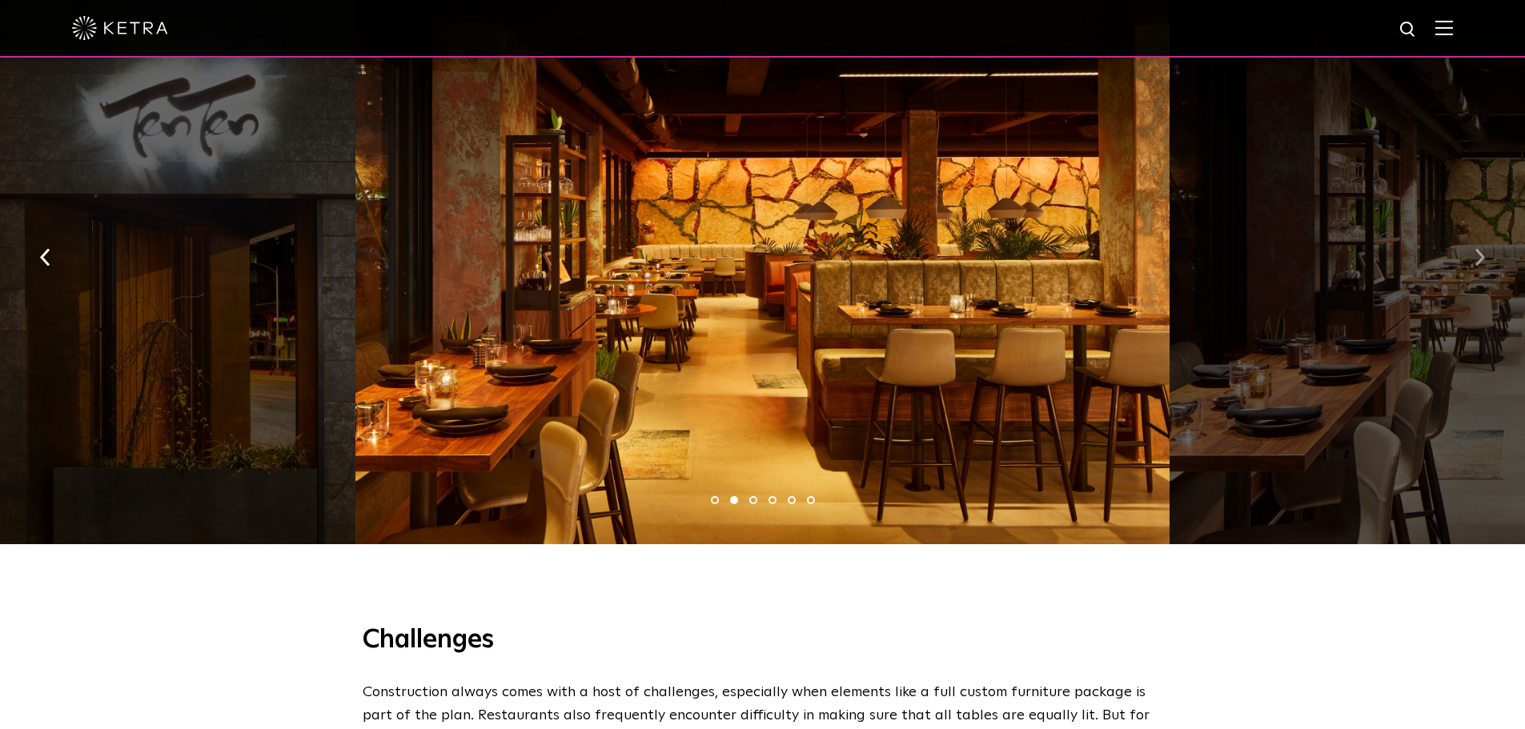
click at [1476, 252] on img "button" at bounding box center [1479, 258] width 10 height 18
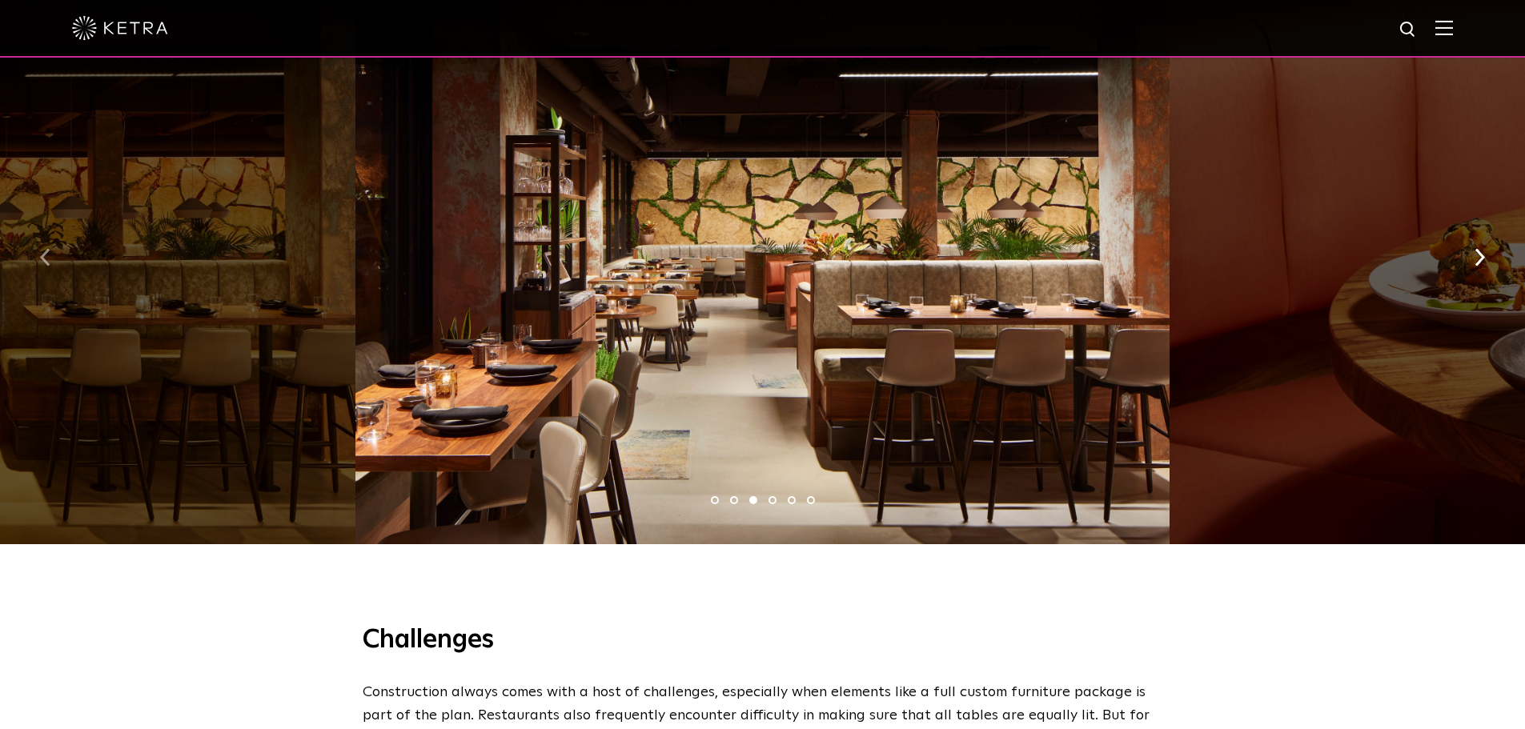
click at [43, 249] on img "button" at bounding box center [45, 258] width 10 height 18
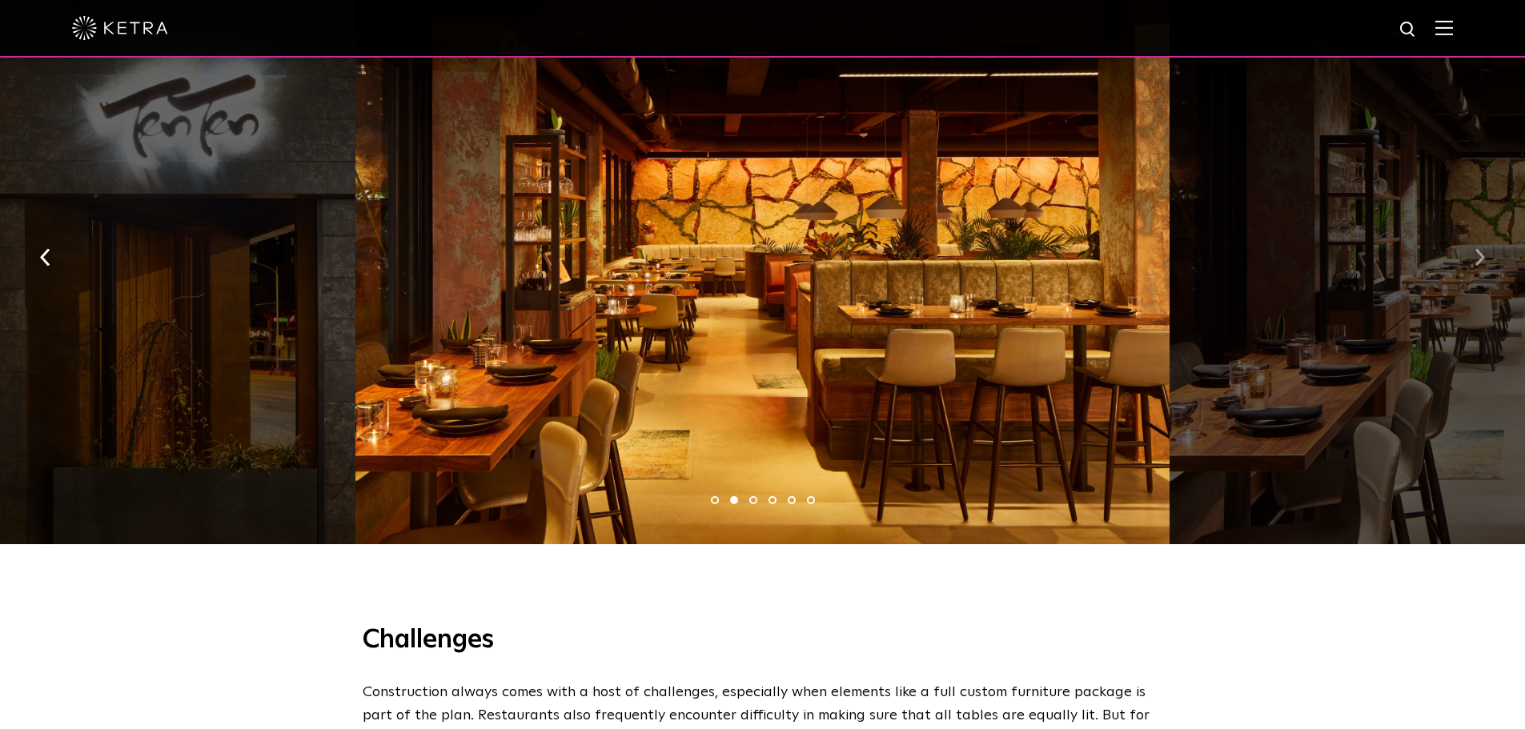
click at [1477, 250] on img "button" at bounding box center [1479, 258] width 10 height 18
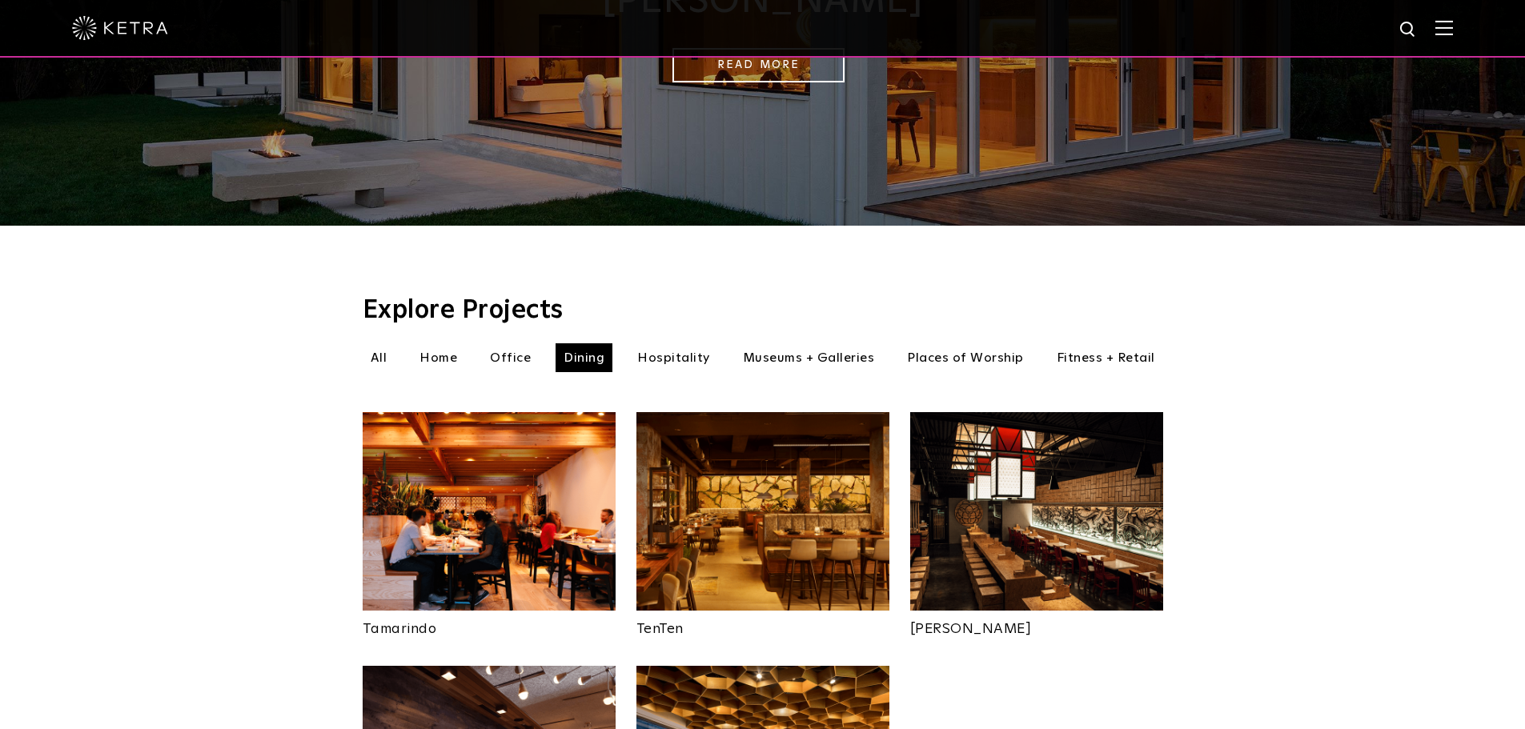
click at [1045, 484] on img at bounding box center [1036, 511] width 253 height 198
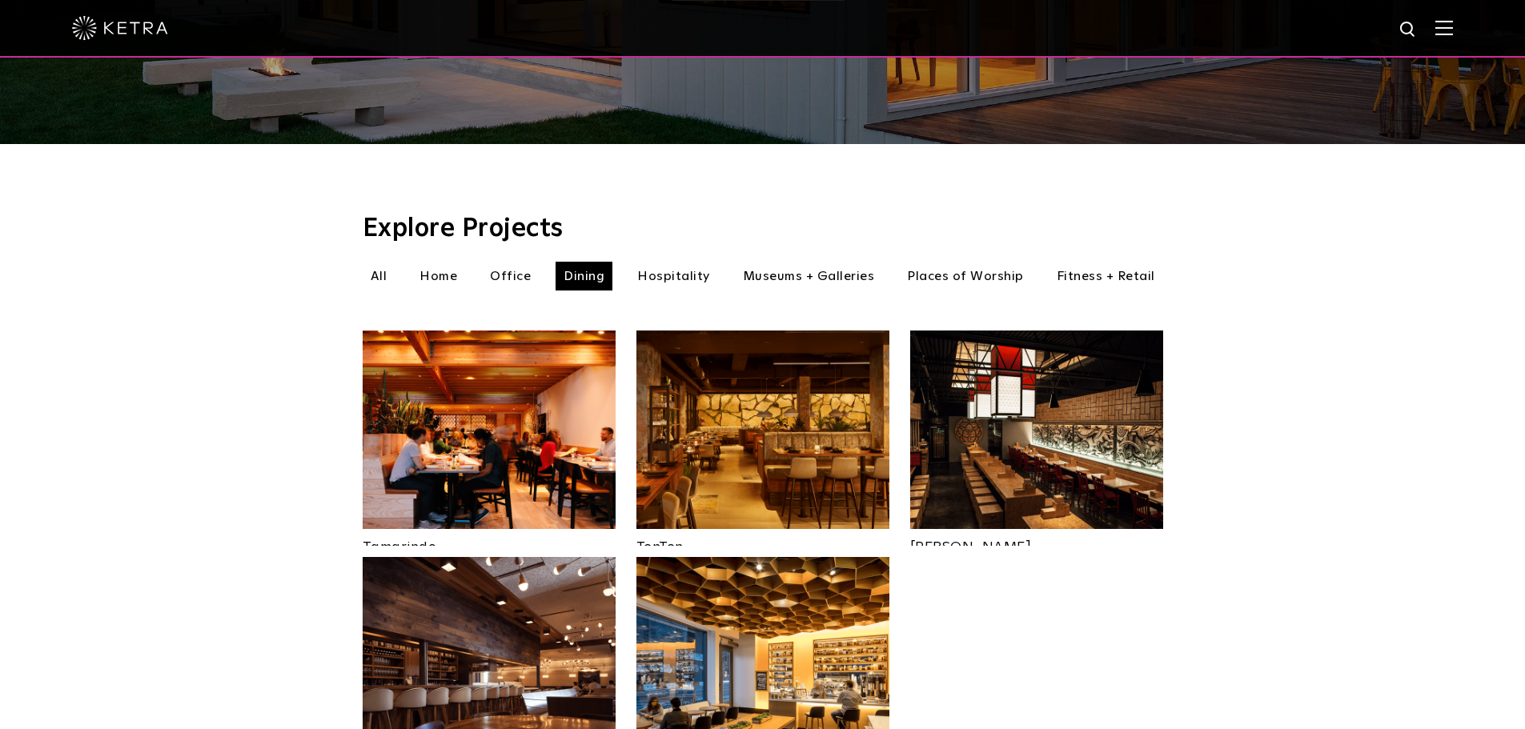
scroll to position [535, 0]
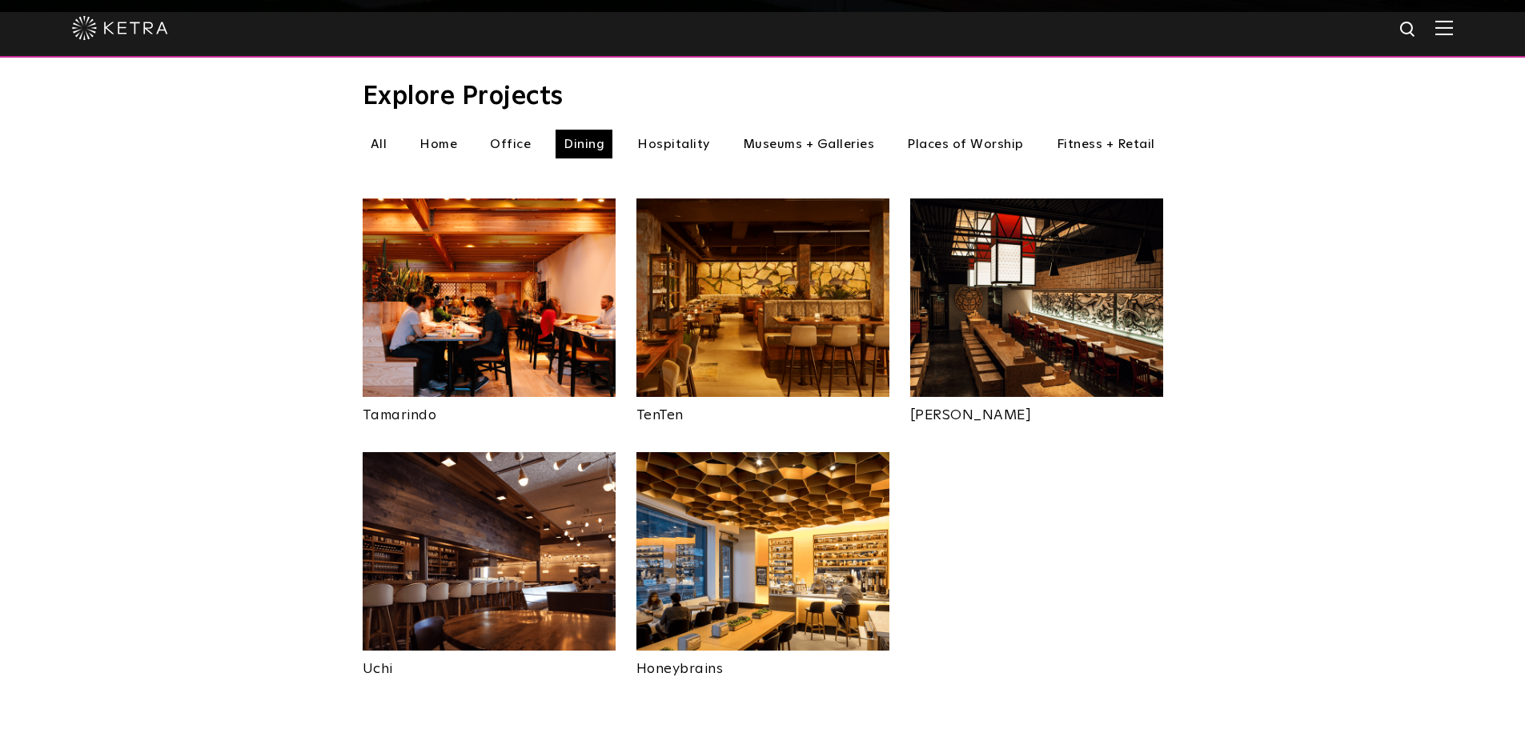
click at [763, 523] on img at bounding box center [762, 551] width 253 height 198
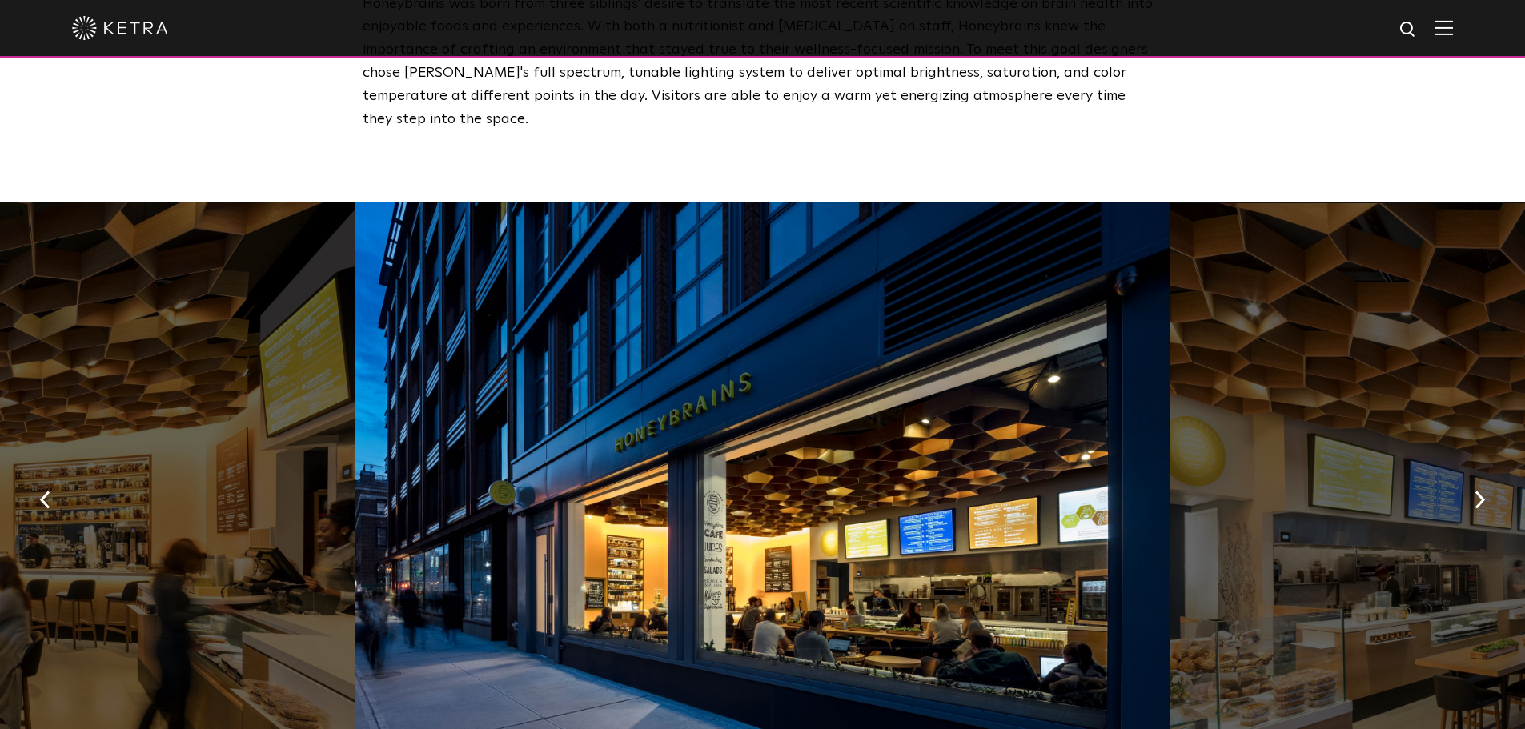
scroll to position [960, 0]
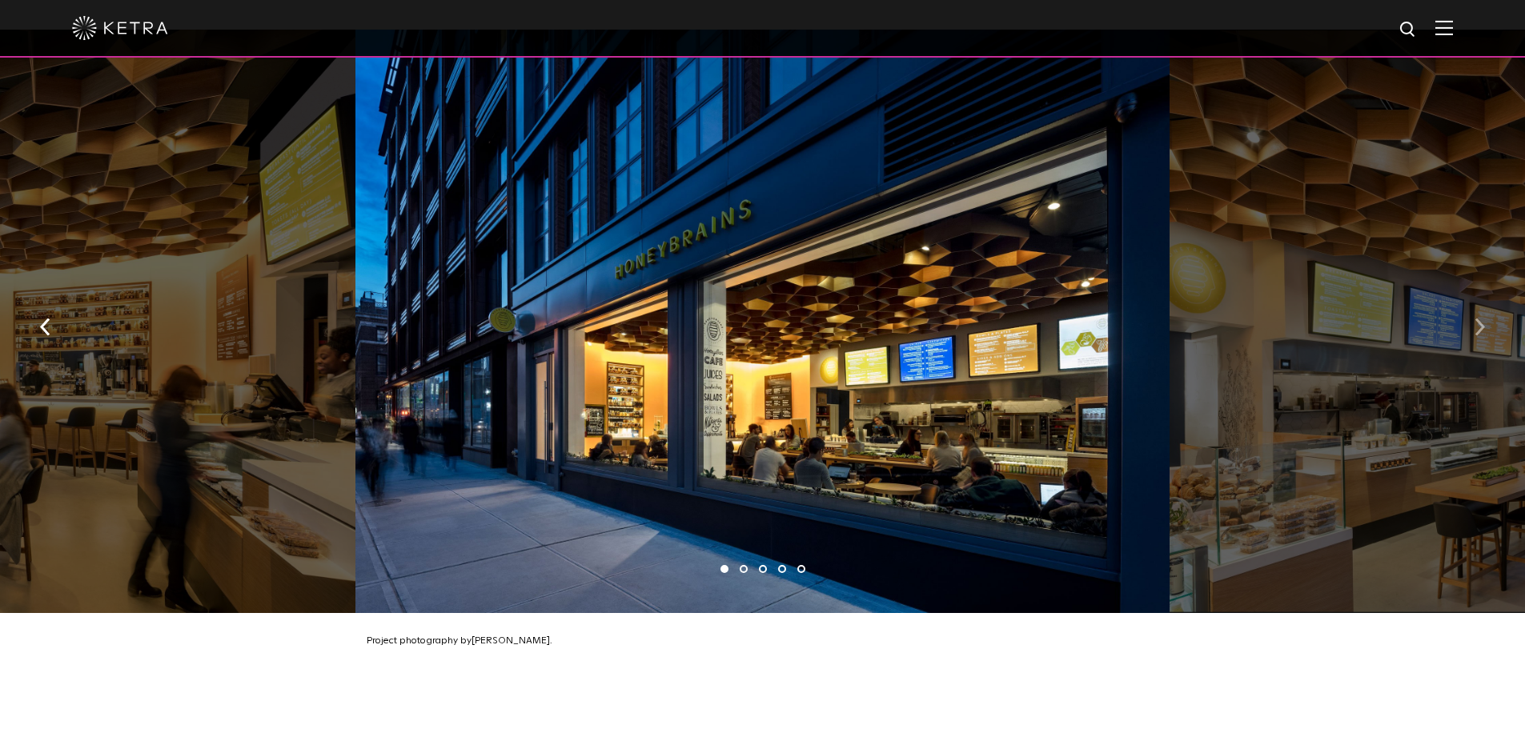
click at [1470, 301] on button "button" at bounding box center [1479, 325] width 34 height 55
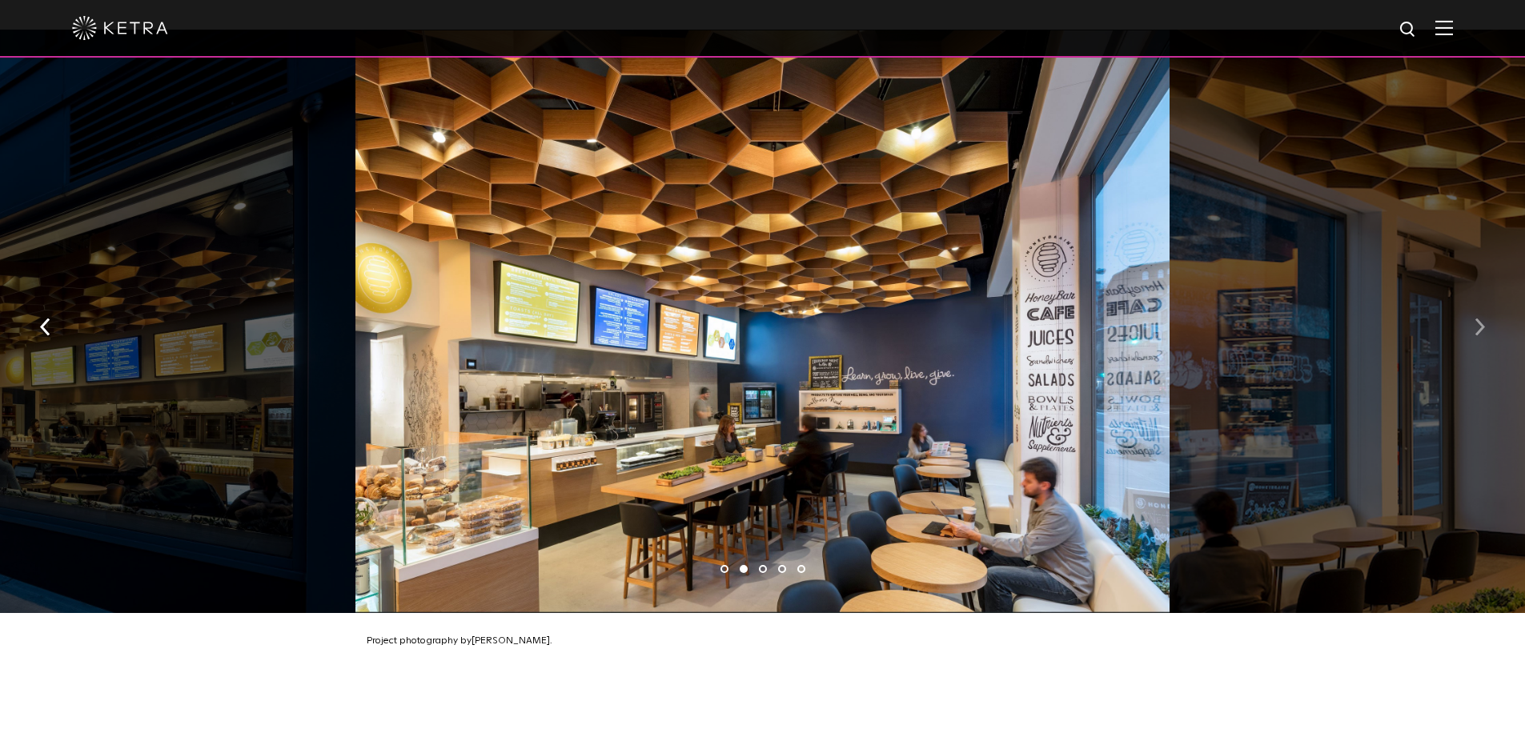
click at [1470, 301] on button "button" at bounding box center [1479, 325] width 34 height 55
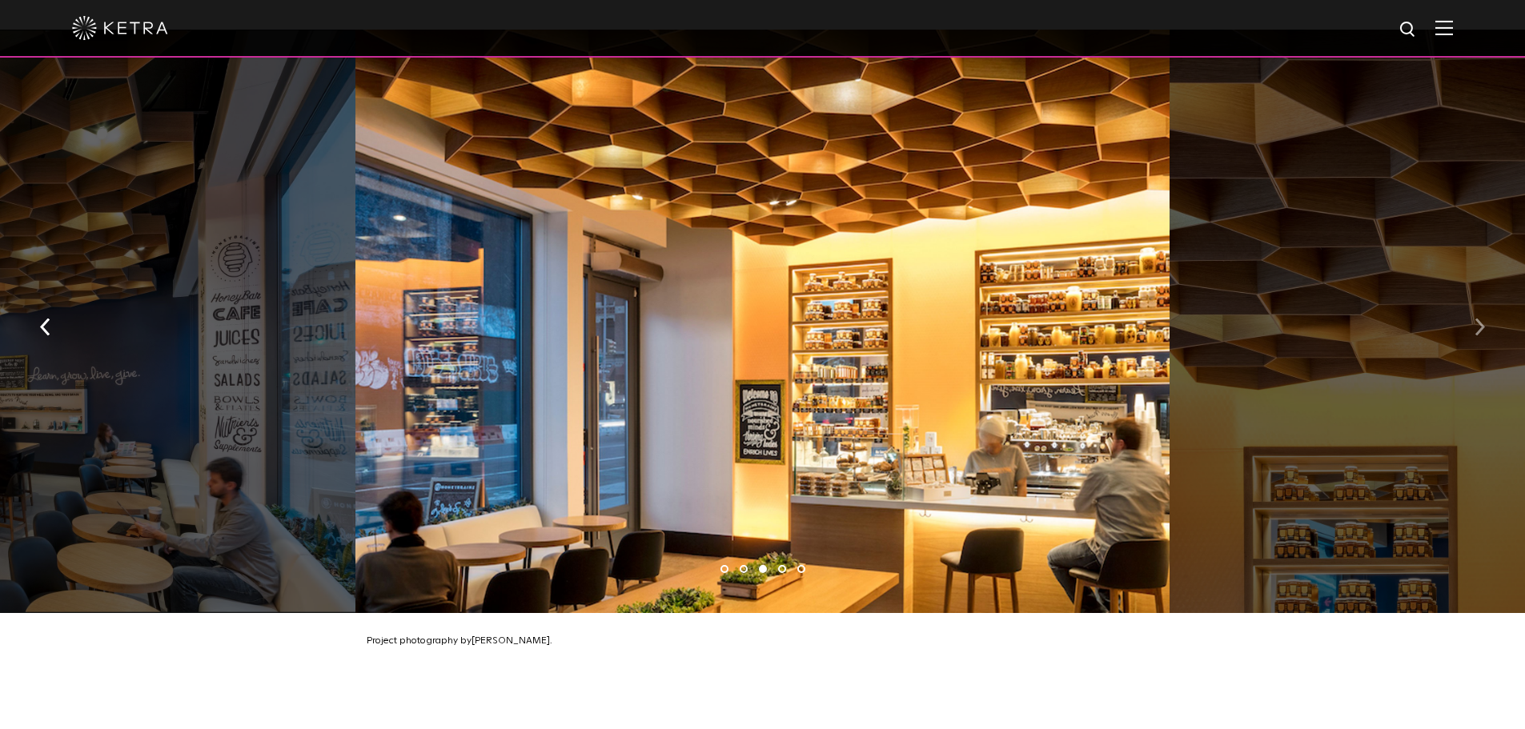
click at [1470, 301] on button "button" at bounding box center [1479, 325] width 34 height 55
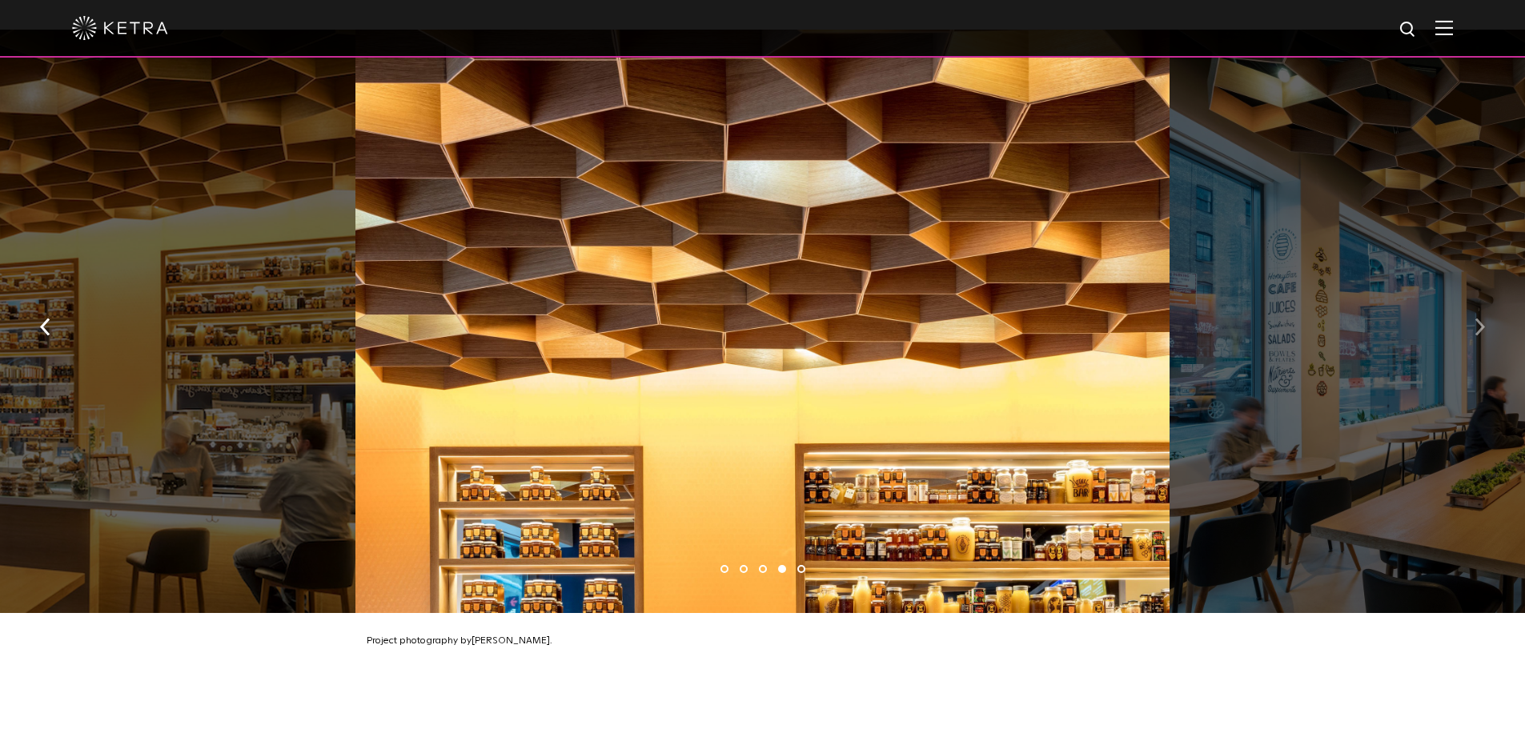
click at [1470, 301] on button "button" at bounding box center [1479, 325] width 34 height 55
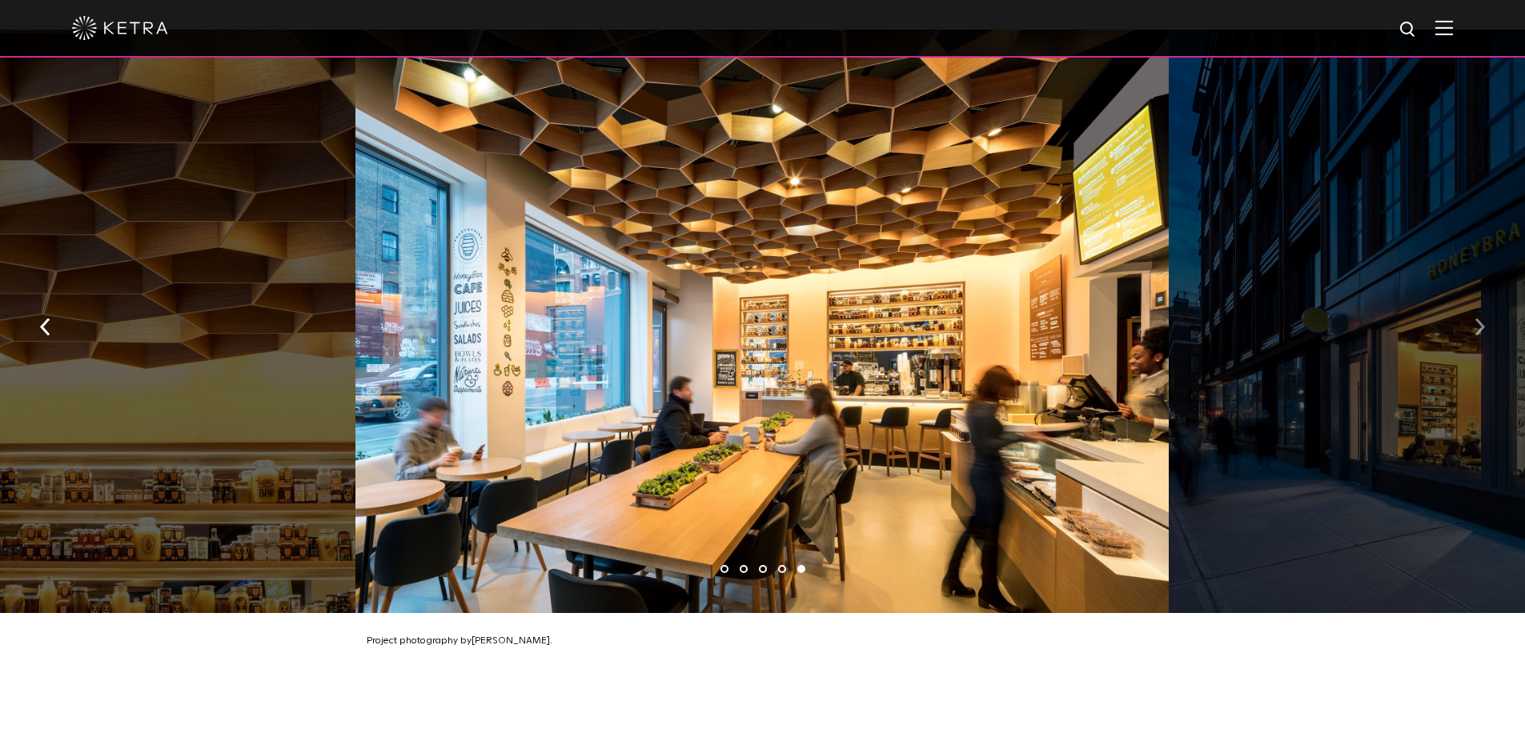
click at [1470, 301] on button "button" at bounding box center [1479, 325] width 34 height 55
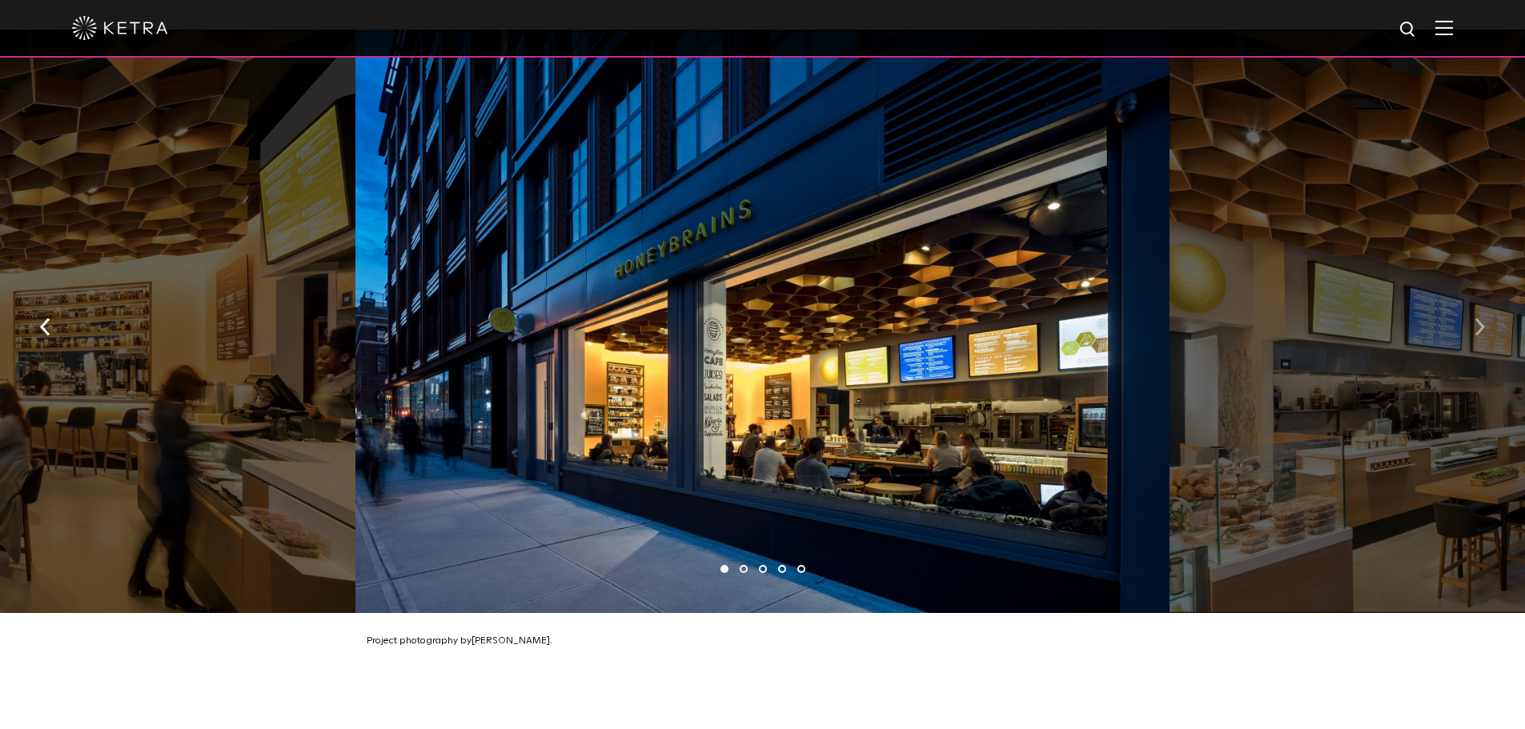
click at [1470, 301] on button "button" at bounding box center [1479, 325] width 34 height 55
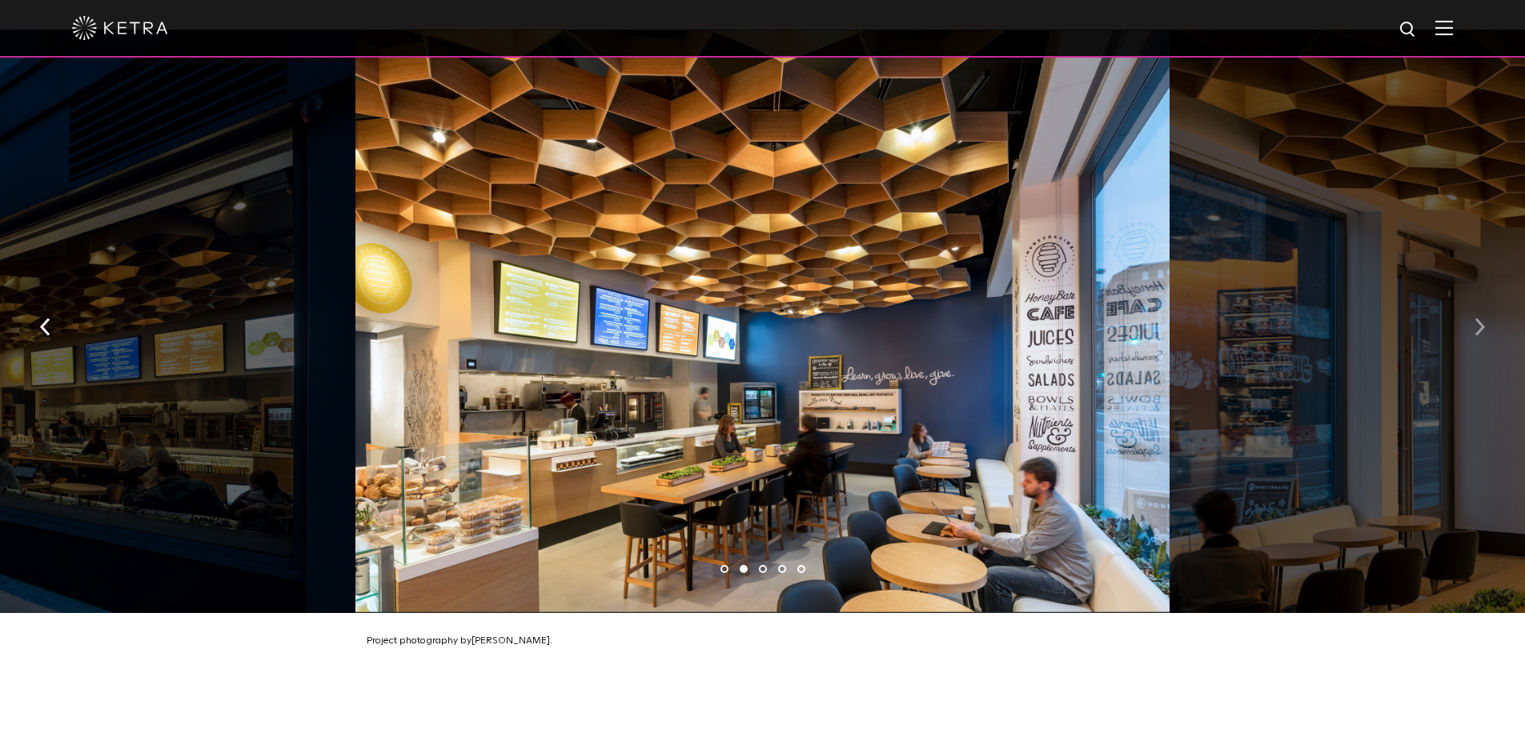
click at [1470, 301] on button "button" at bounding box center [1479, 325] width 34 height 55
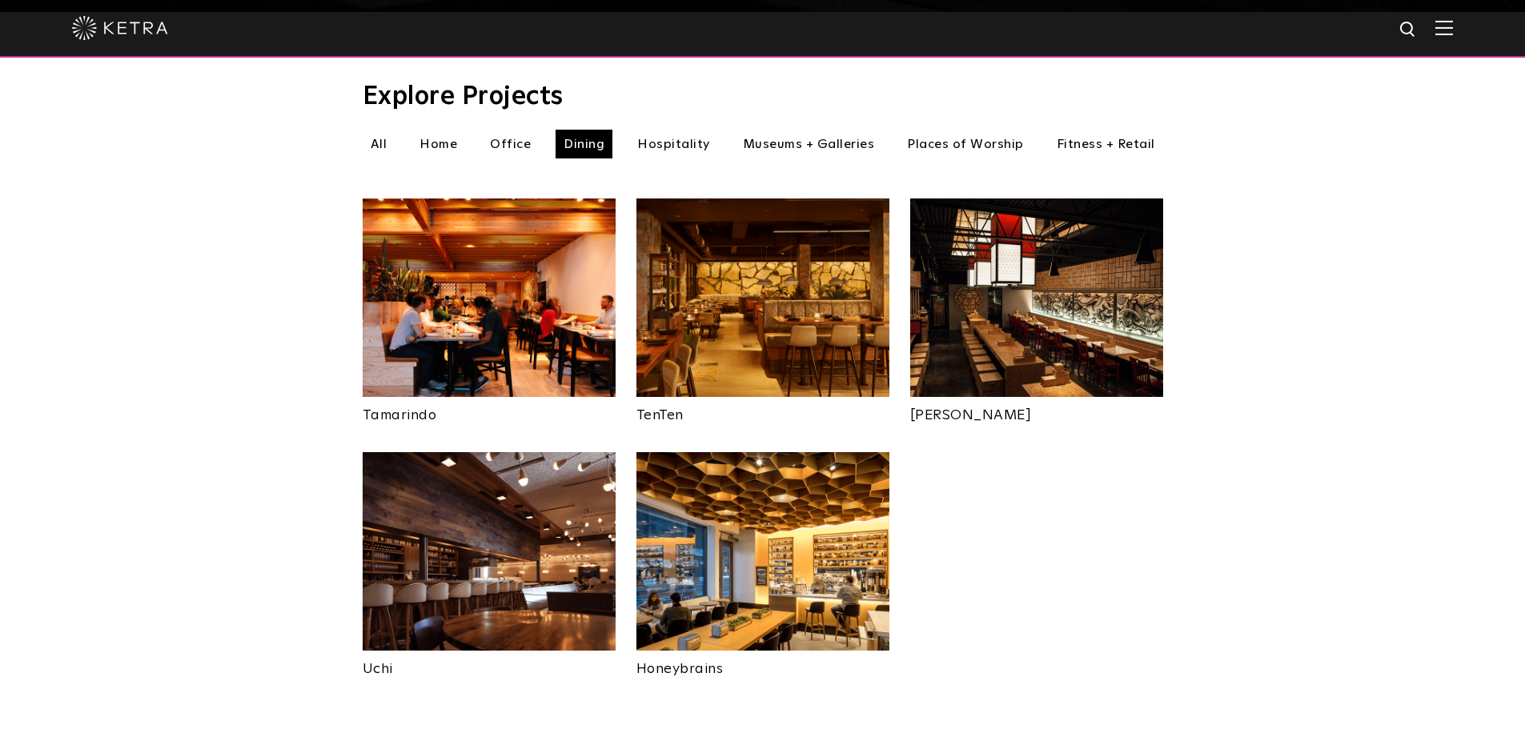
click at [509, 543] on img at bounding box center [489, 551] width 253 height 198
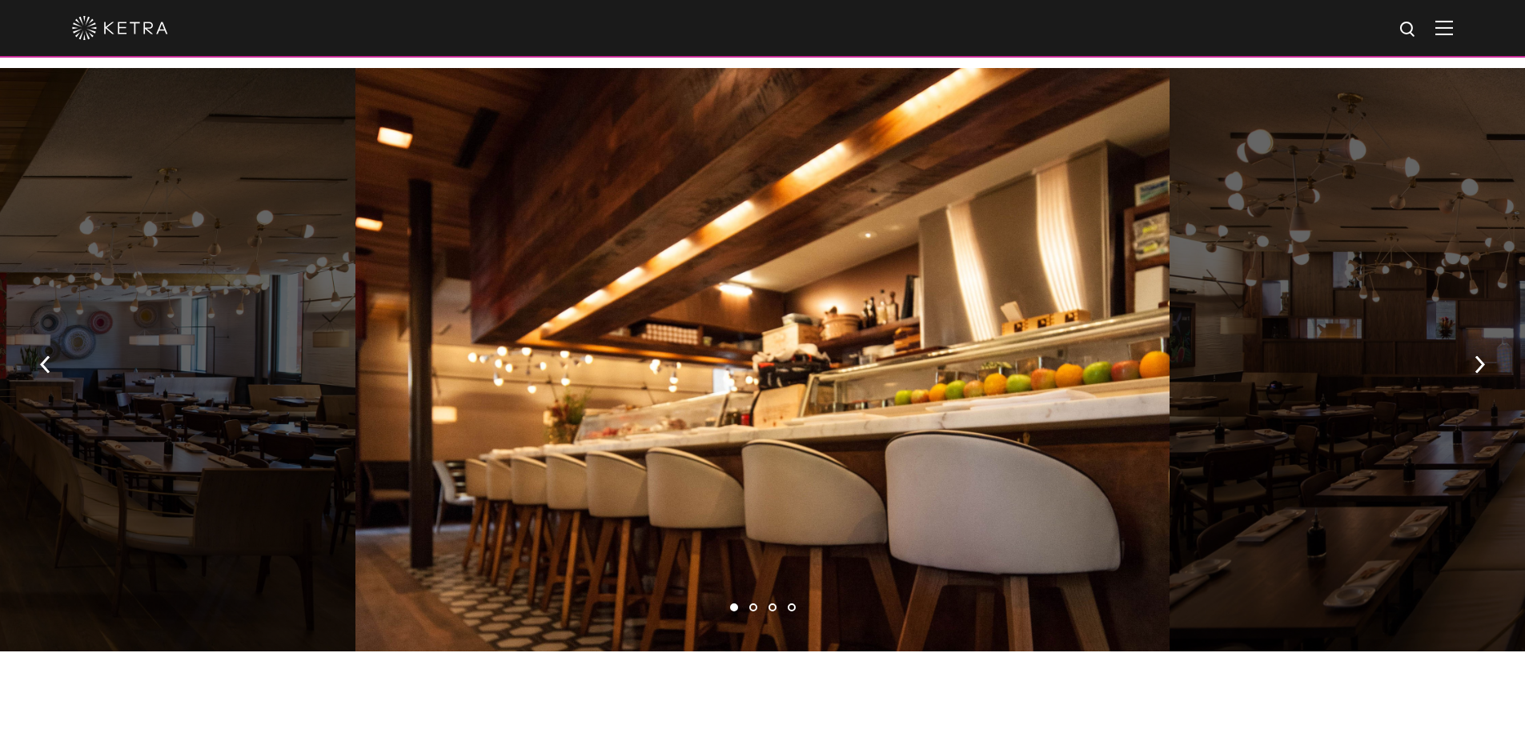
scroll to position [854, 0]
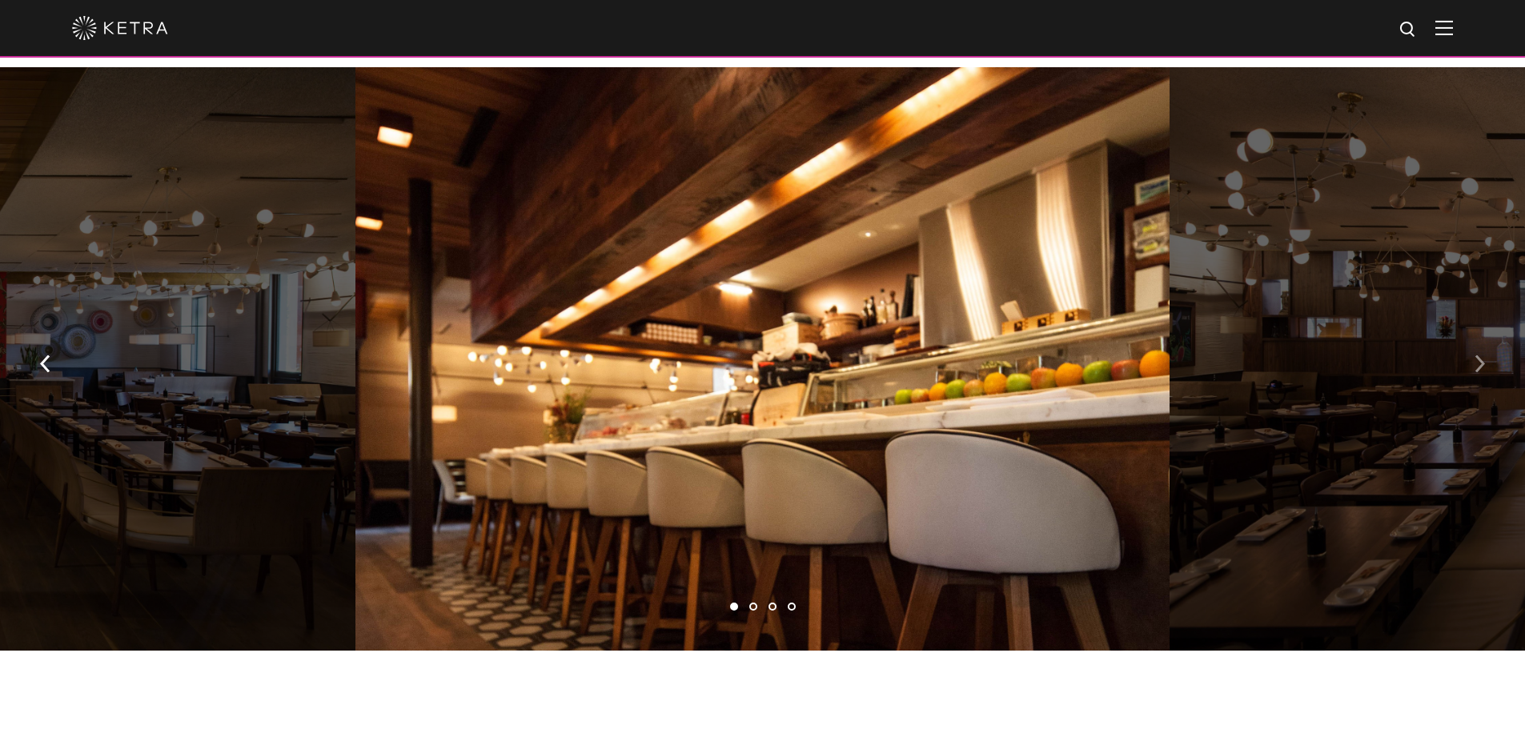
click at [1473, 376] on button "button" at bounding box center [1479, 362] width 34 height 55
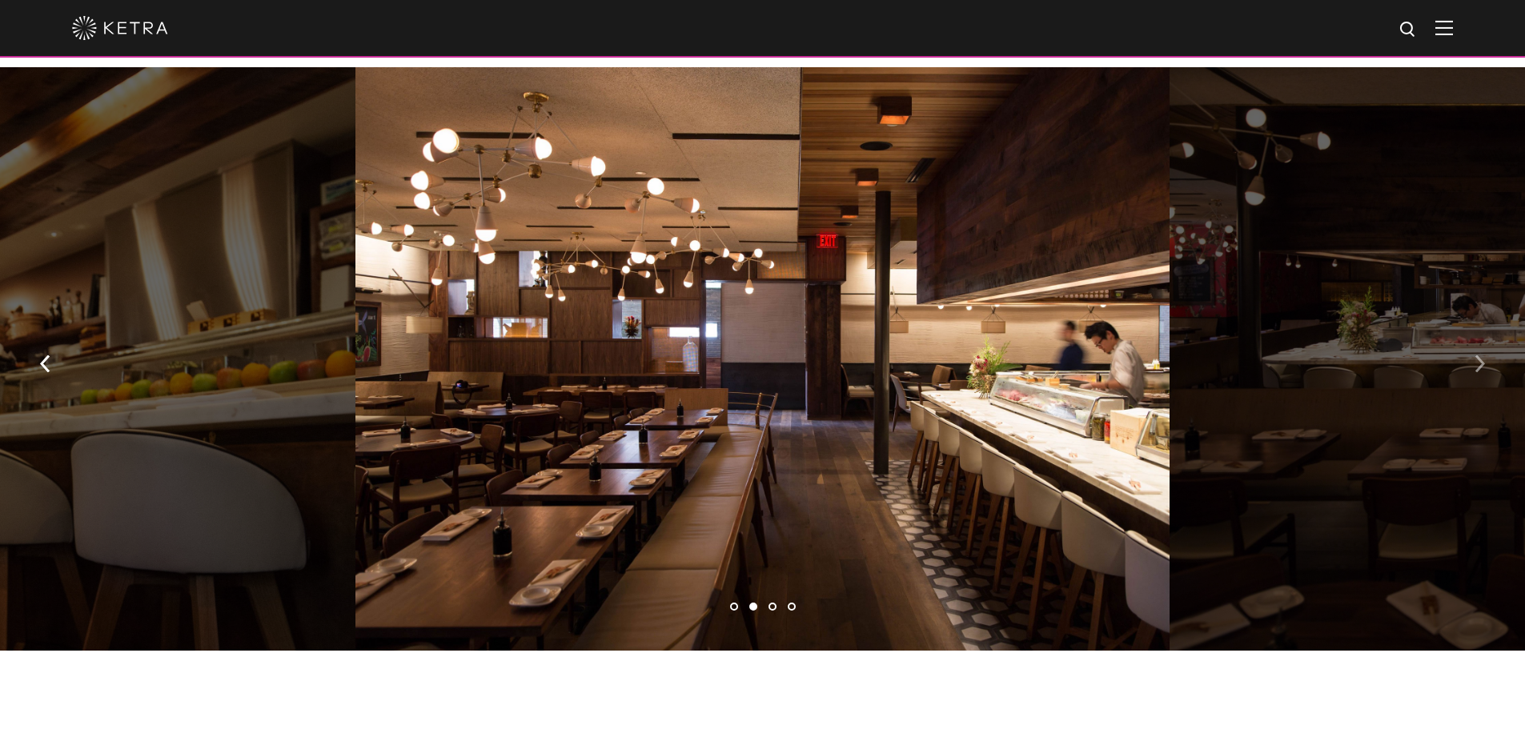
click at [1473, 376] on button "button" at bounding box center [1479, 362] width 34 height 55
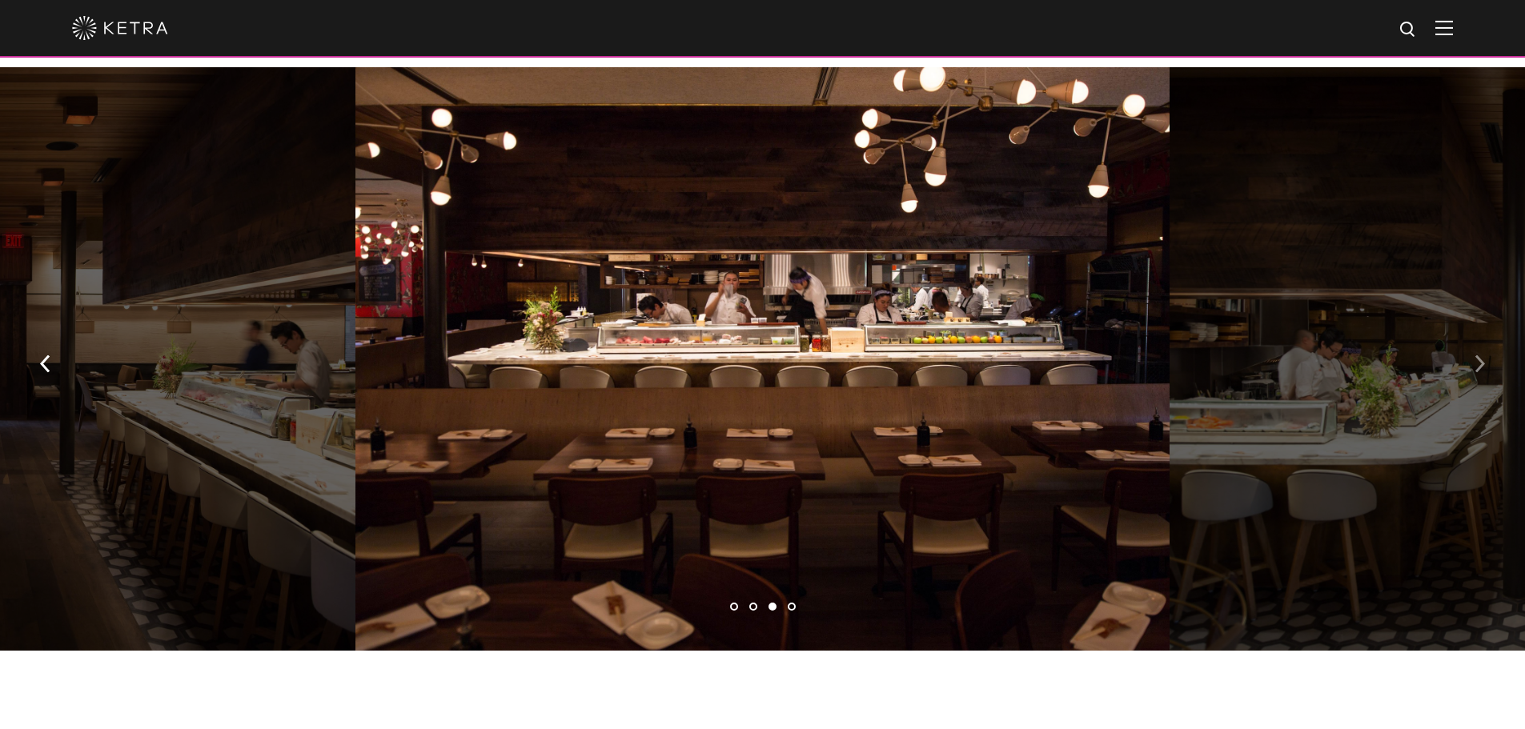
click at [1473, 376] on button "button" at bounding box center [1479, 362] width 34 height 55
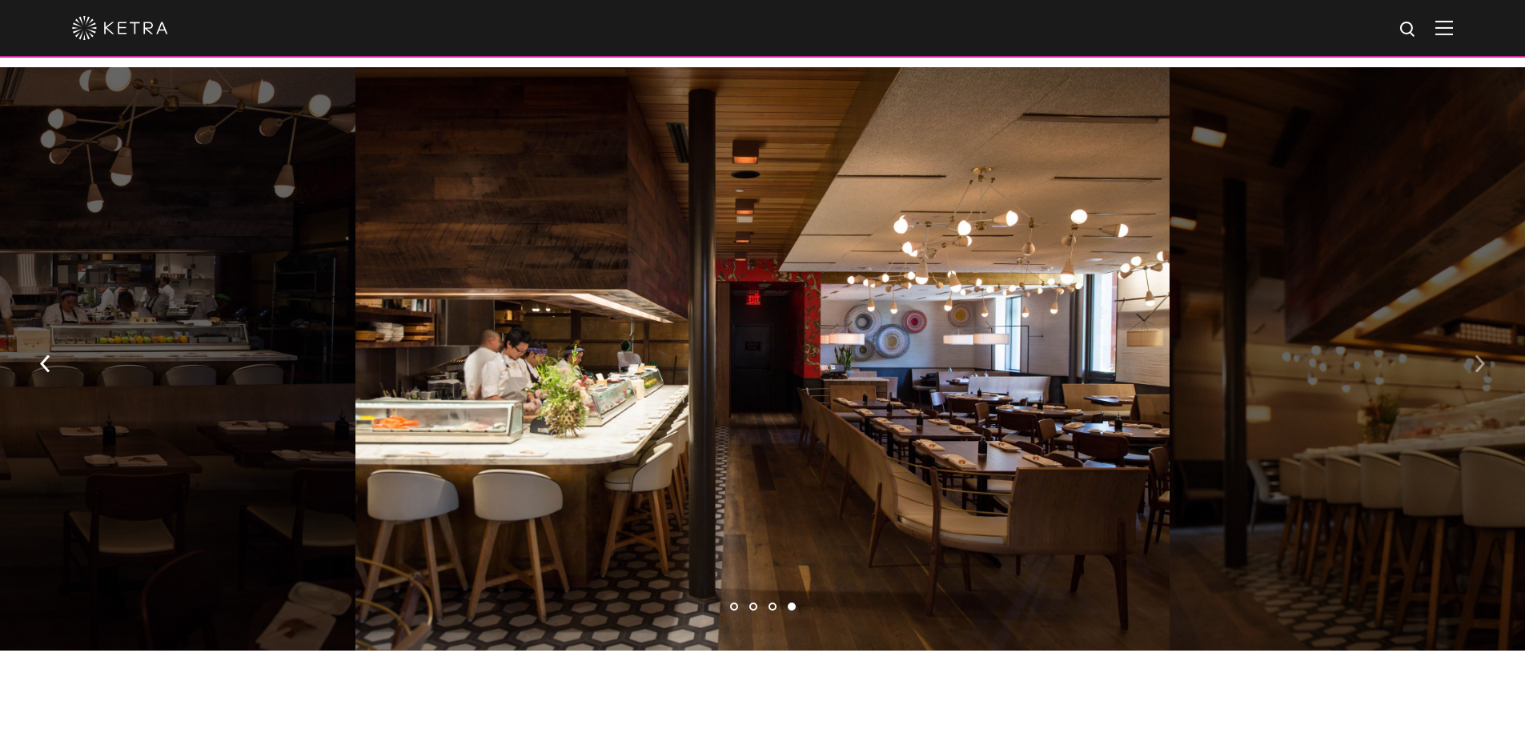
click at [1473, 376] on button "button" at bounding box center [1479, 362] width 34 height 55
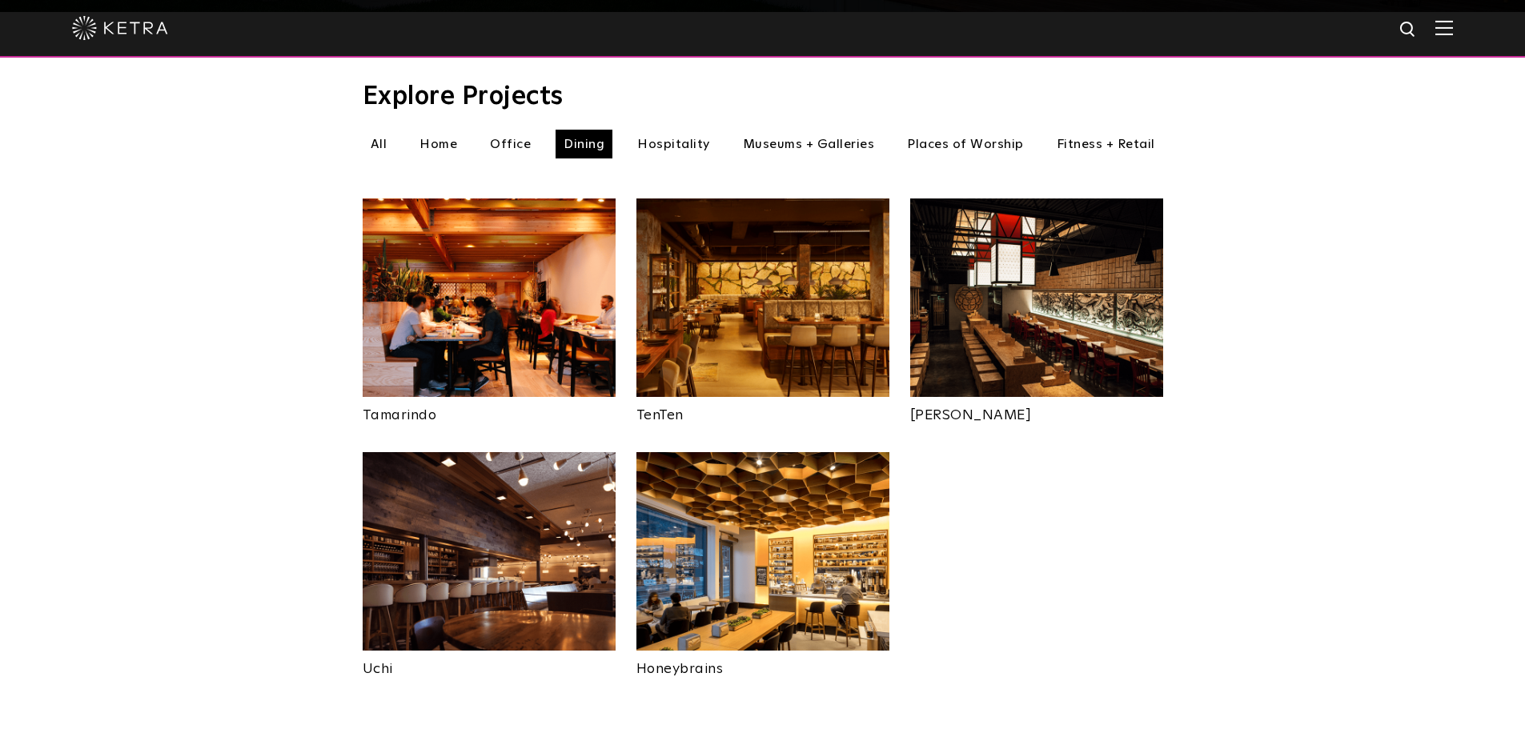
click at [674, 130] on li "Hospitality" at bounding box center [673, 144] width 89 height 29
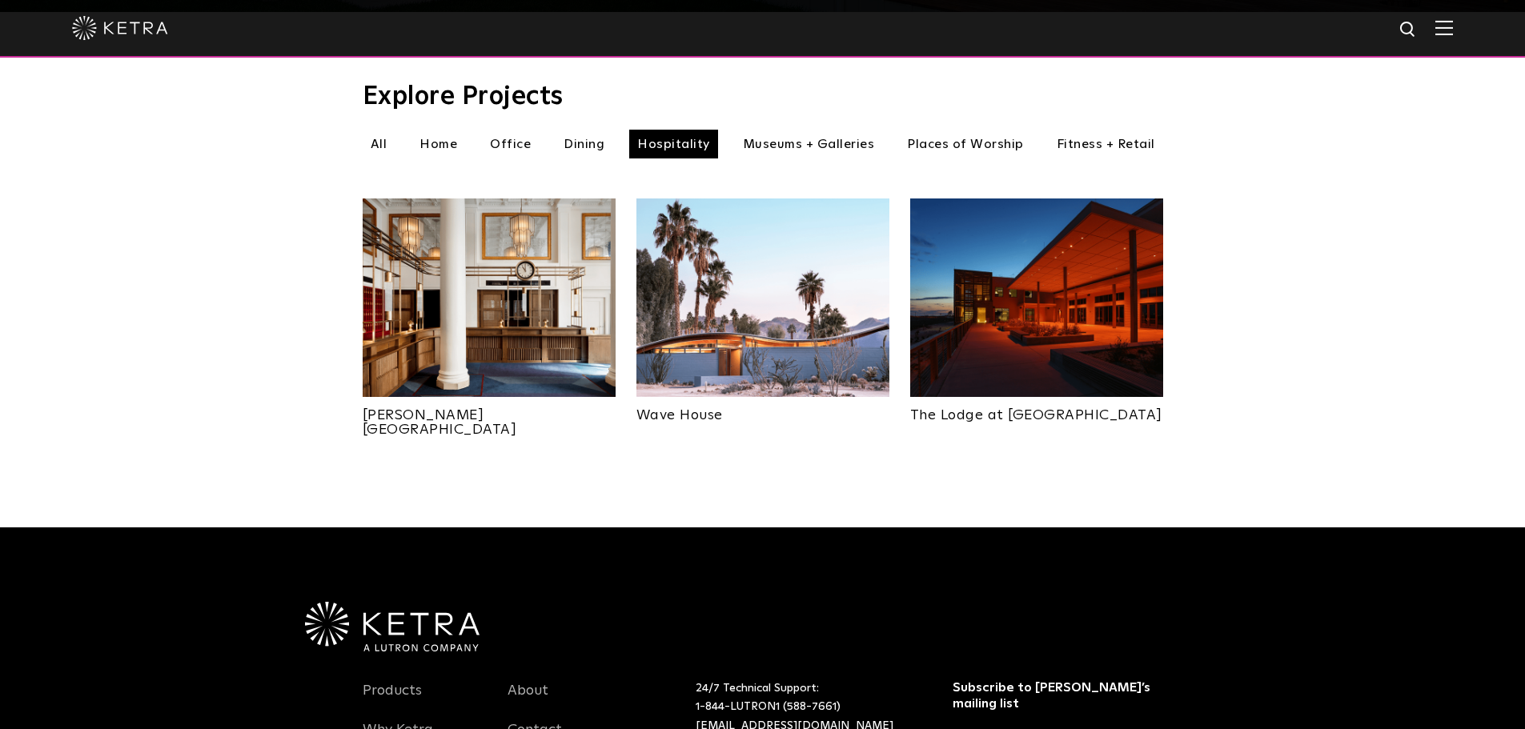
click at [1059, 263] on img at bounding box center [1036, 297] width 253 height 198
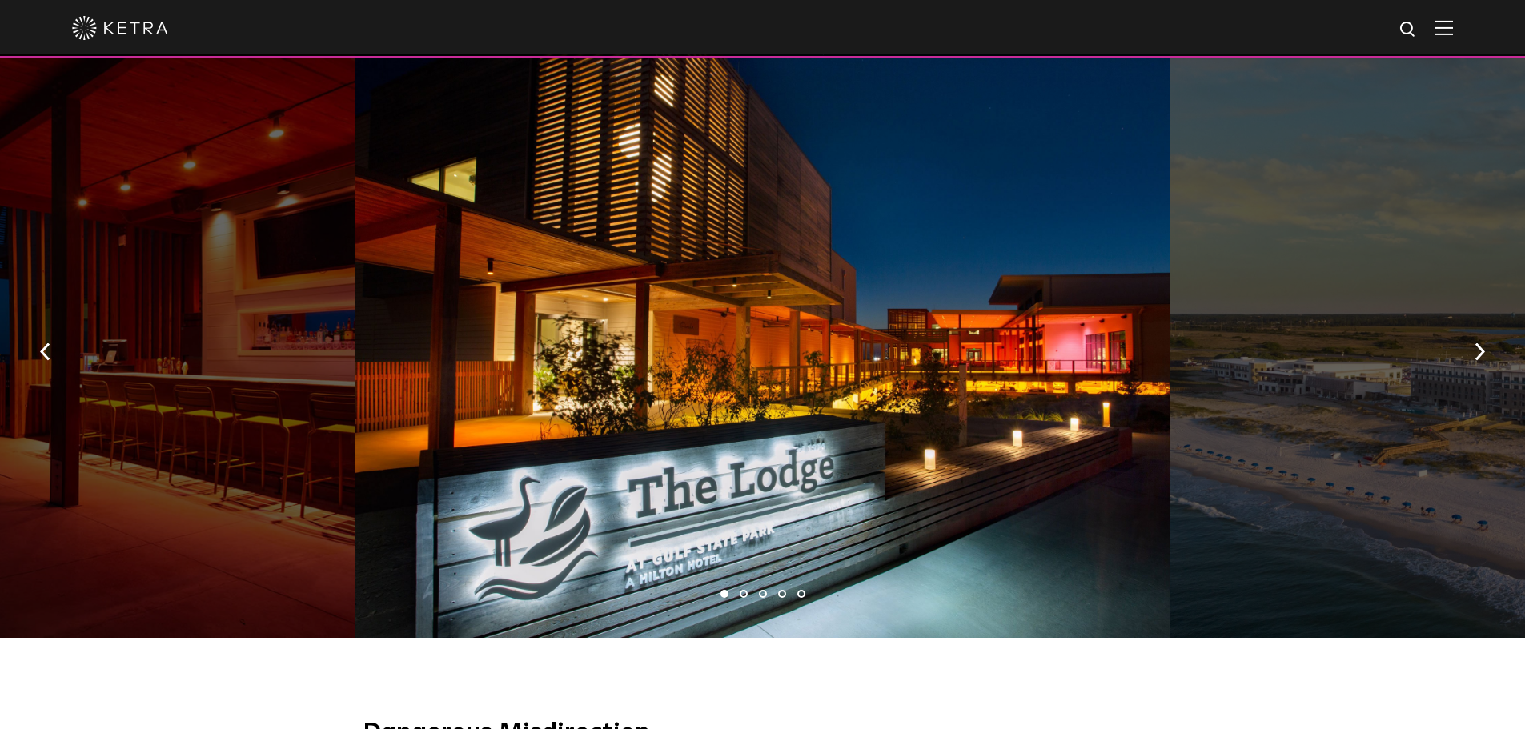
scroll to position [960, 0]
click at [1477, 343] on img "button" at bounding box center [1479, 351] width 10 height 18
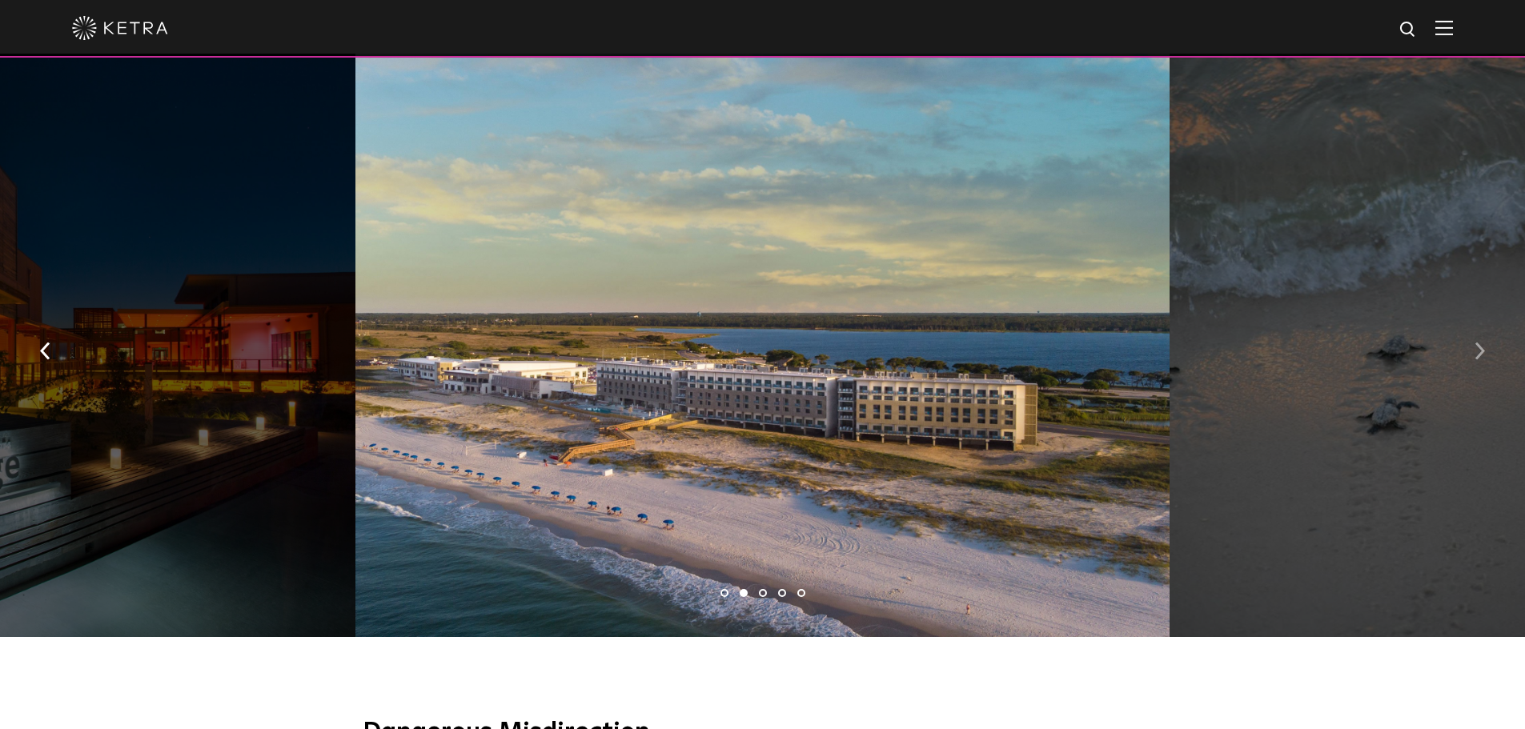
click at [1477, 343] on img "button" at bounding box center [1479, 351] width 10 height 18
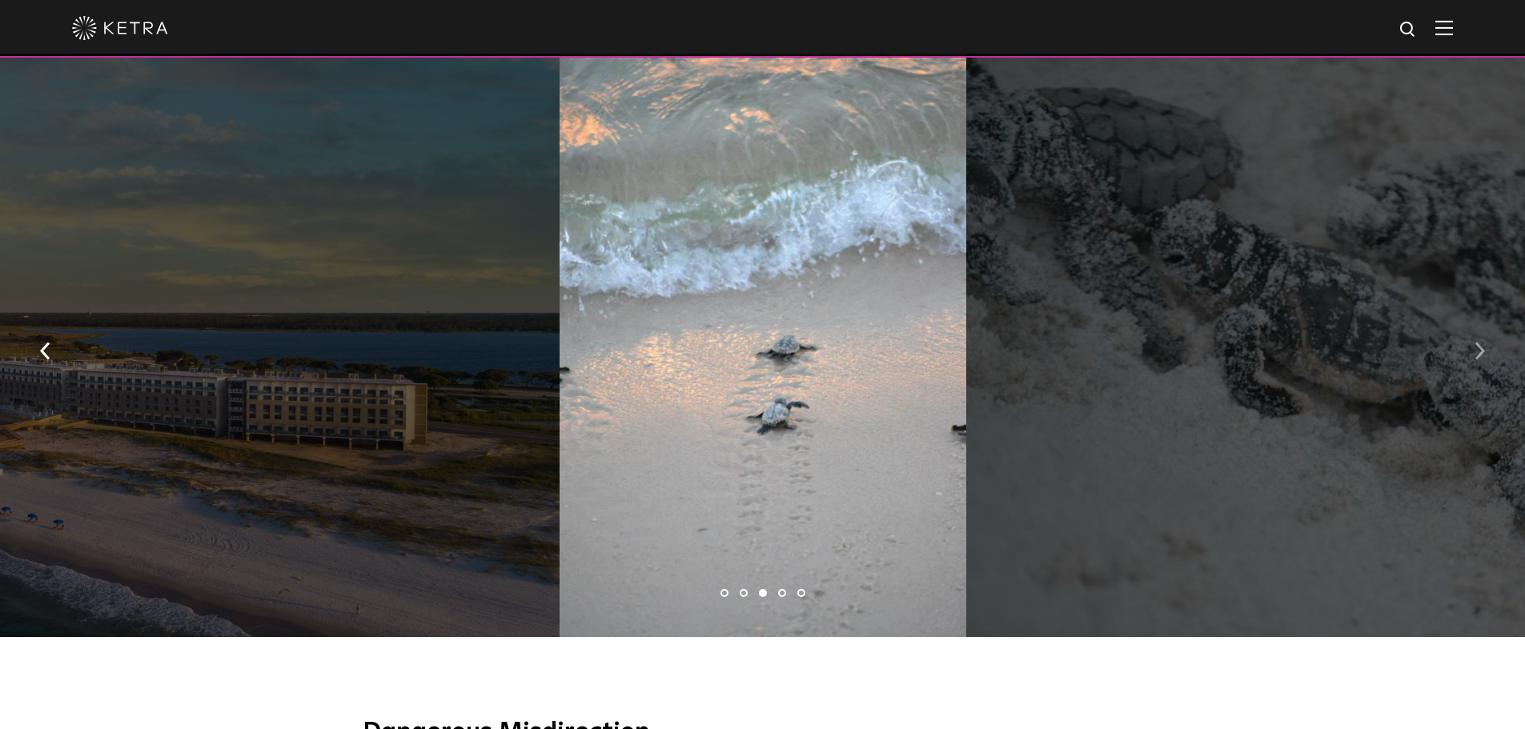
click at [1477, 343] on img "button" at bounding box center [1479, 351] width 10 height 18
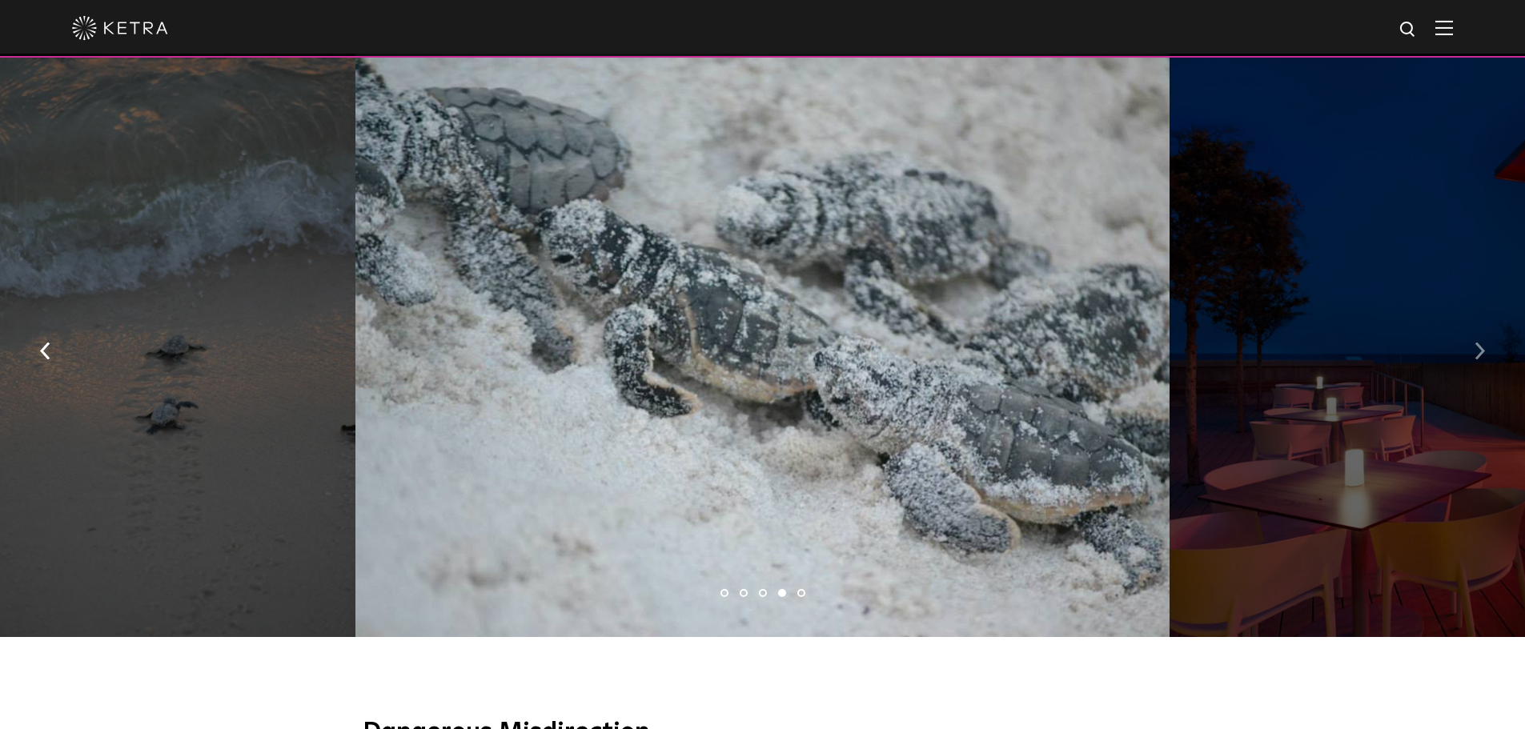
click at [1477, 343] on img "button" at bounding box center [1479, 351] width 10 height 18
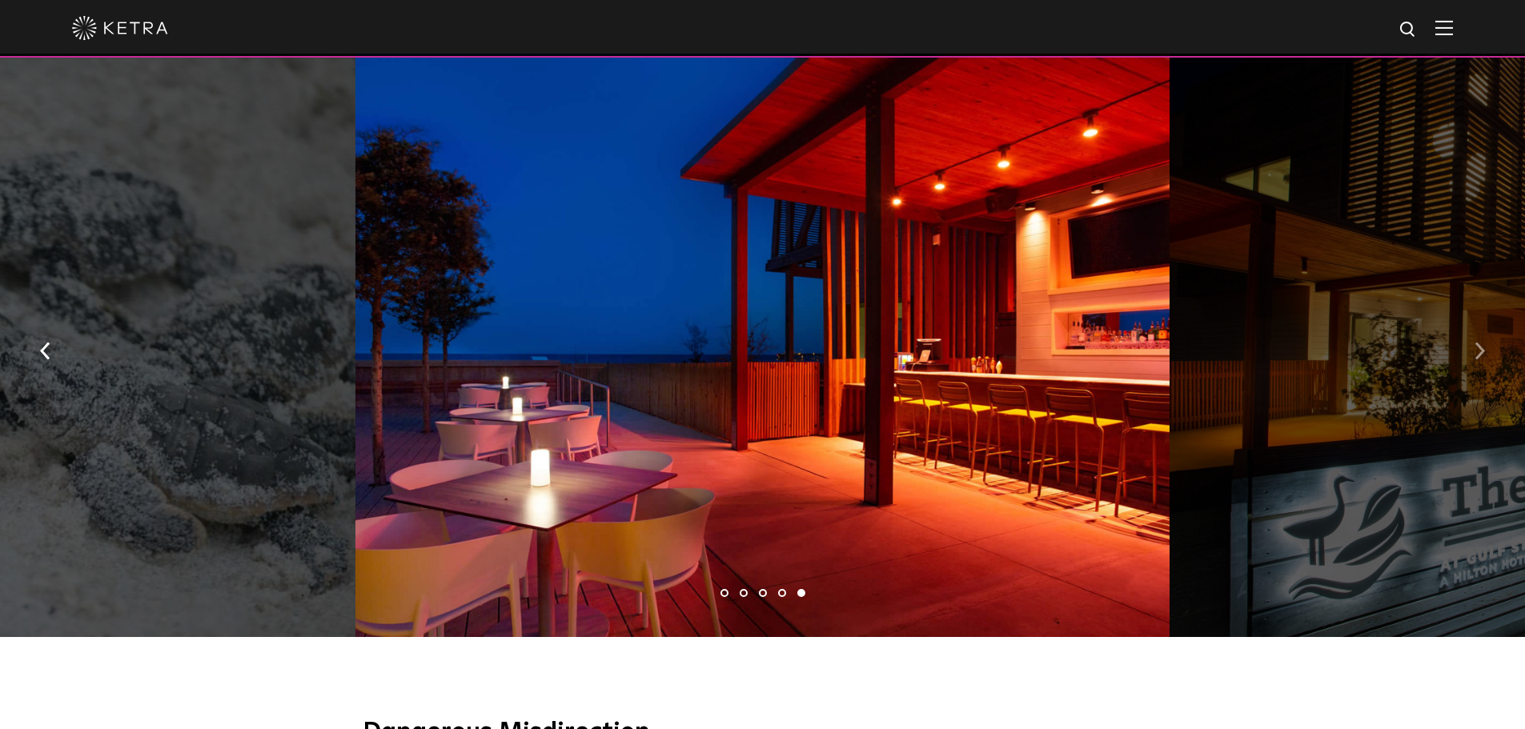
click at [1477, 343] on img "button" at bounding box center [1479, 351] width 10 height 18
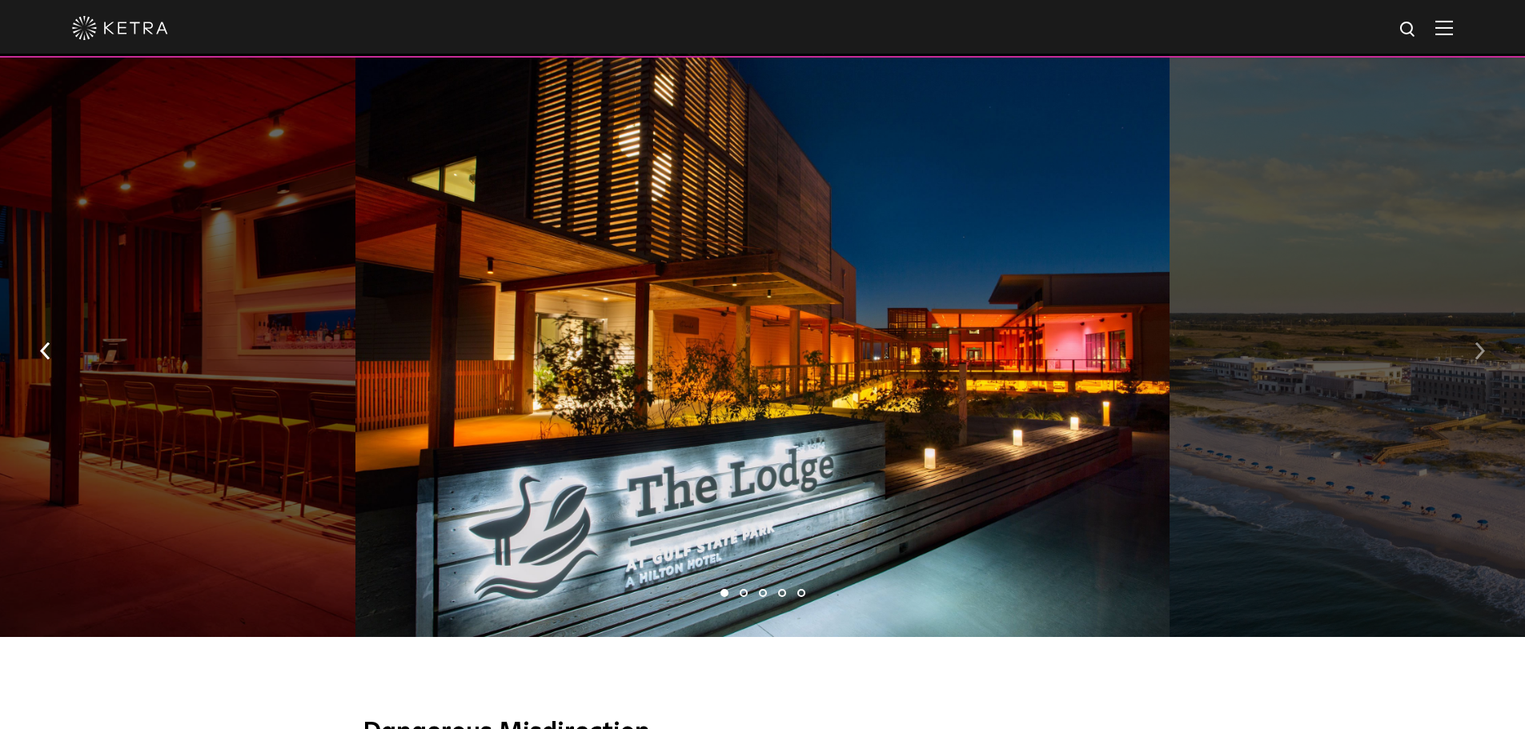
click at [1477, 343] on img "button" at bounding box center [1479, 351] width 10 height 18
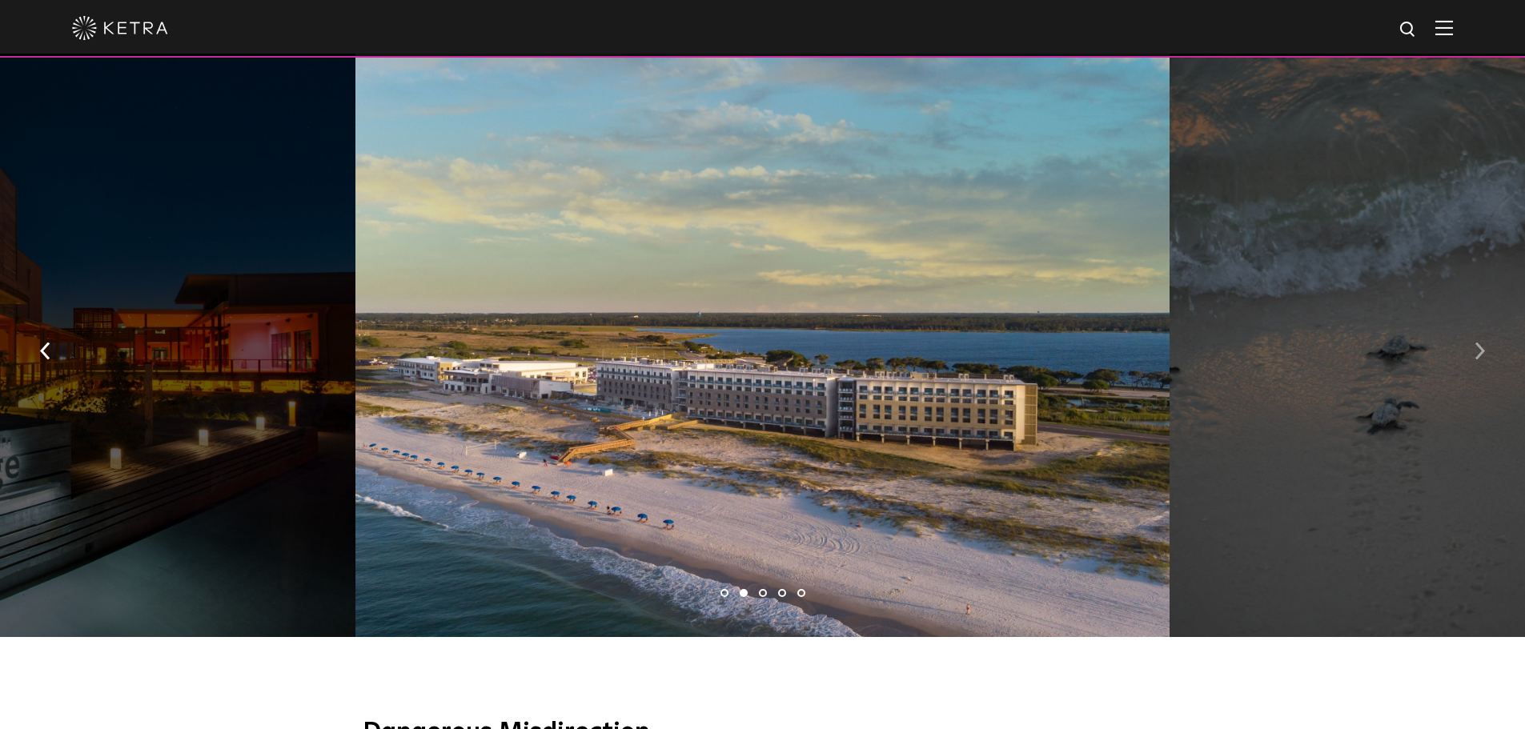
click at [1477, 343] on img "button" at bounding box center [1479, 351] width 10 height 18
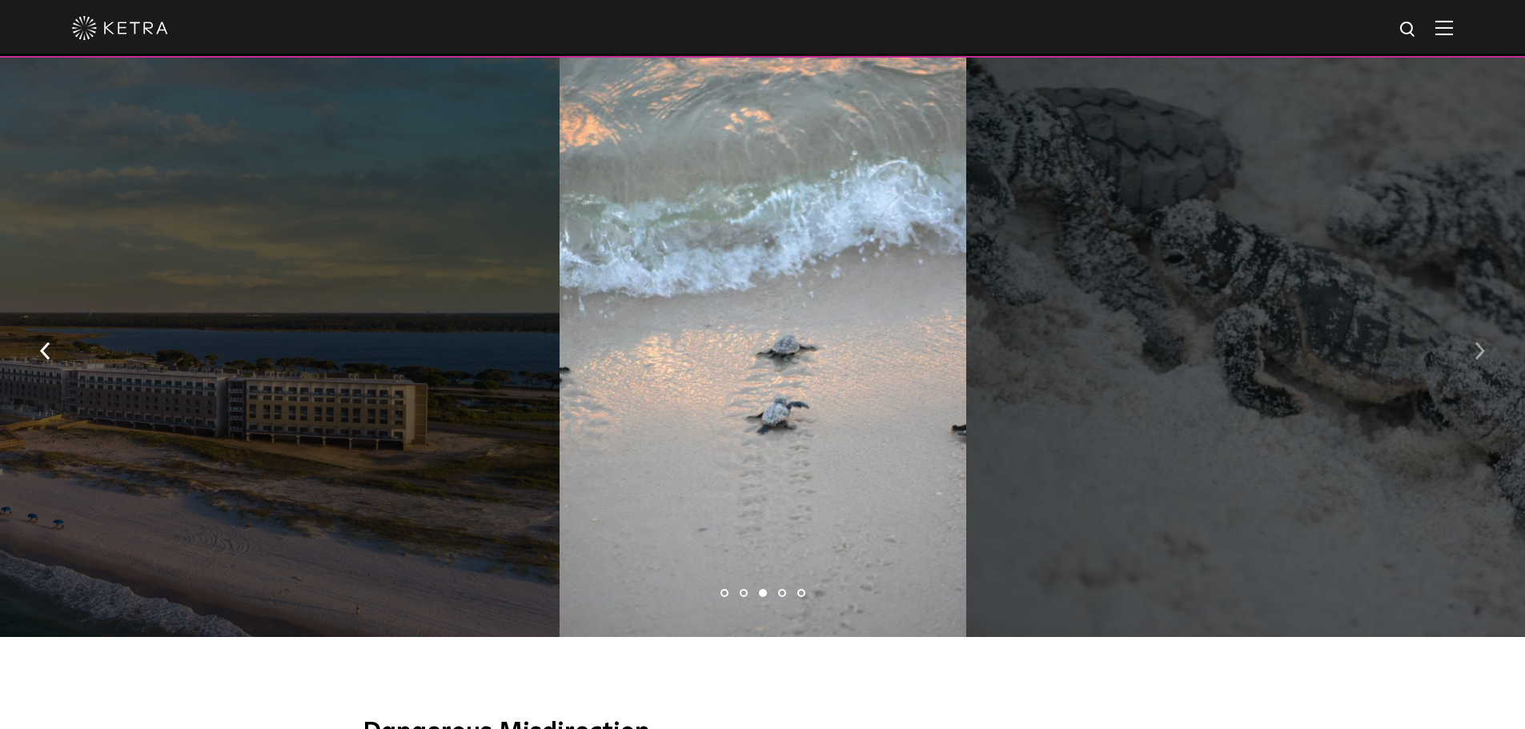
click at [1477, 343] on img "button" at bounding box center [1479, 351] width 10 height 18
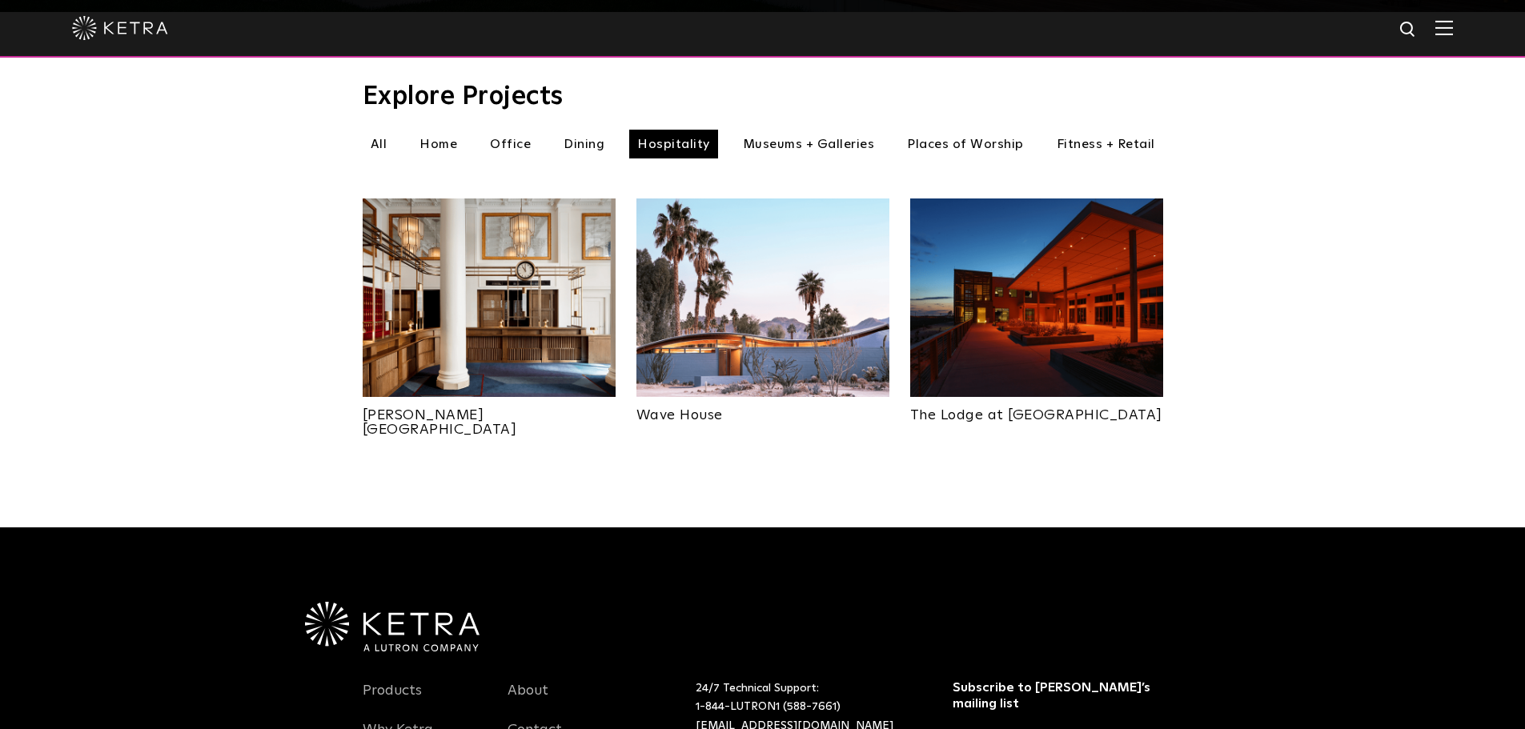
click at [736, 301] on img at bounding box center [762, 297] width 253 height 198
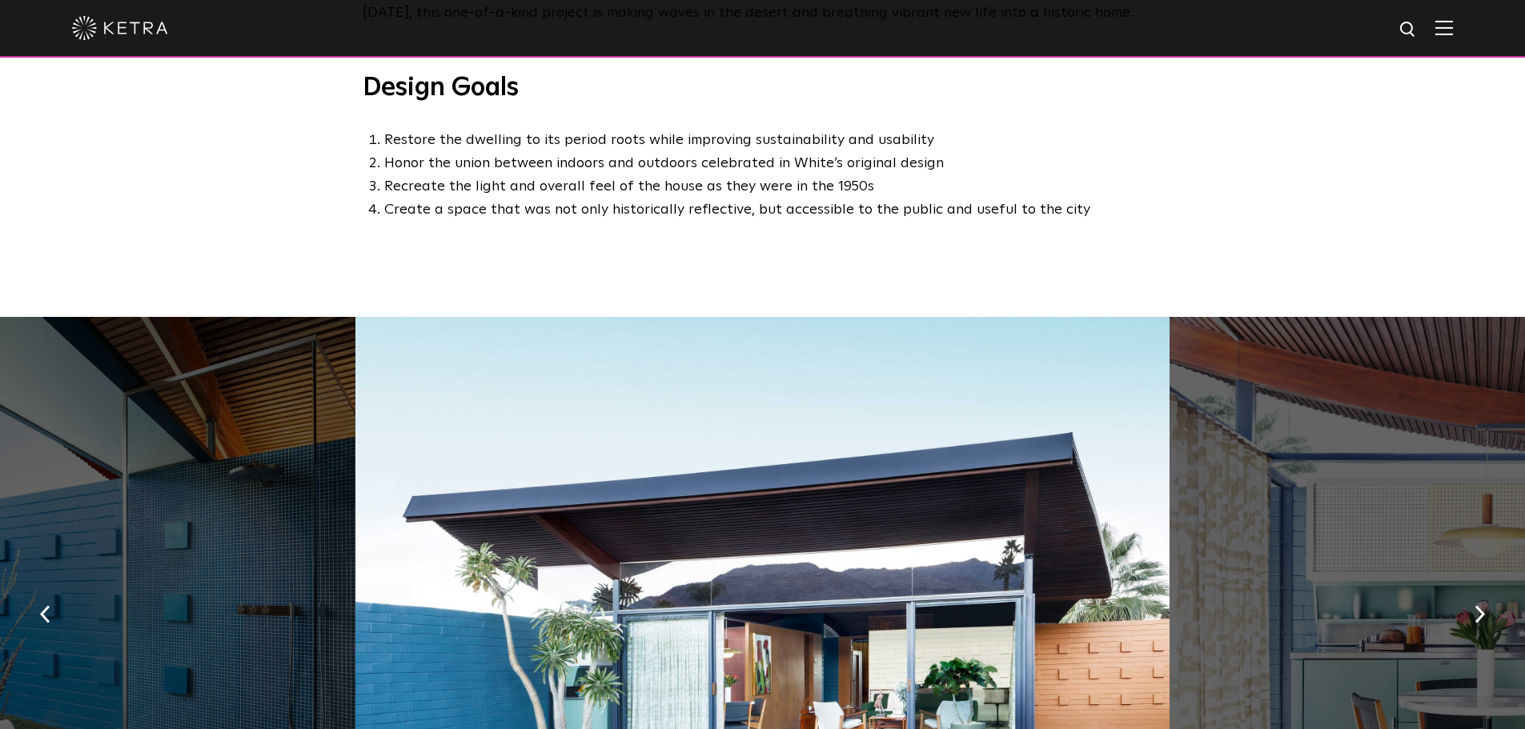
scroll to position [1014, 0]
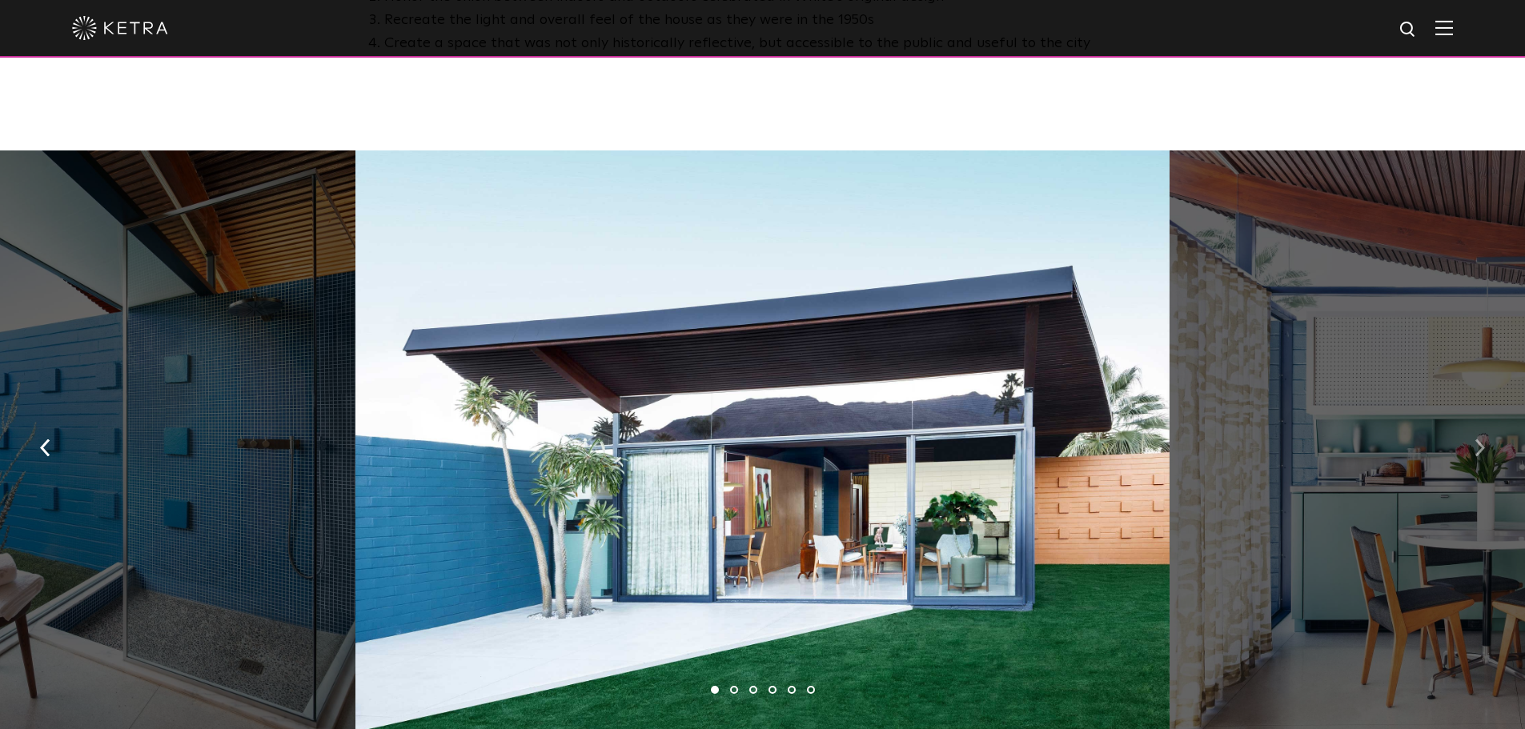
click at [1479, 439] on img "button" at bounding box center [1479, 448] width 10 height 18
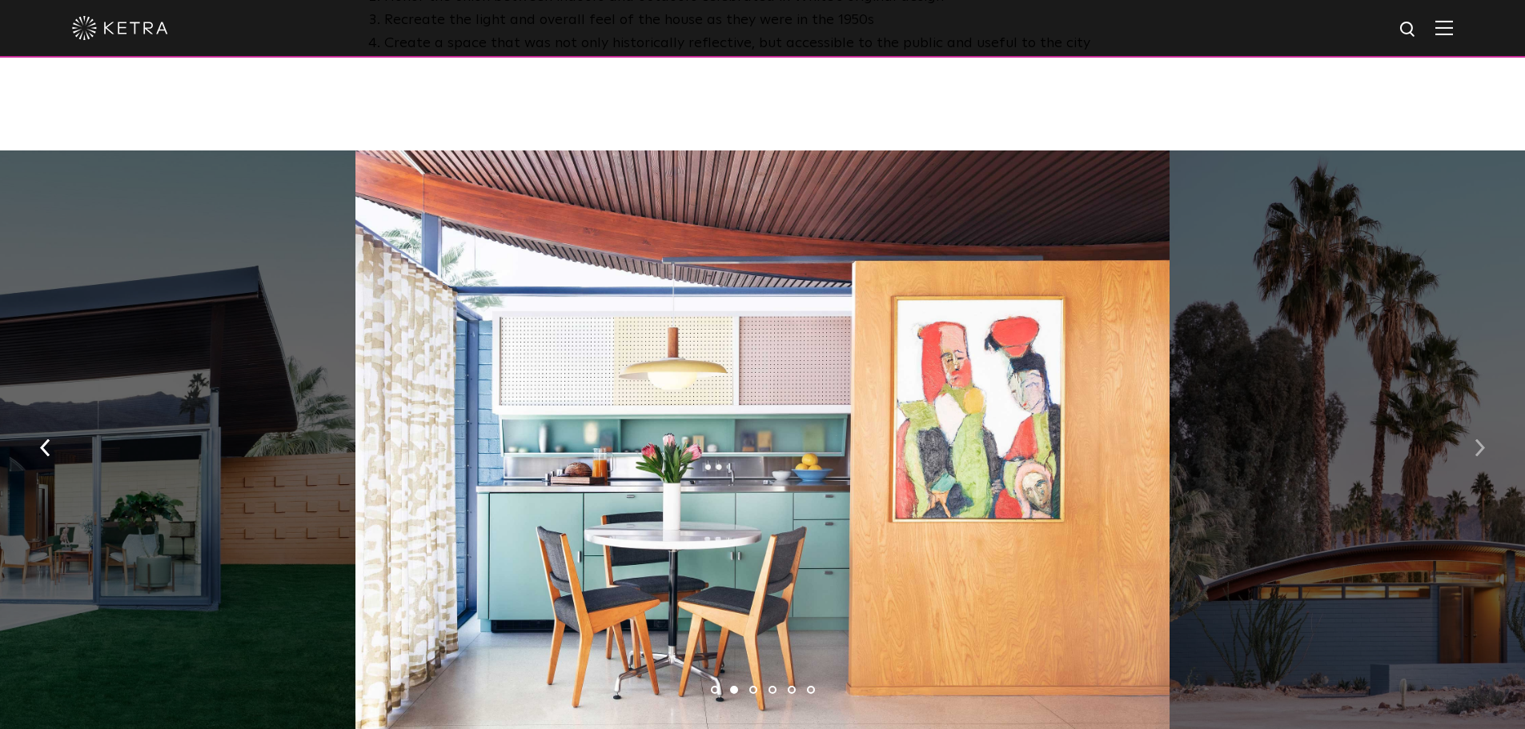
click at [1479, 439] on img "button" at bounding box center [1479, 448] width 10 height 18
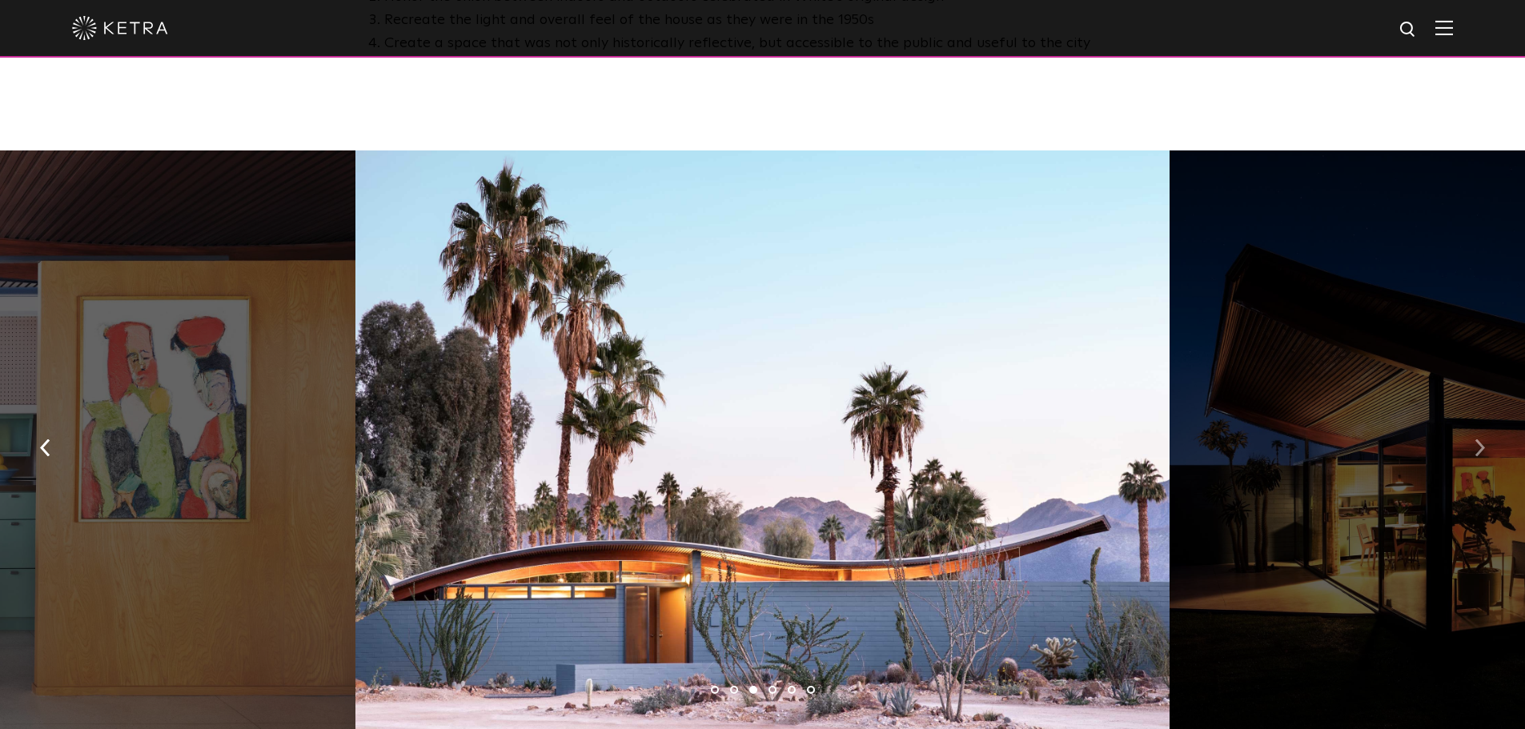
click at [1479, 439] on img "button" at bounding box center [1479, 448] width 10 height 18
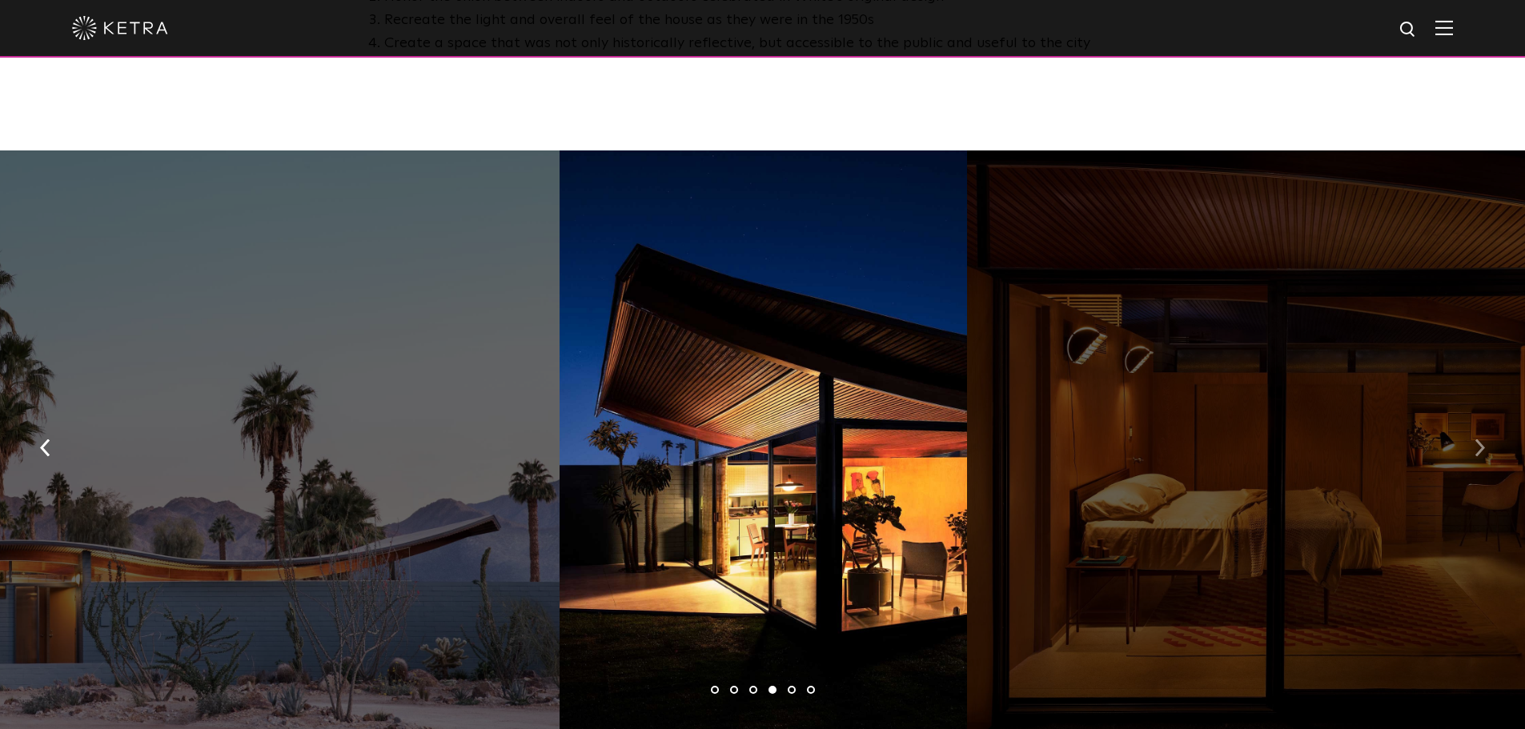
click at [1479, 439] on img "button" at bounding box center [1479, 448] width 10 height 18
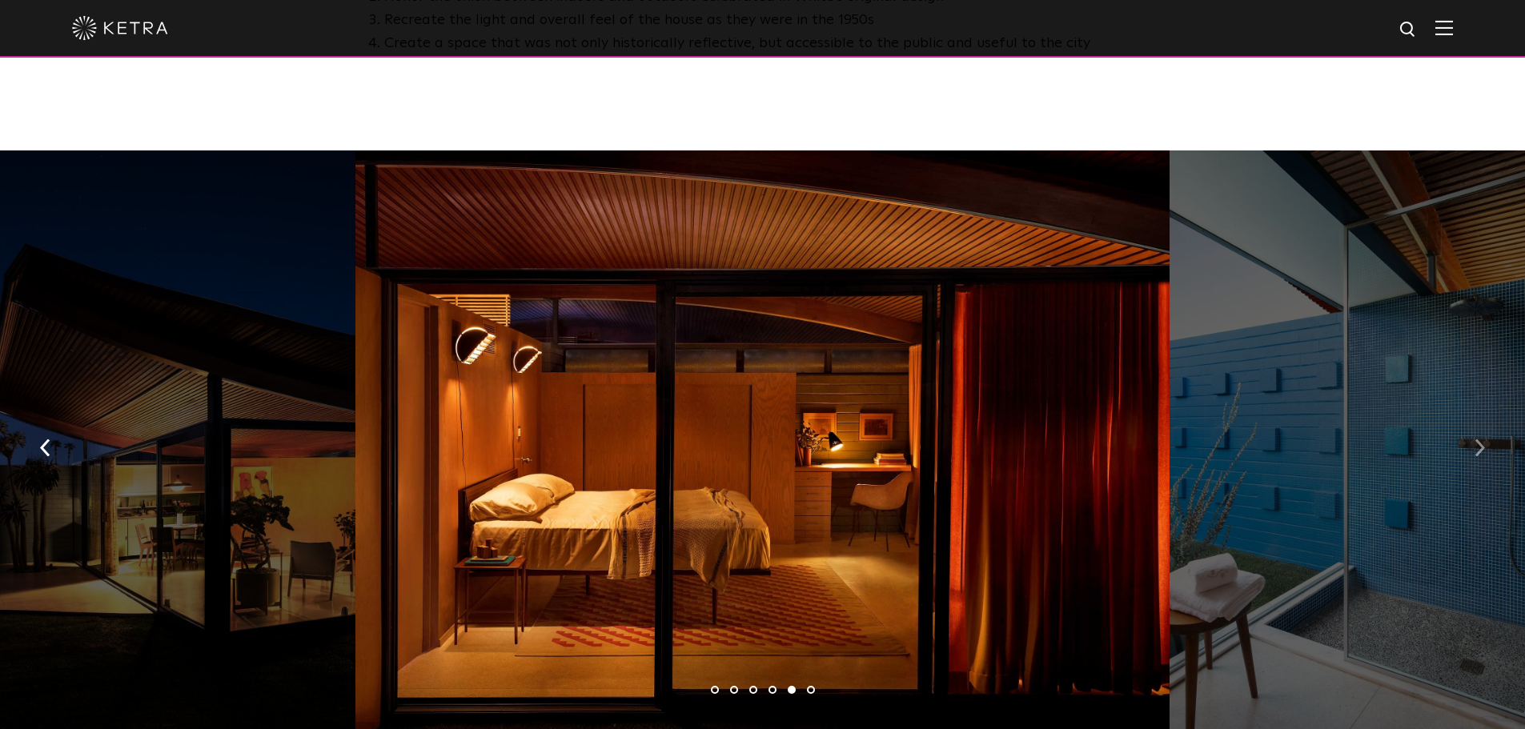
click at [1479, 439] on img "button" at bounding box center [1479, 448] width 10 height 18
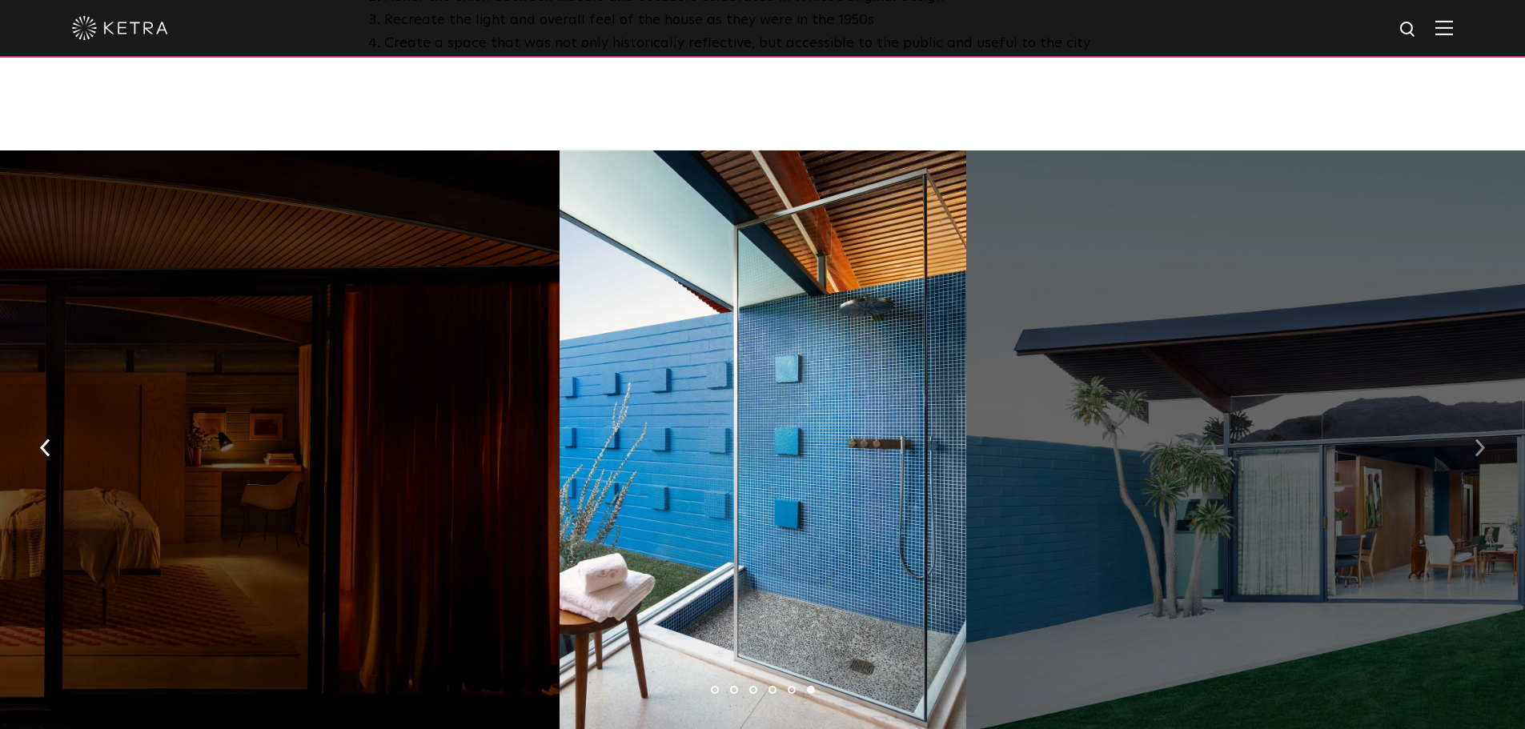
click at [1479, 439] on img "button" at bounding box center [1479, 448] width 10 height 18
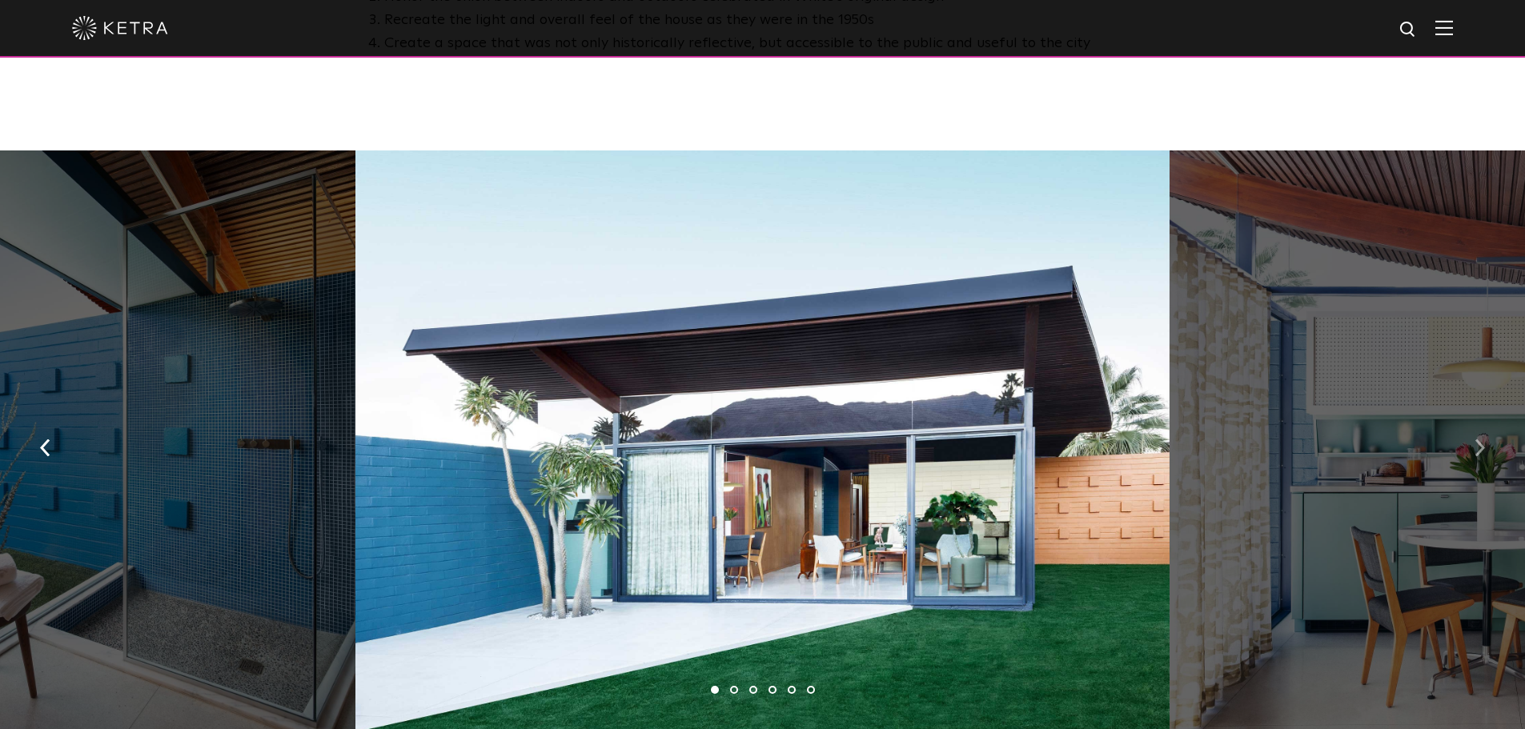
click at [1479, 439] on img "button" at bounding box center [1479, 448] width 10 height 18
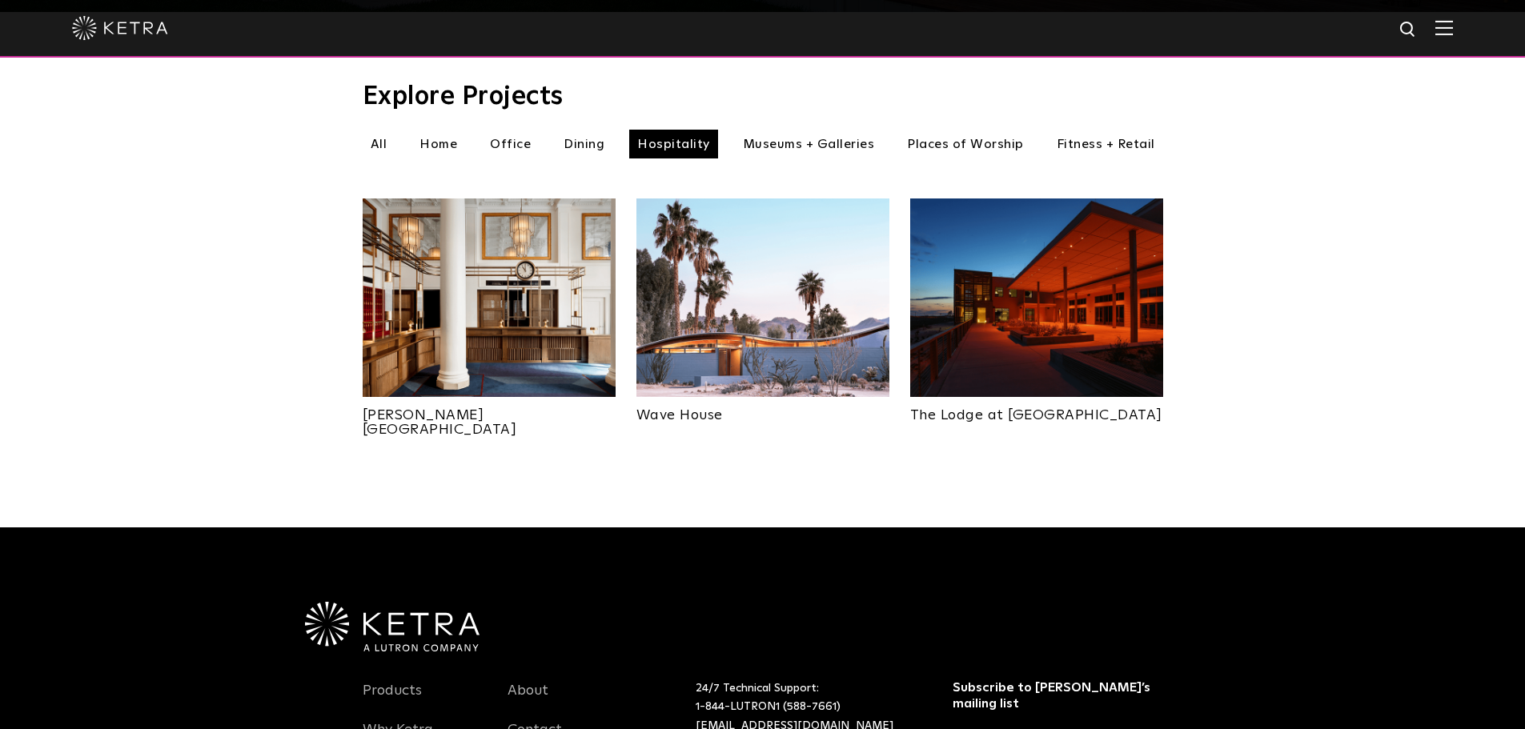
click at [1022, 287] on img at bounding box center [1036, 297] width 253 height 198
click at [499, 321] on img at bounding box center [489, 297] width 253 height 198
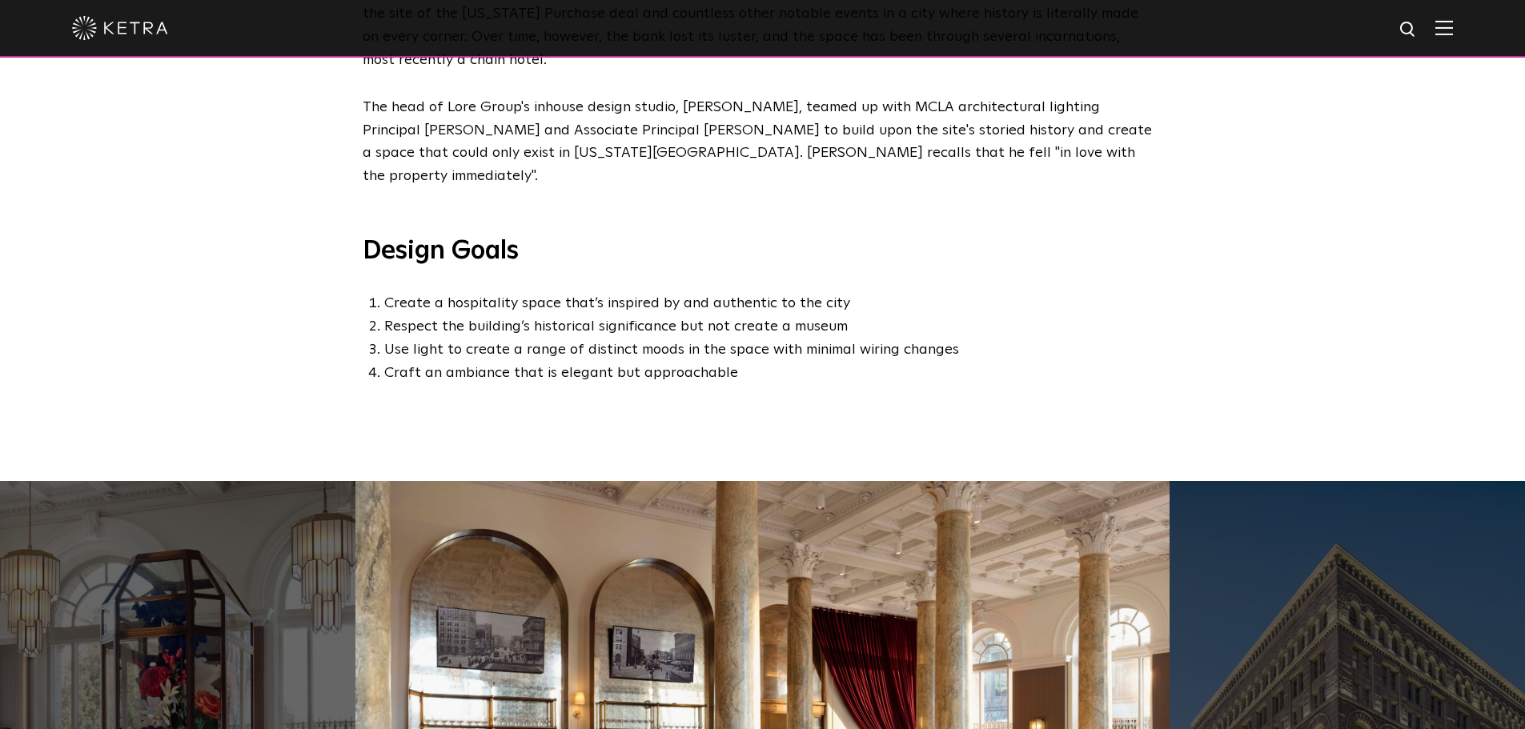
scroll to position [1067, 0]
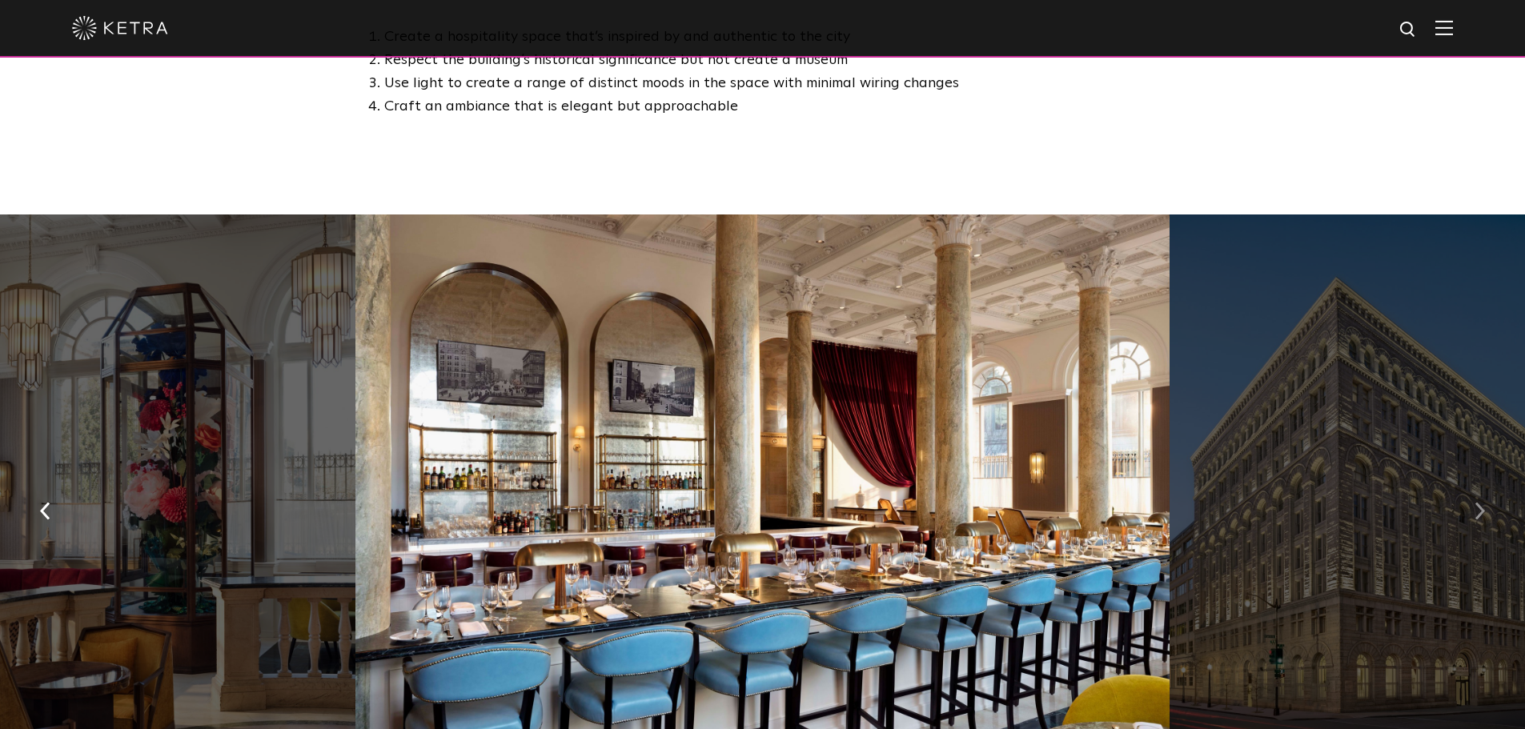
click at [1475, 502] on img "button" at bounding box center [1479, 511] width 10 height 18
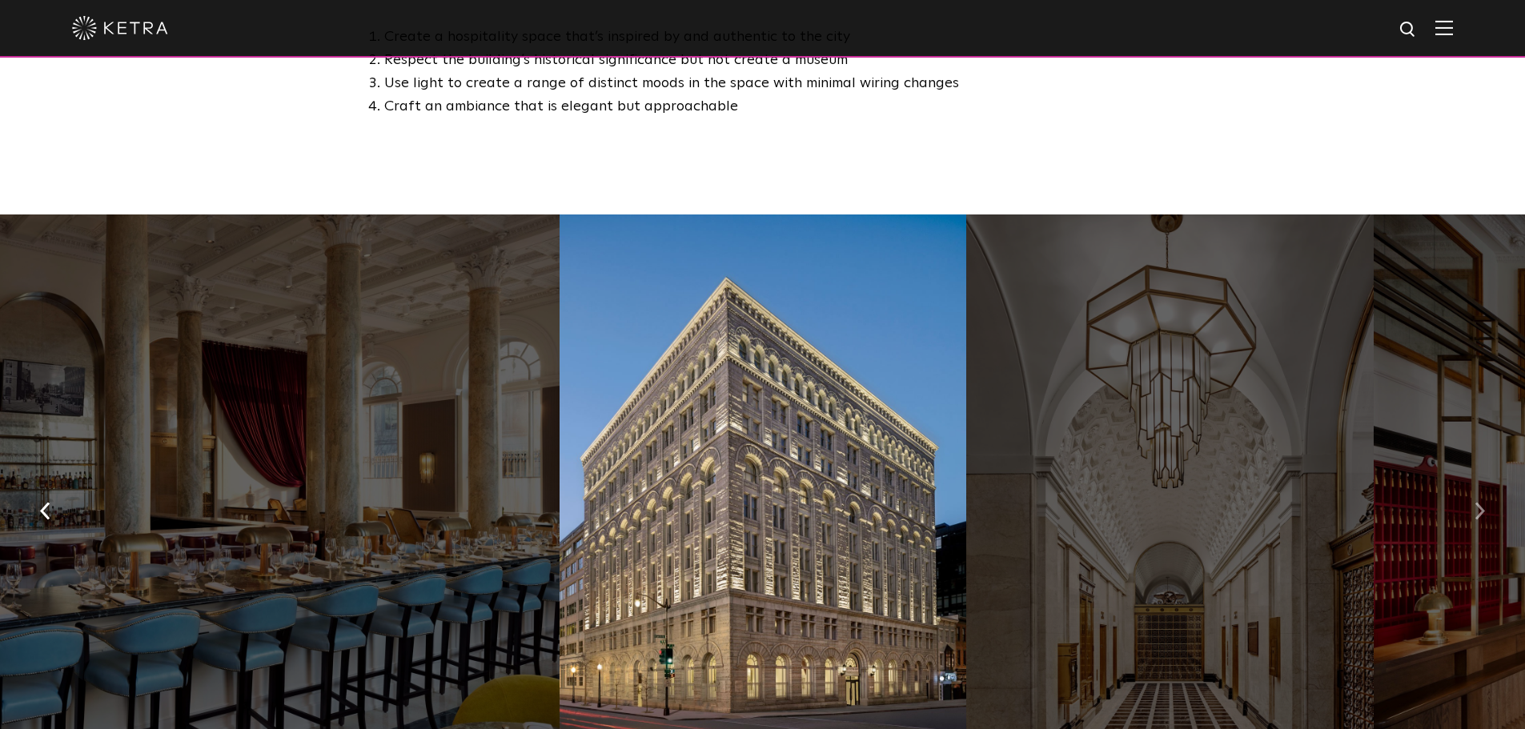
click at [1475, 502] on img "button" at bounding box center [1479, 511] width 10 height 18
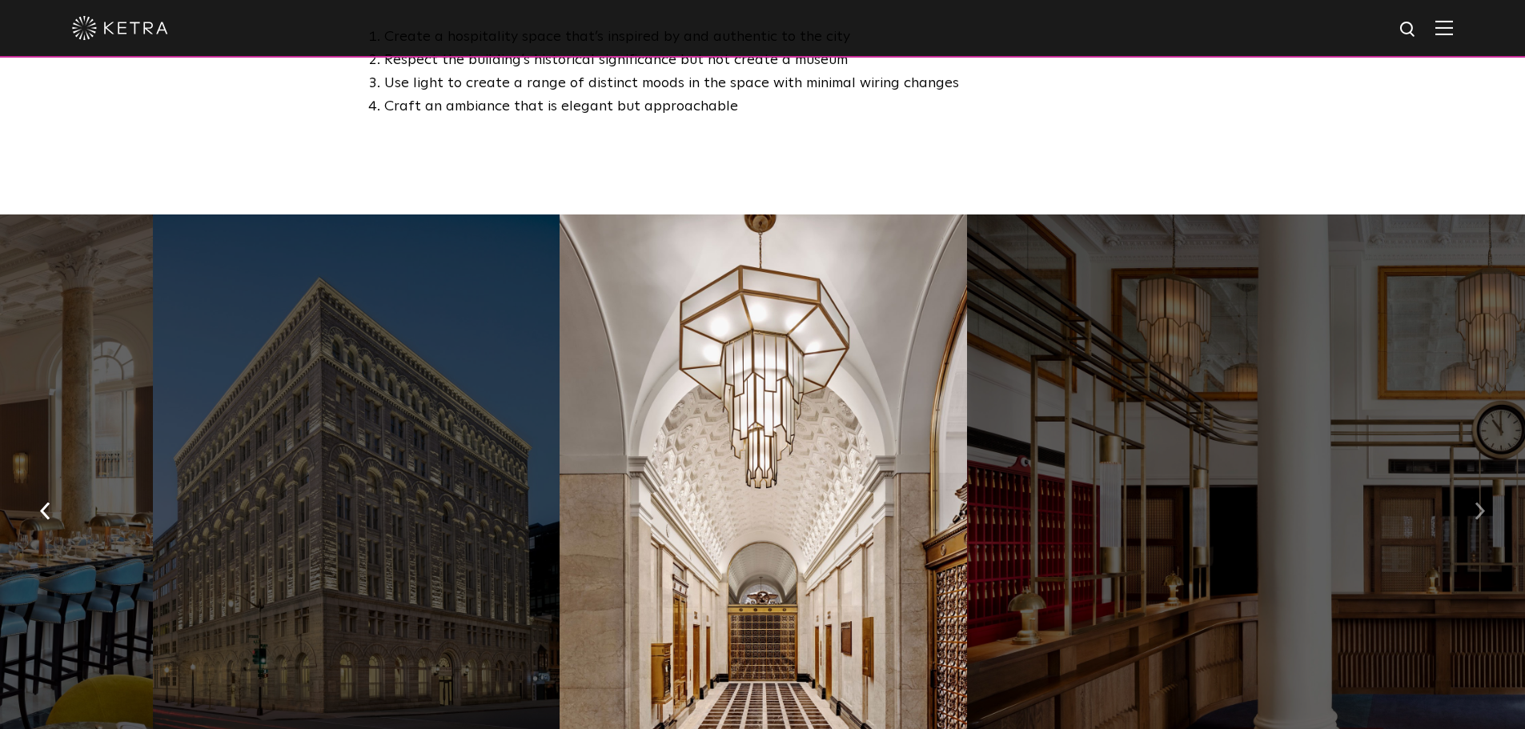
click at [1475, 502] on img "button" at bounding box center [1479, 511] width 10 height 18
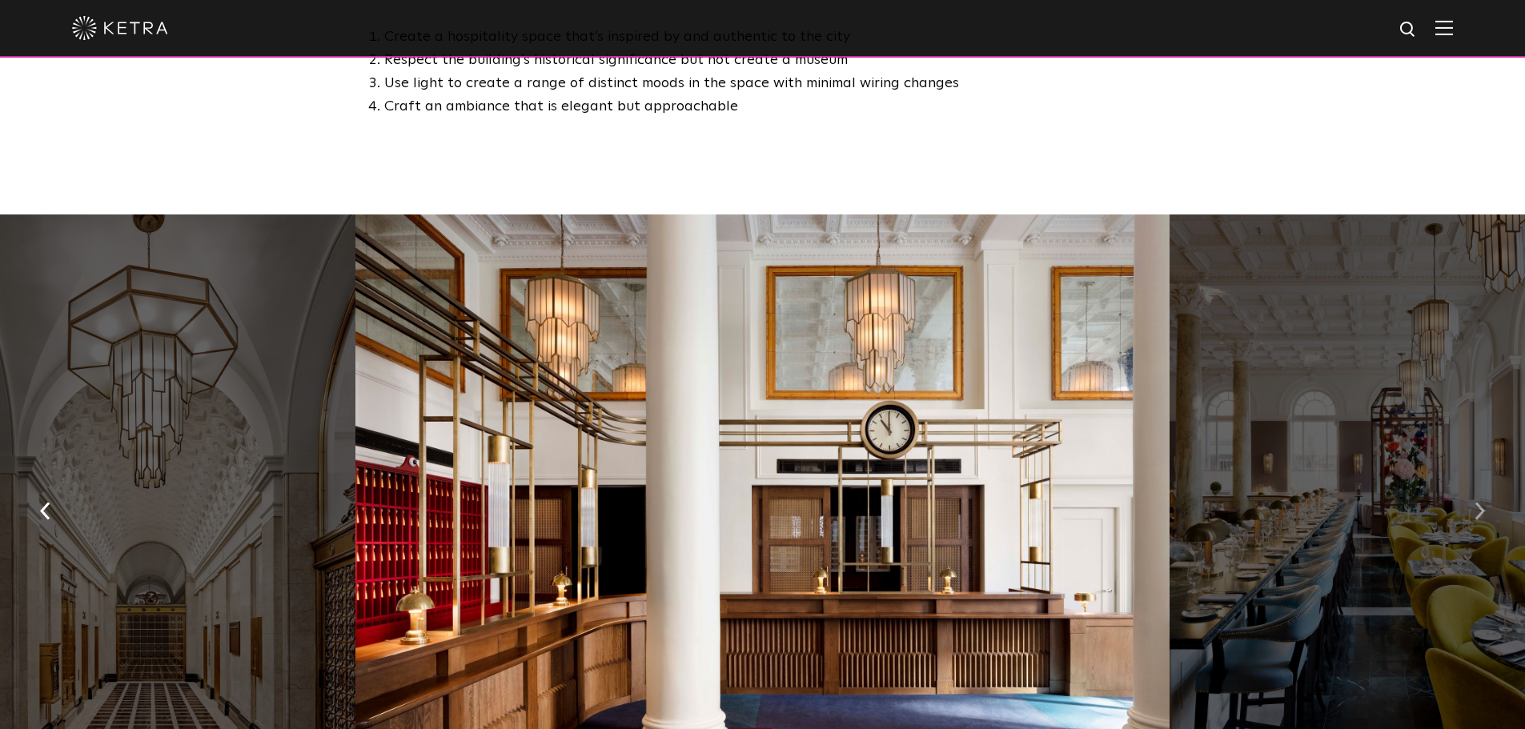
click at [1475, 502] on img "button" at bounding box center [1479, 511] width 10 height 18
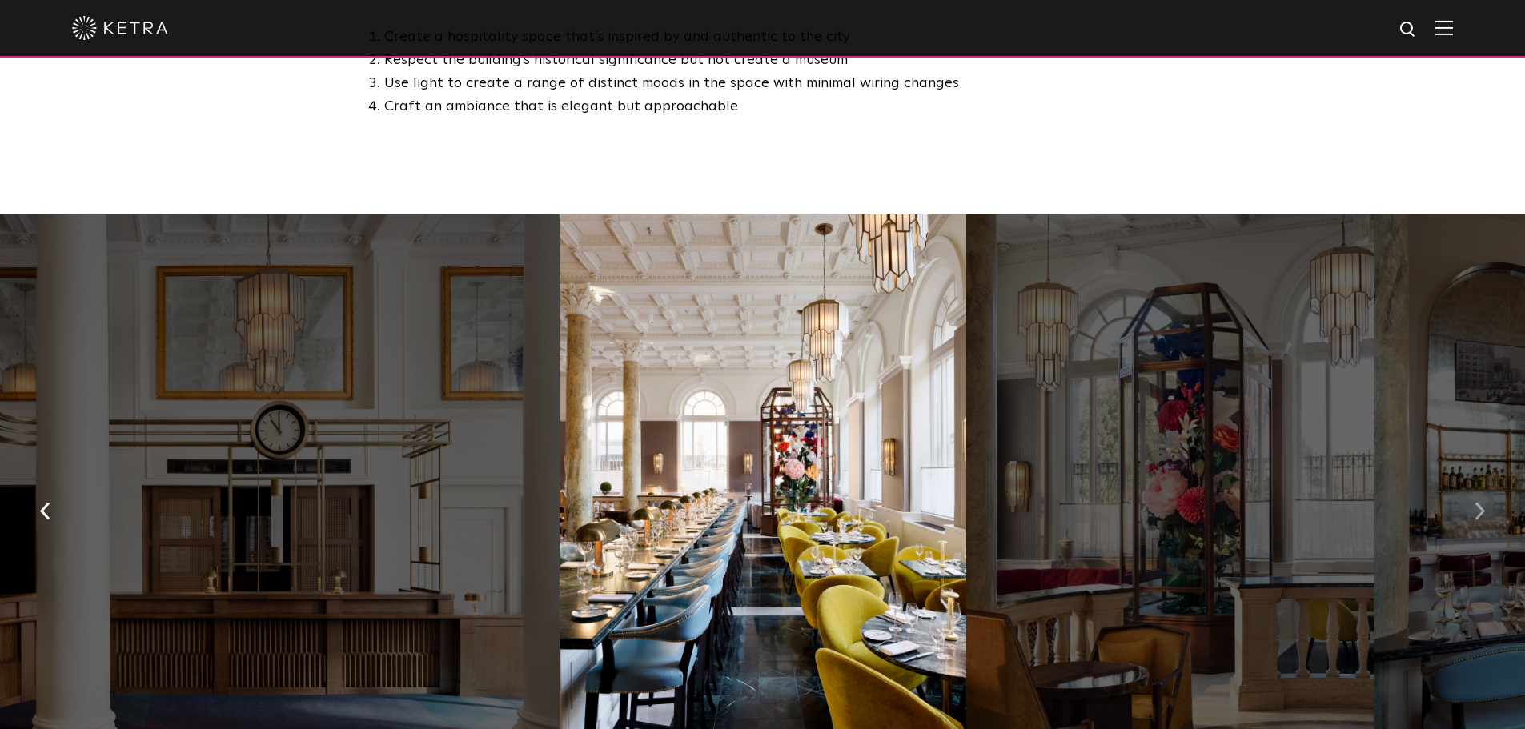
click at [1475, 502] on img "button" at bounding box center [1479, 511] width 10 height 18
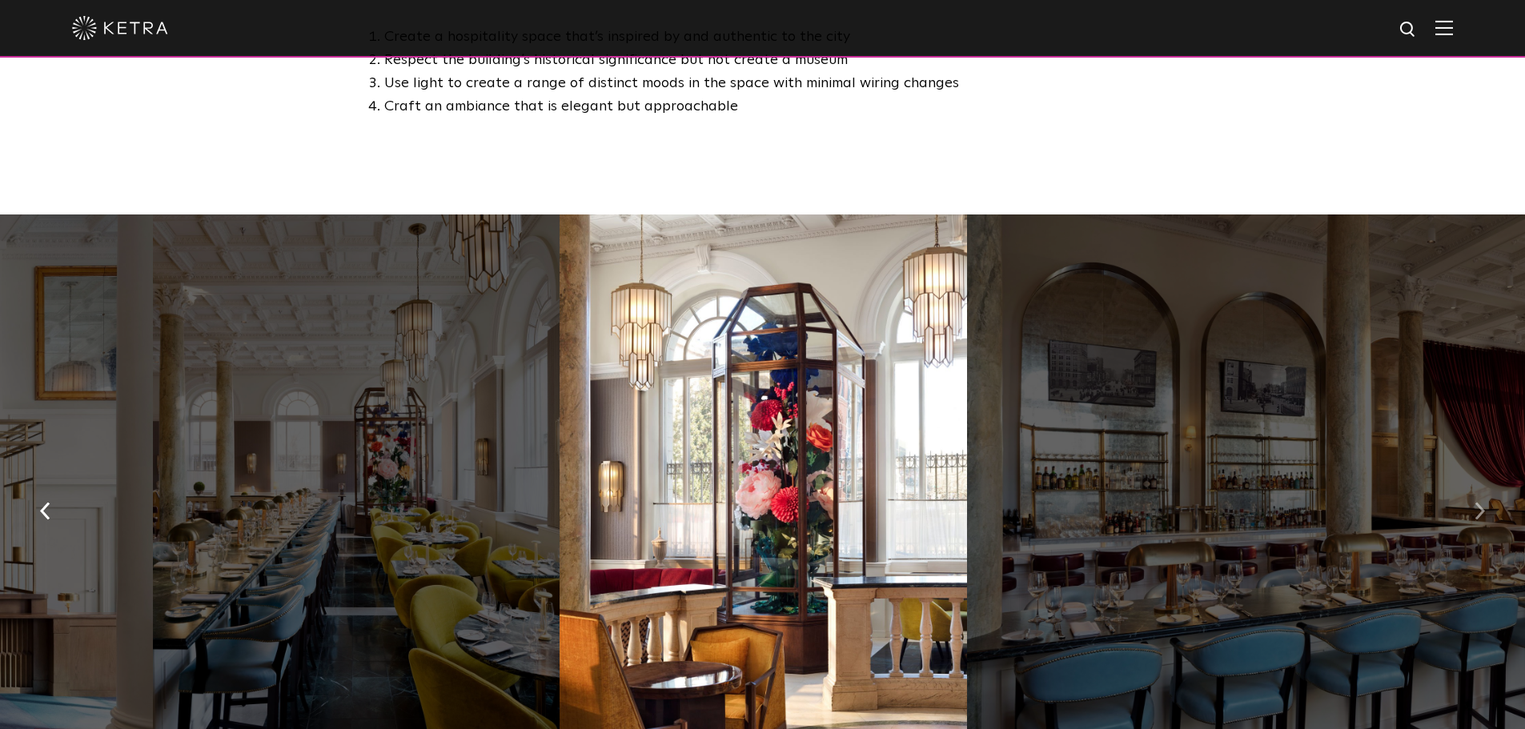
click at [1475, 502] on img "button" at bounding box center [1479, 511] width 10 height 18
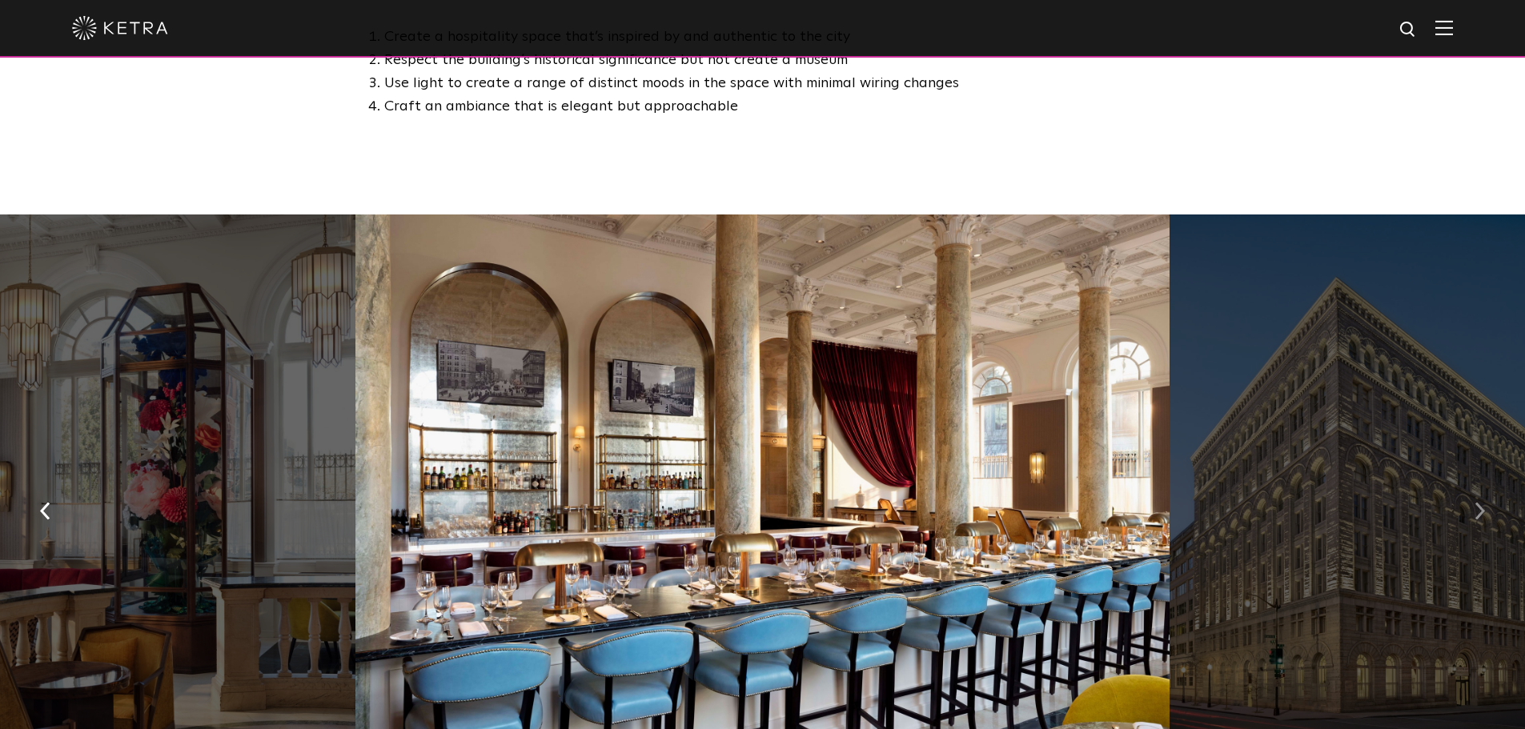
click at [1475, 502] on img "button" at bounding box center [1479, 511] width 10 height 18
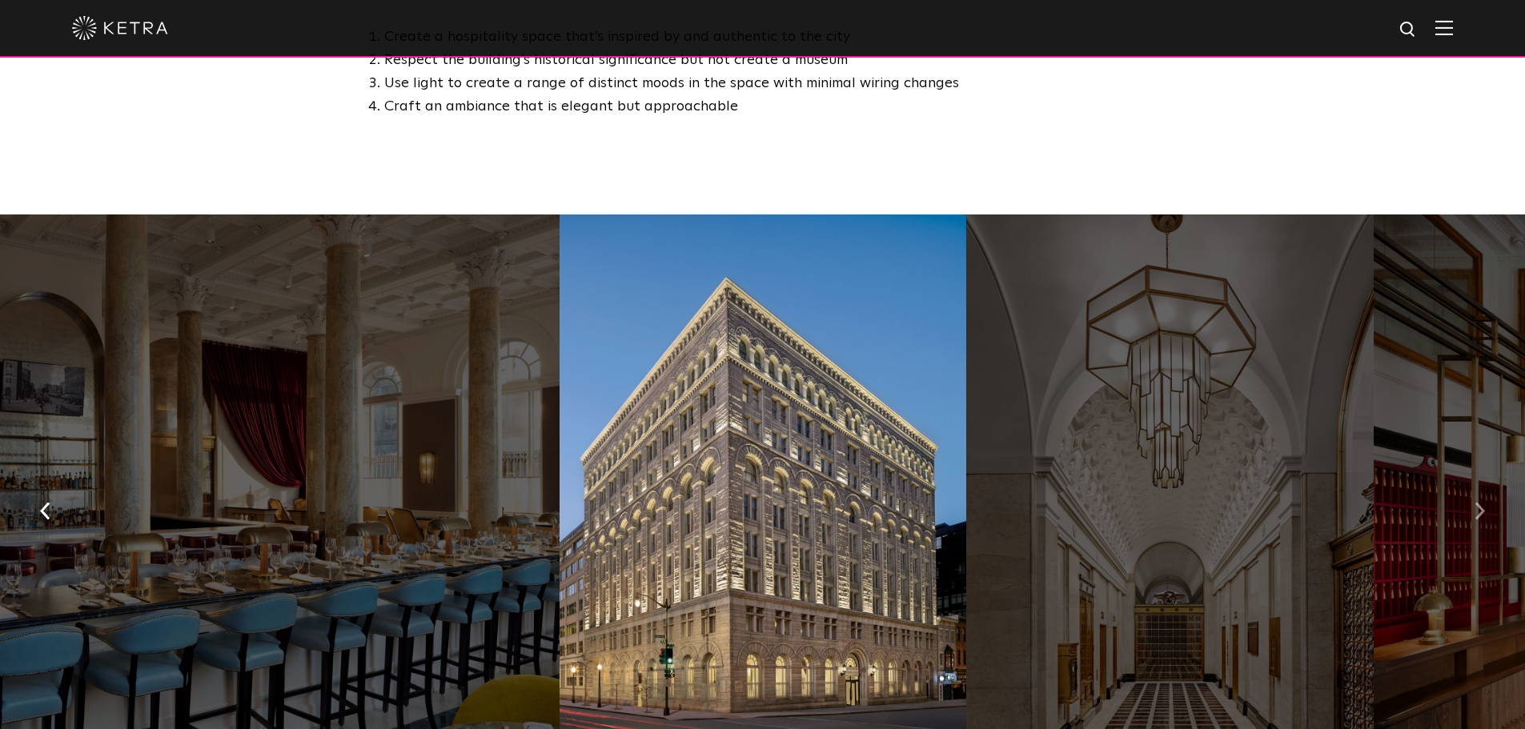
click at [1475, 502] on img "button" at bounding box center [1479, 511] width 10 height 18
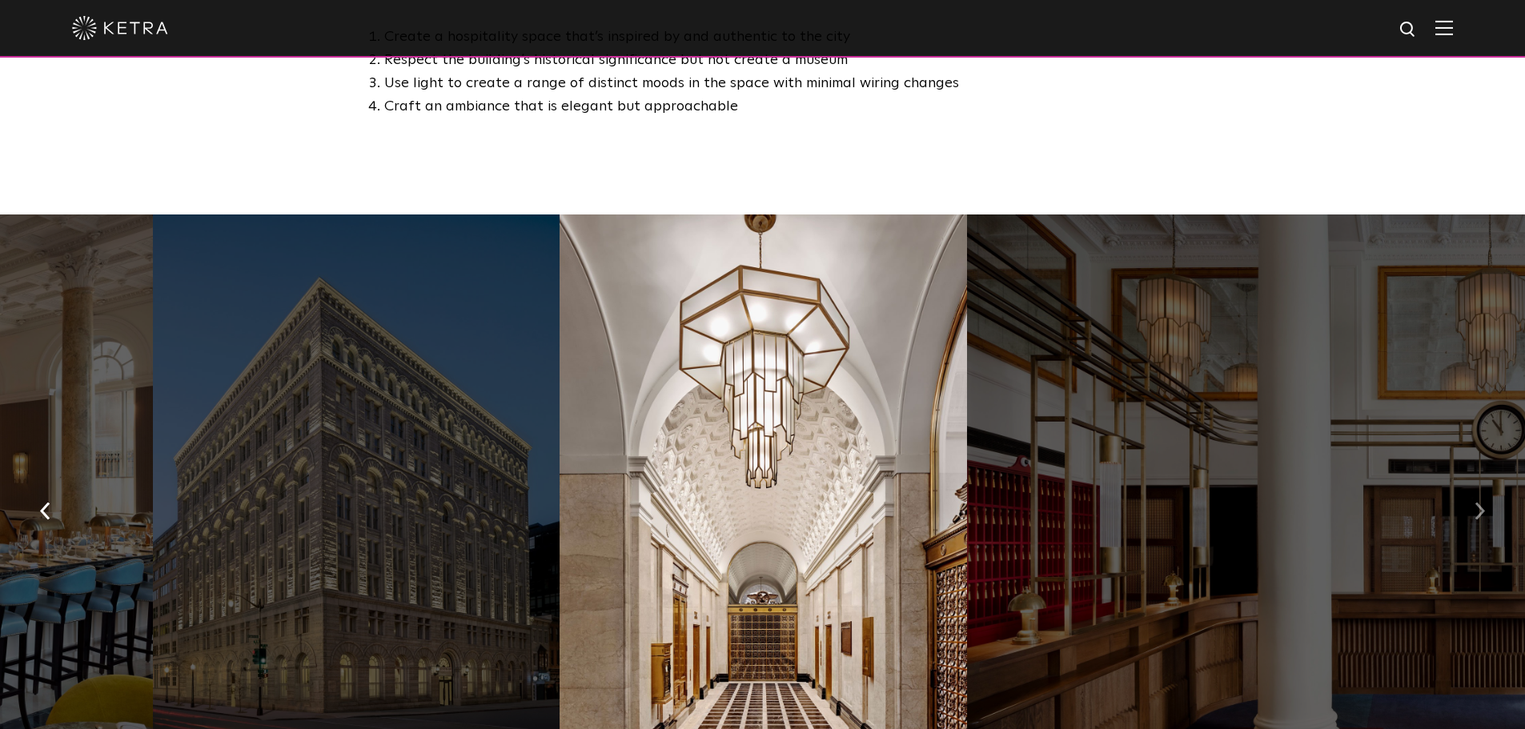
click at [1475, 502] on img "button" at bounding box center [1479, 511] width 10 height 18
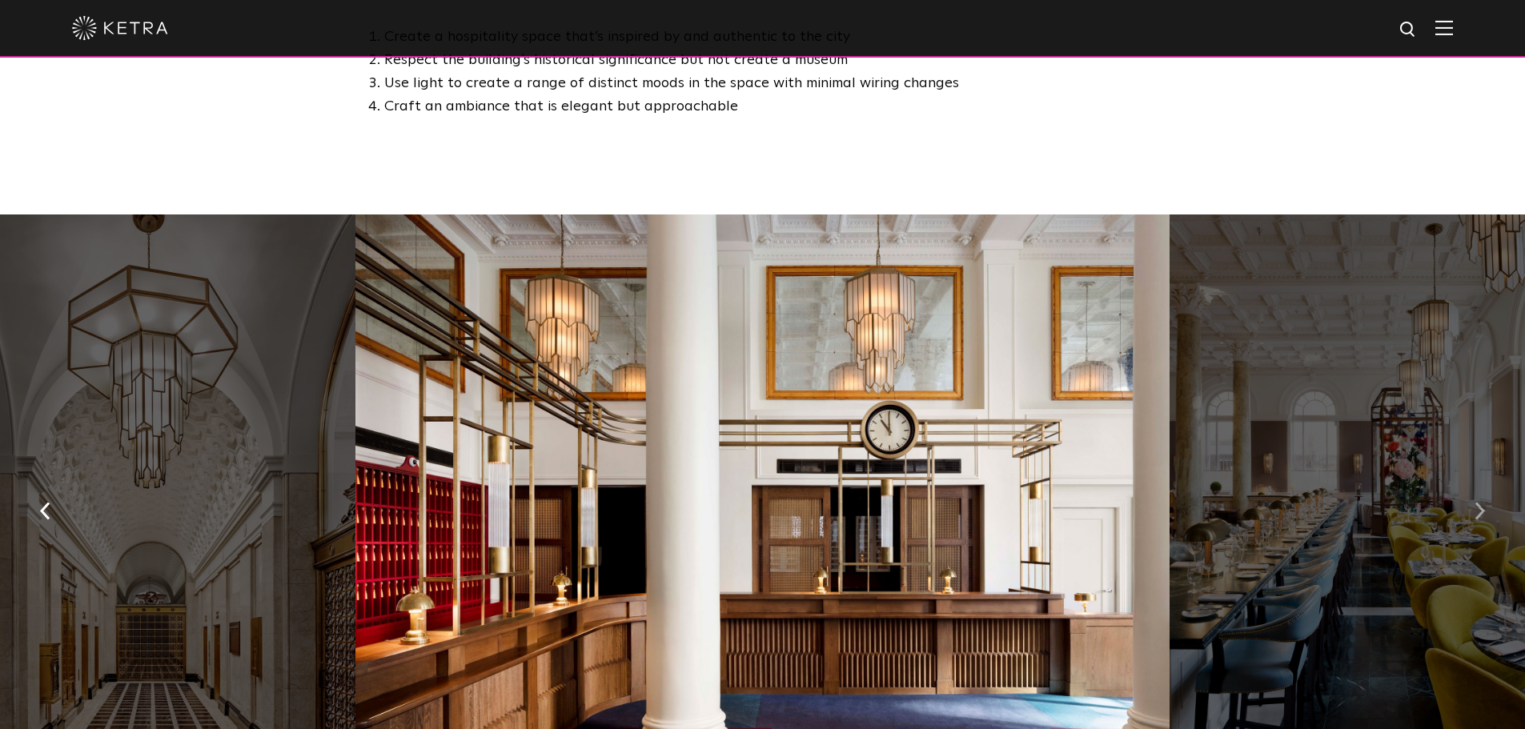
click at [1475, 502] on img "button" at bounding box center [1479, 511] width 10 height 18
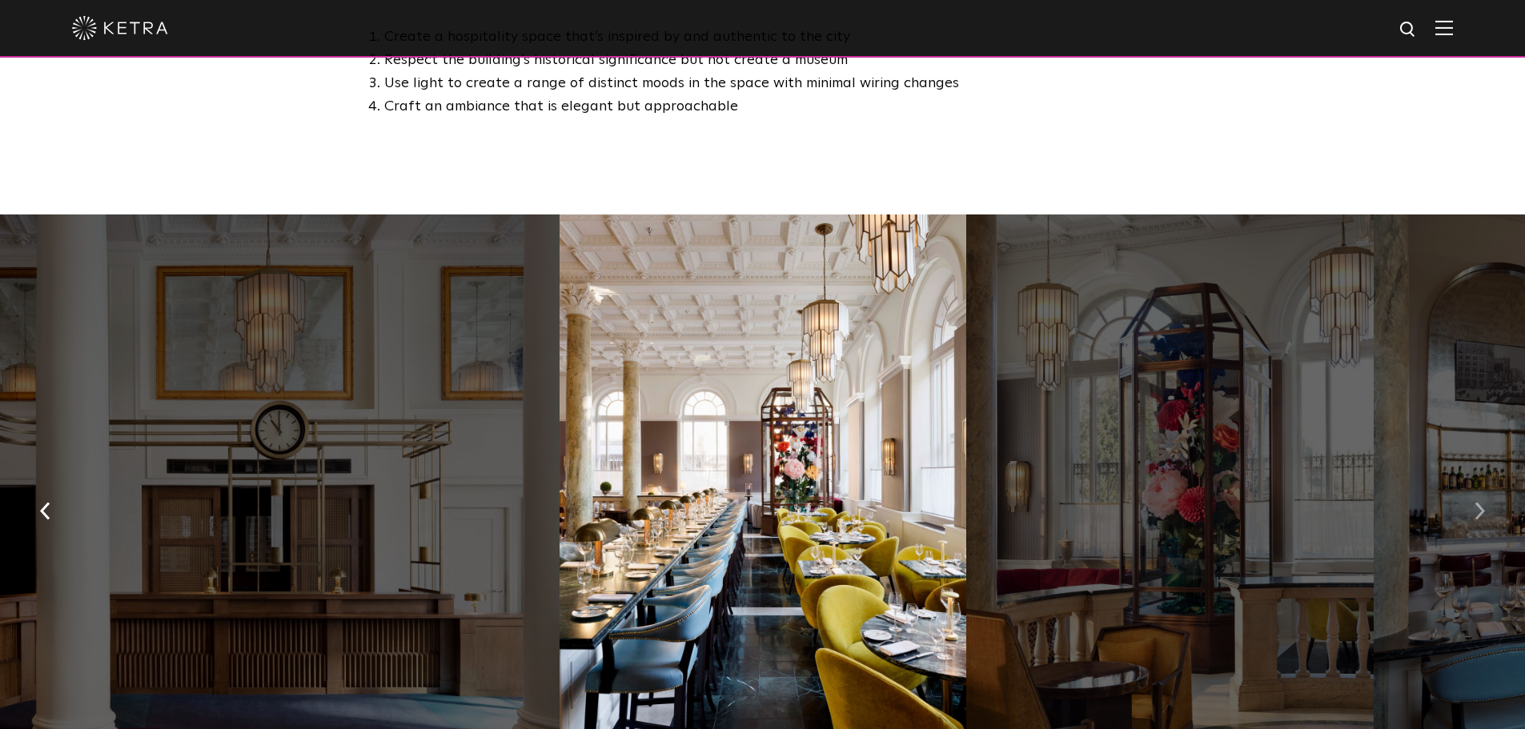
click at [1475, 502] on img "button" at bounding box center [1479, 511] width 10 height 18
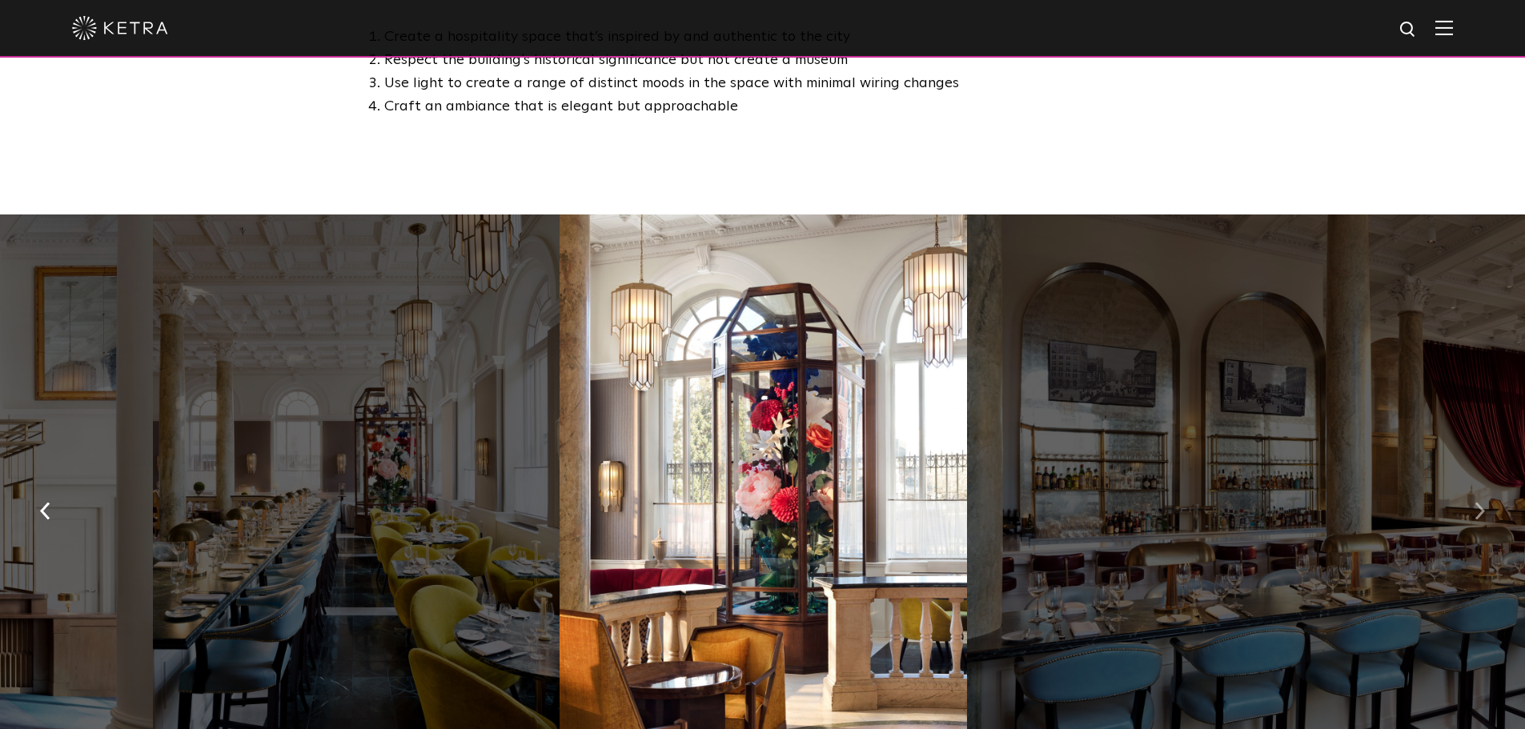
click at [1475, 502] on img "button" at bounding box center [1479, 511] width 10 height 18
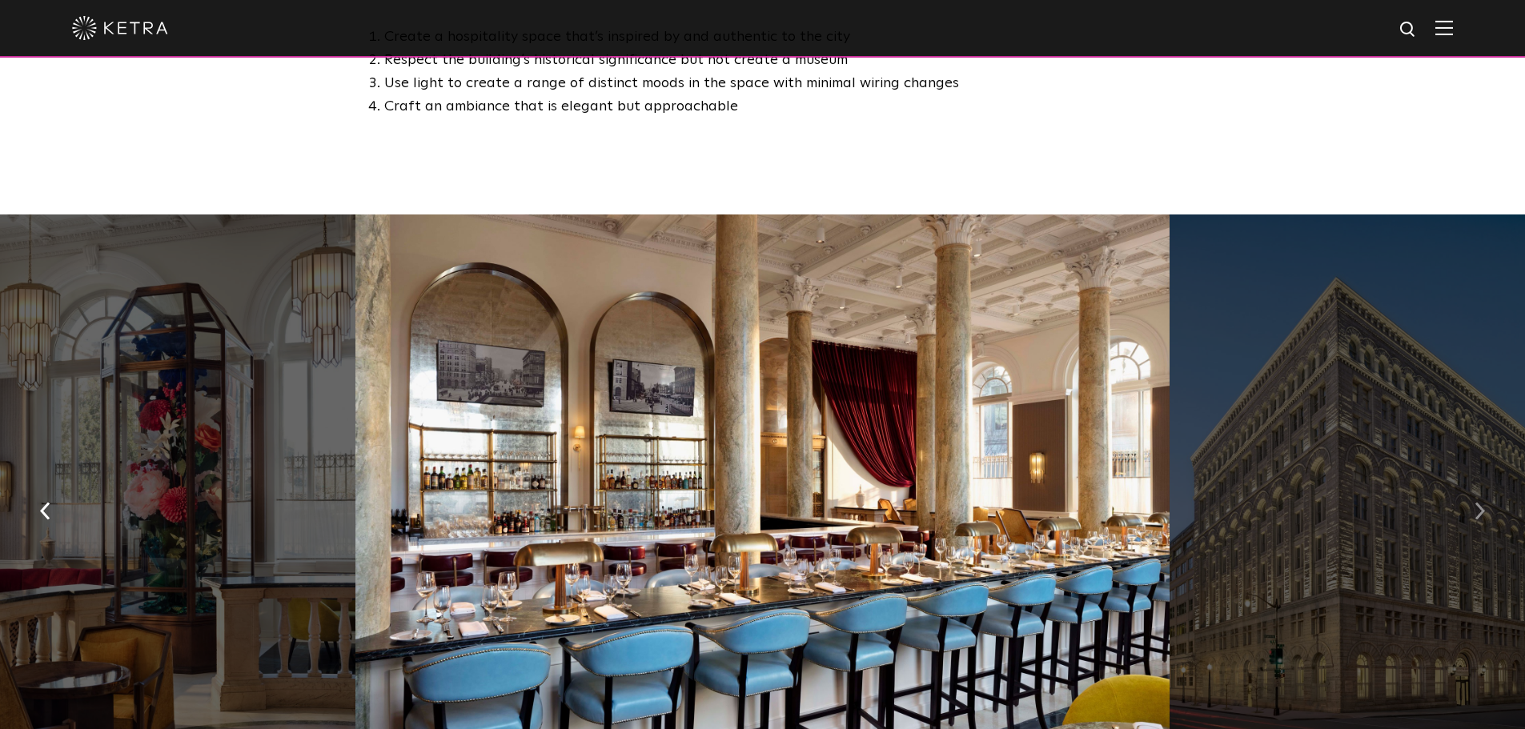
click at [1475, 502] on img "button" at bounding box center [1479, 511] width 10 height 18
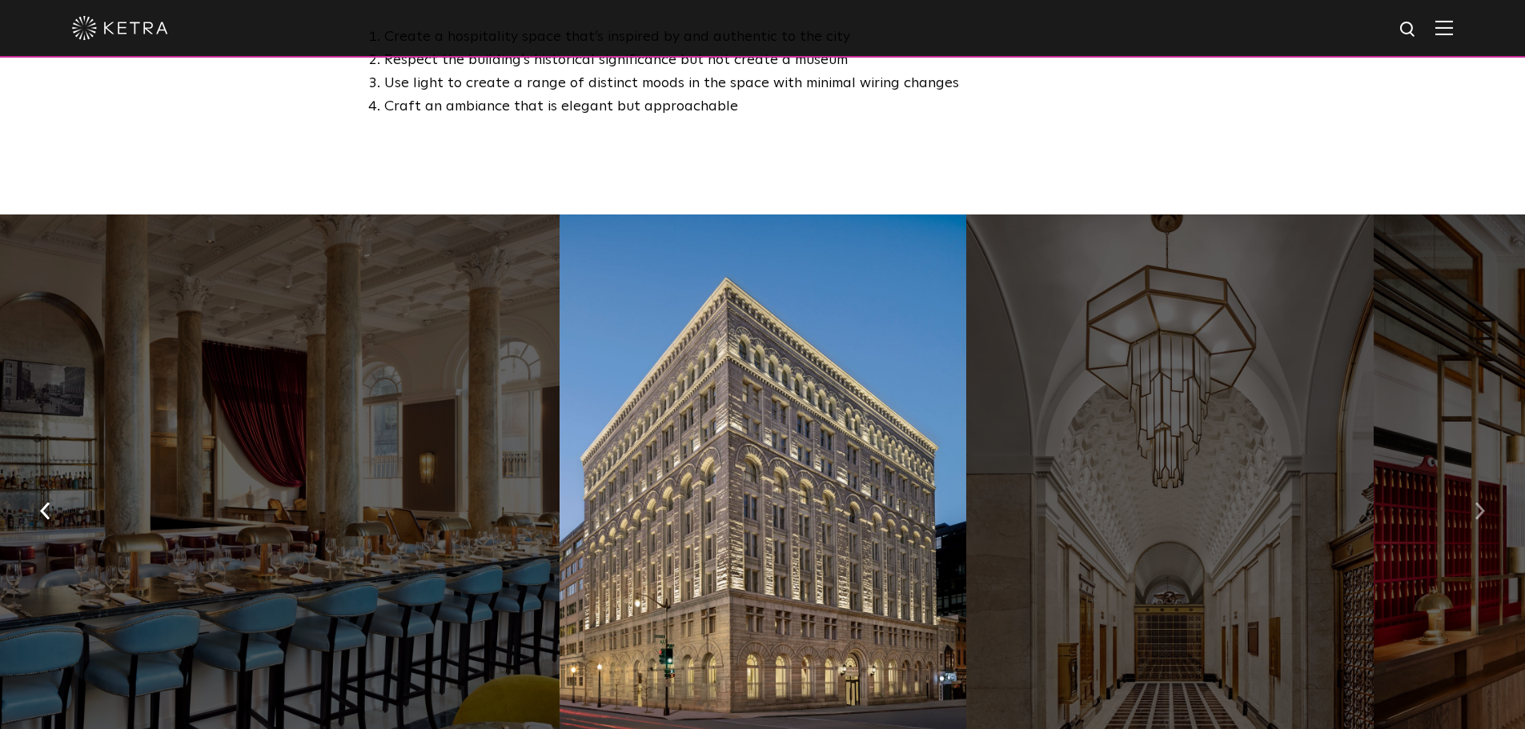
click at [1475, 502] on img "button" at bounding box center [1479, 511] width 10 height 18
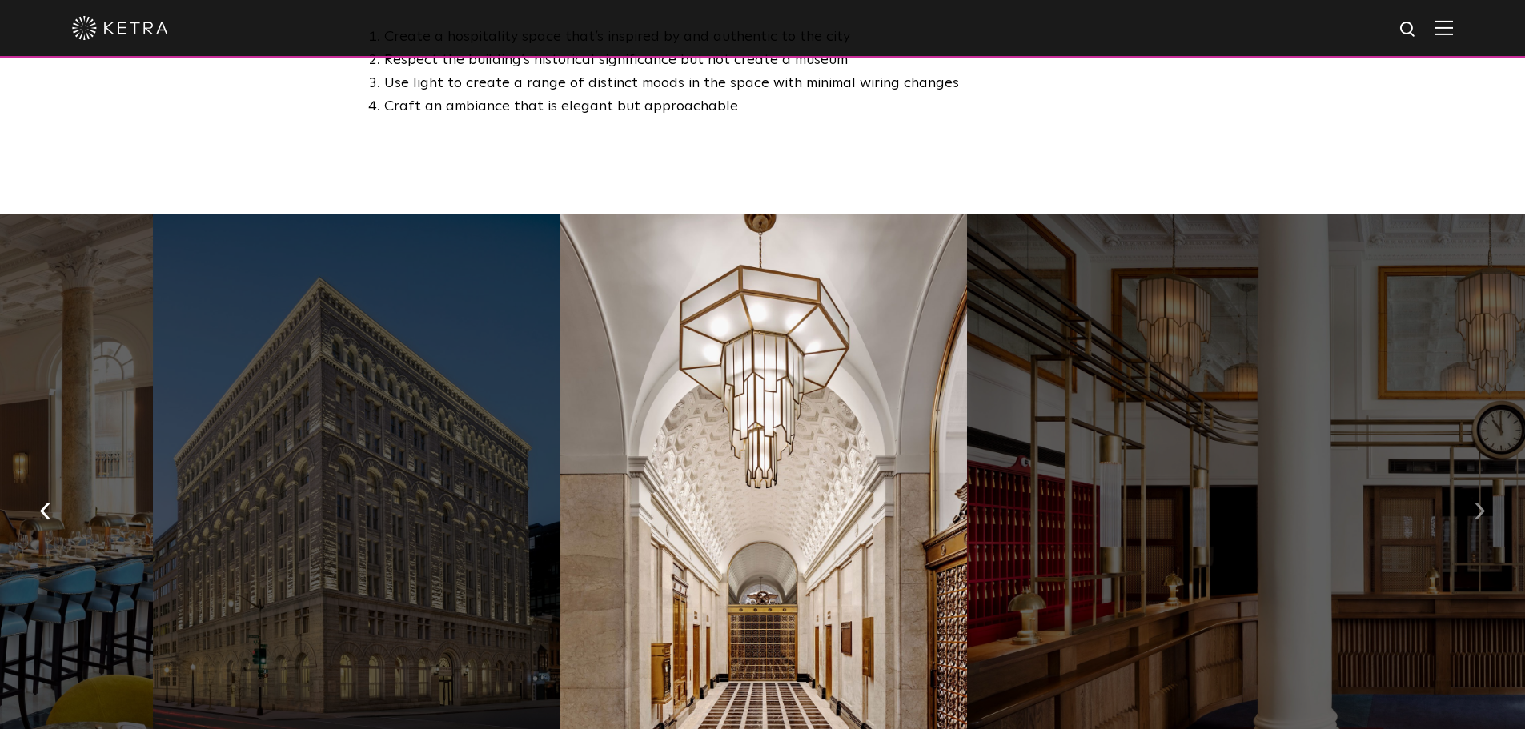
click at [1475, 502] on img "button" at bounding box center [1479, 511] width 10 height 18
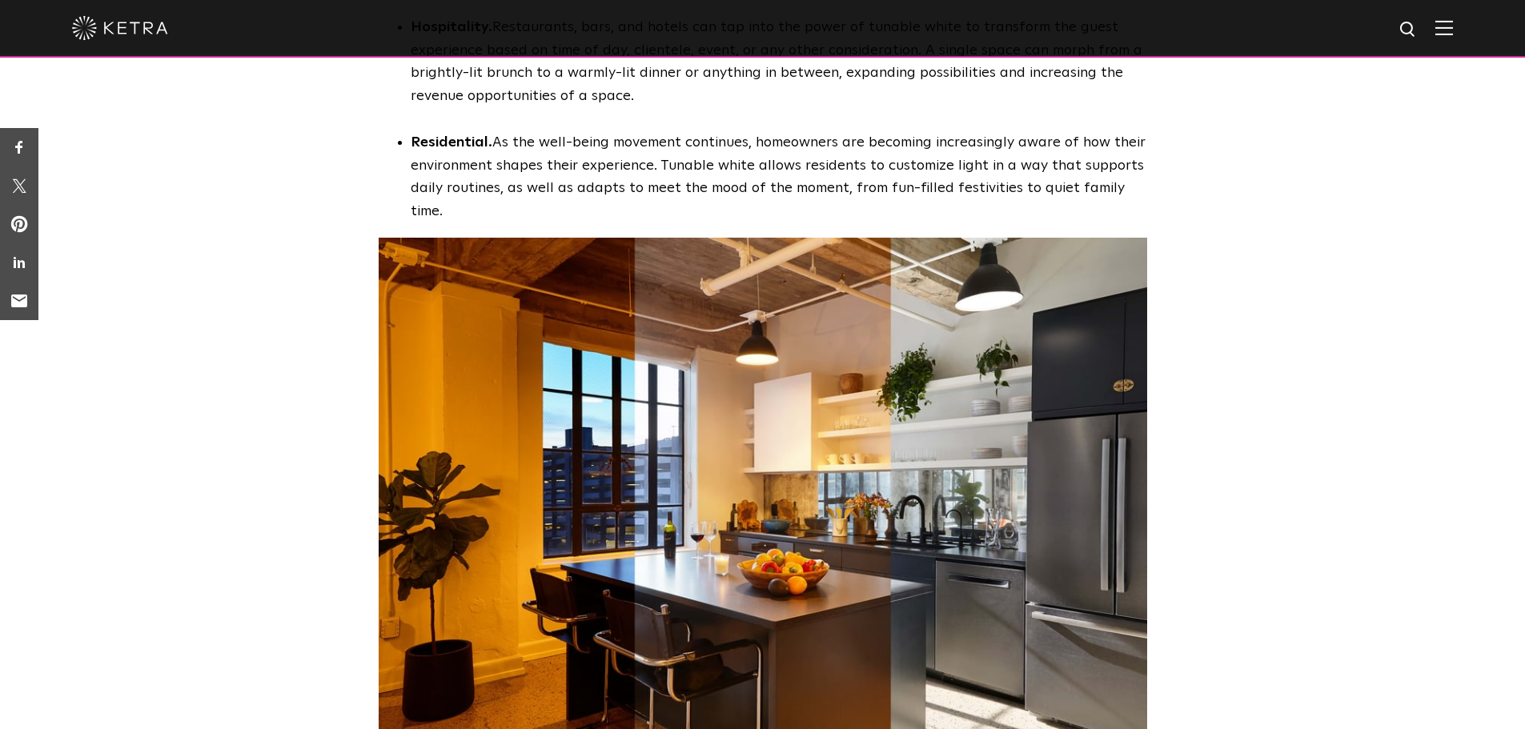
scroll to position [4695, 0]
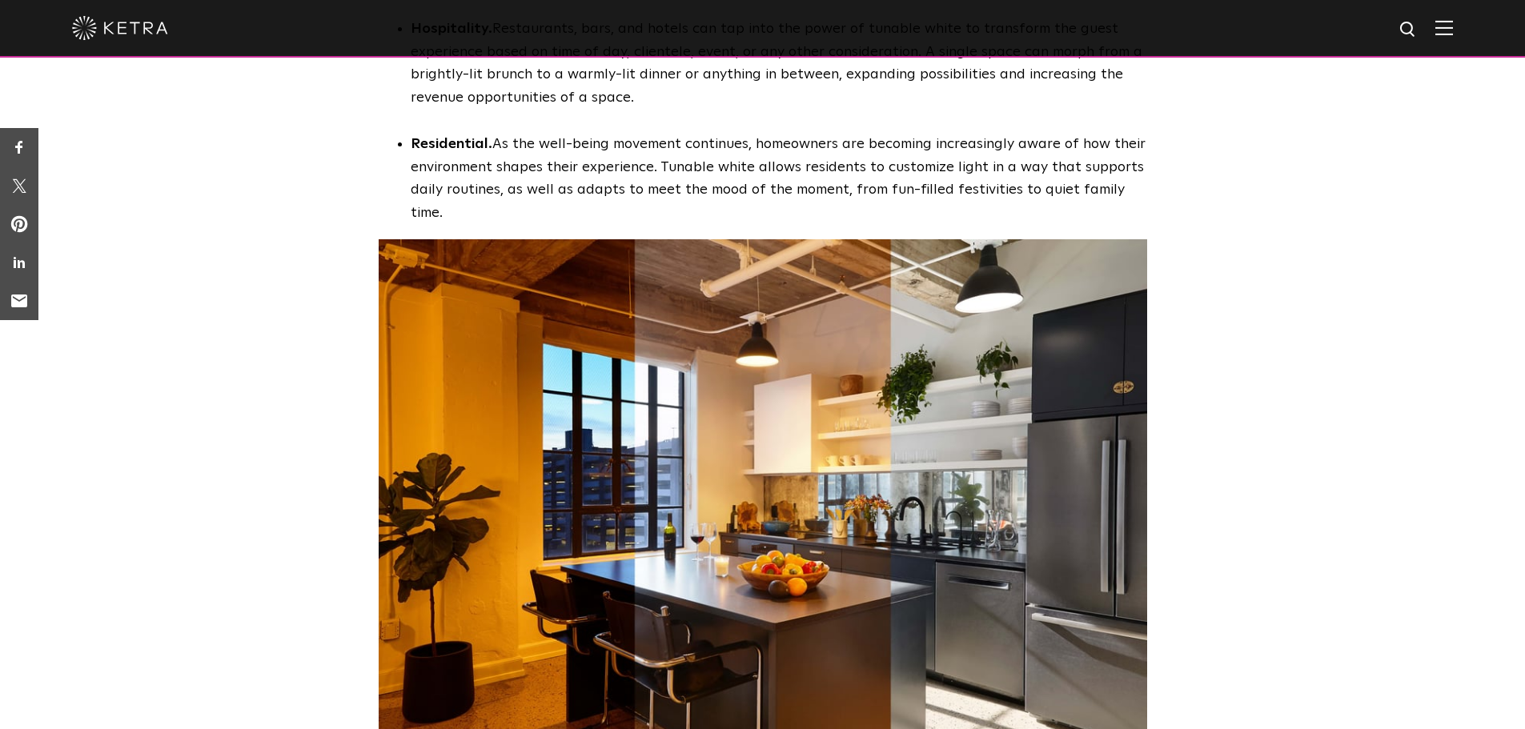
click at [776, 451] on img at bounding box center [763, 494] width 768 height 511
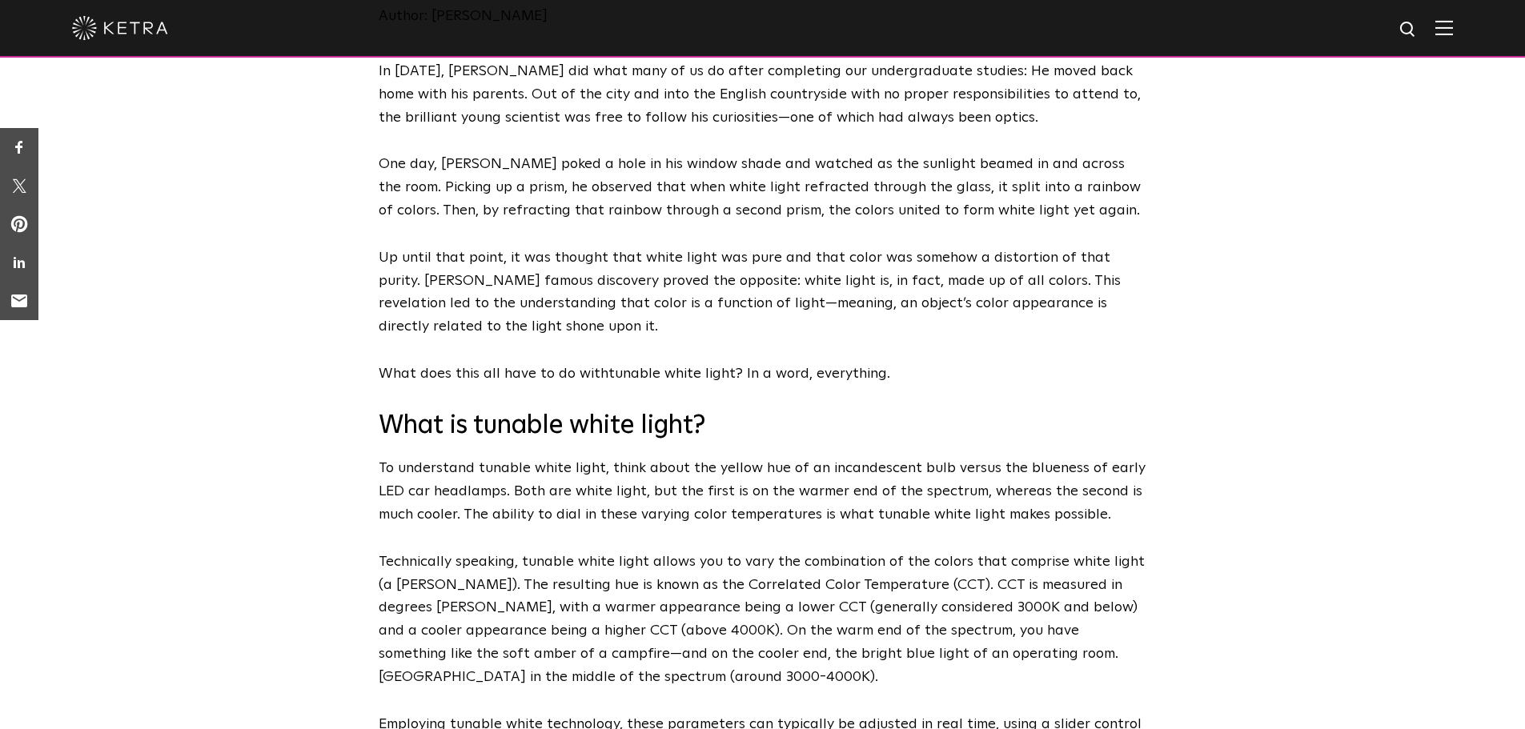
scroll to position [0, 0]
